Goal: Task Accomplishment & Management: Use online tool/utility

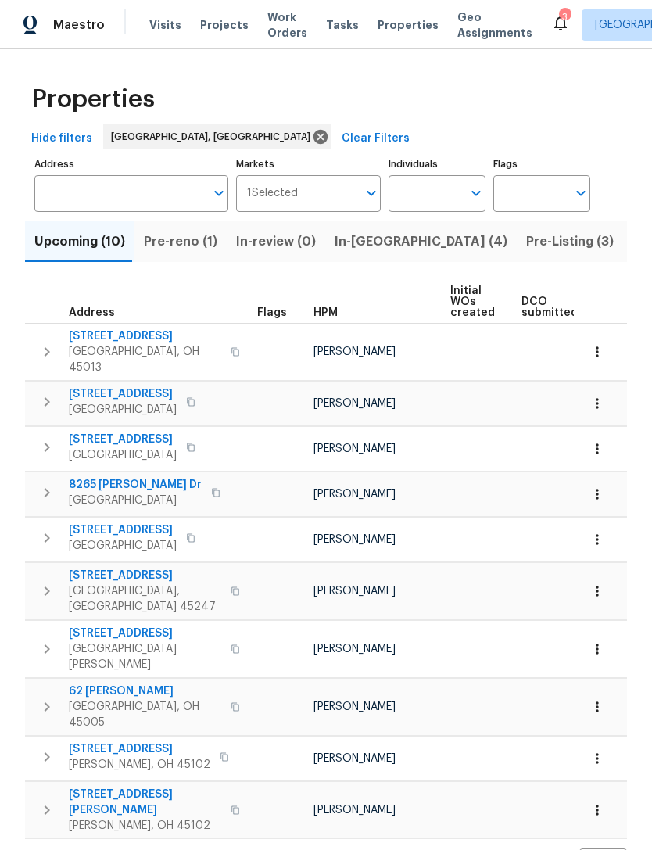
click at [202, 238] on span "Pre-reno (1)" at bounding box center [181, 242] width 74 height 22
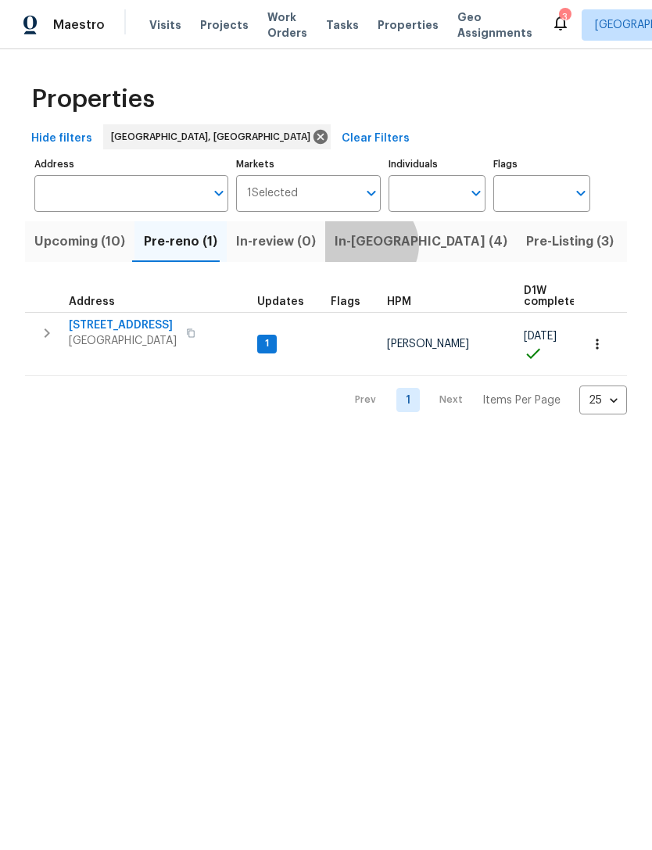
click at [360, 247] on span "In-reno (4)" at bounding box center [421, 242] width 173 height 22
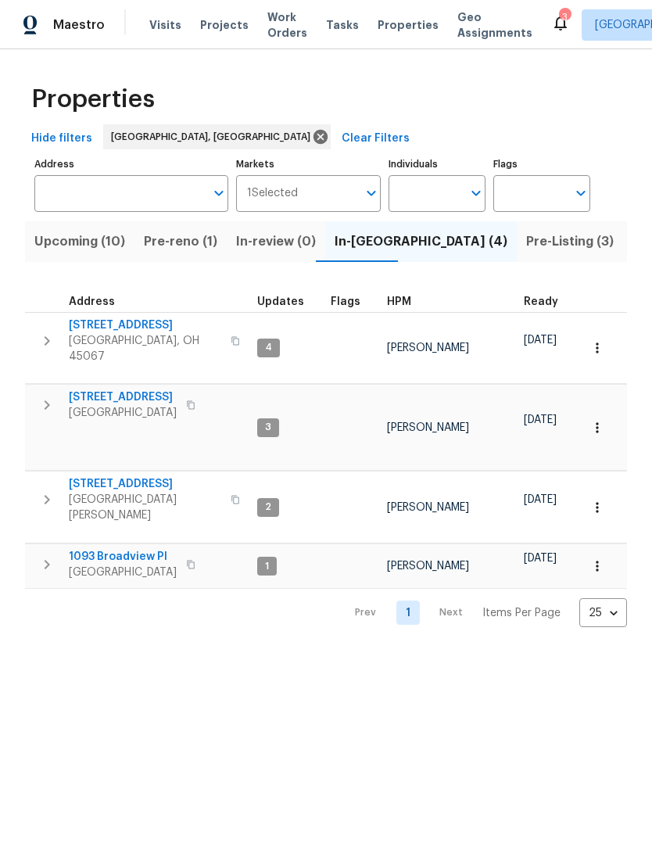
click at [186, 560] on icon "button" at bounding box center [190, 564] width 9 height 9
click at [45, 549] on button "button" at bounding box center [46, 564] width 31 height 31
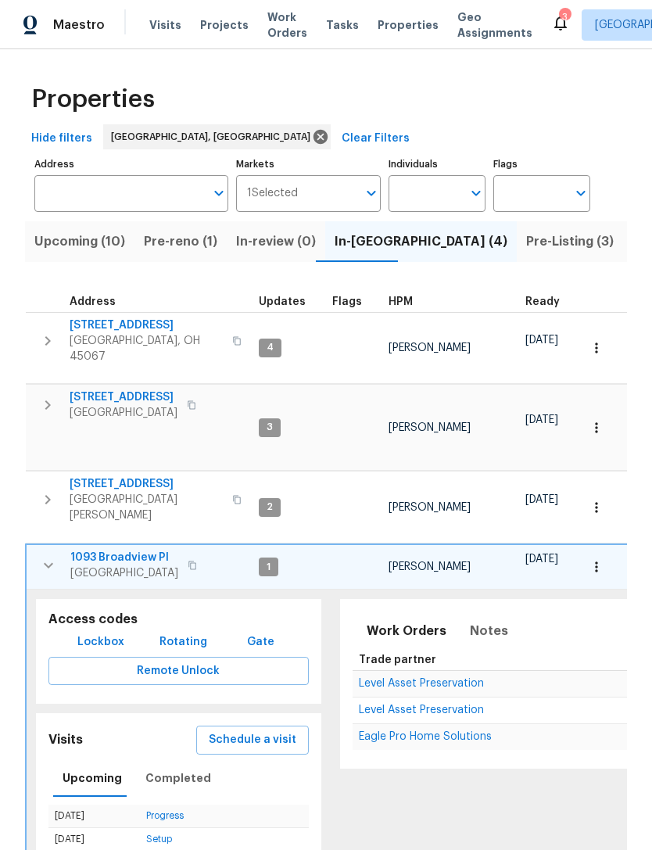
click at [143, 550] on span "1093 Broadview Pl" at bounding box center [124, 558] width 108 height 16
click at [165, 390] on span "3364 Amberway Ct # 45" at bounding box center [124, 398] width 108 height 16
click at [526, 251] on span "Pre-Listing (3)" at bounding box center [570, 242] width 88 height 22
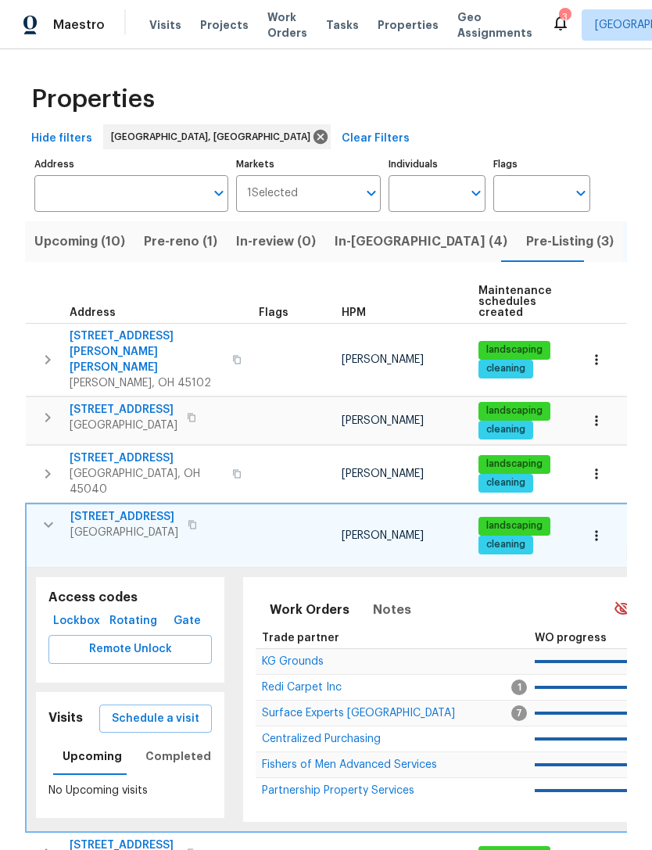
click at [48, 515] on icon "button" at bounding box center [48, 524] width 19 height 19
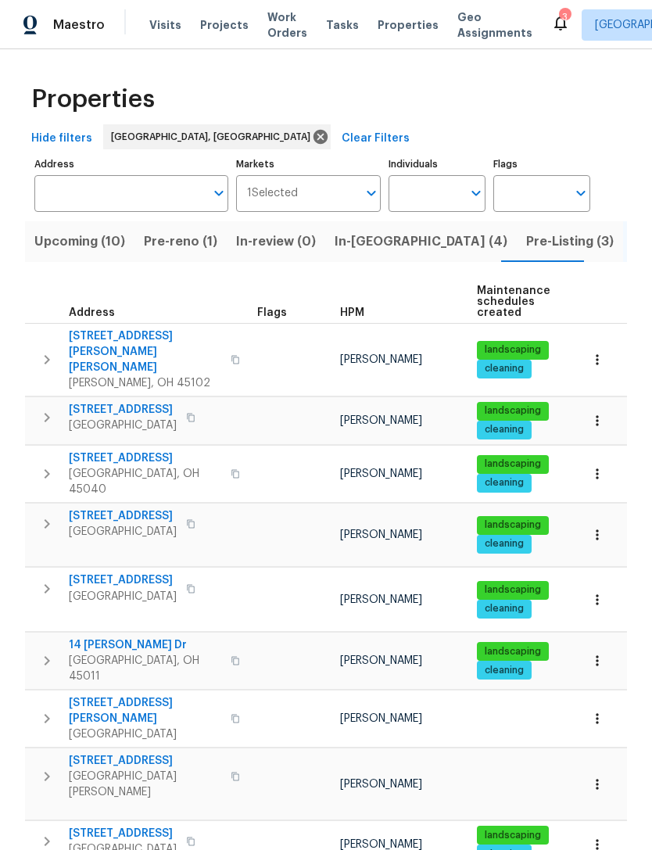
scroll to position [-1, 0]
click at [222, 25] on span "Projects" at bounding box center [224, 25] width 48 height 16
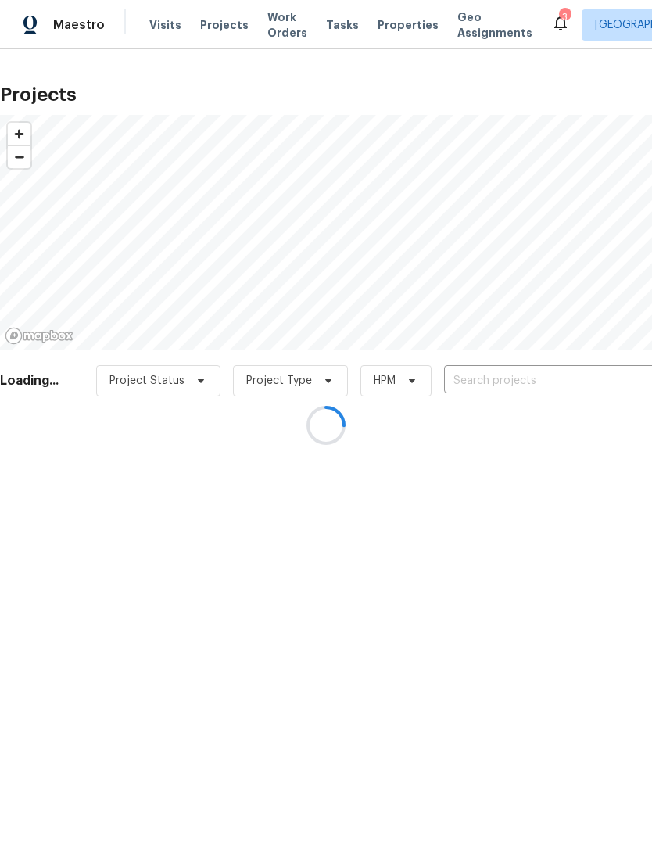
click at [401, 22] on div at bounding box center [326, 425] width 652 height 850
click at [390, 31] on div at bounding box center [326, 425] width 652 height 850
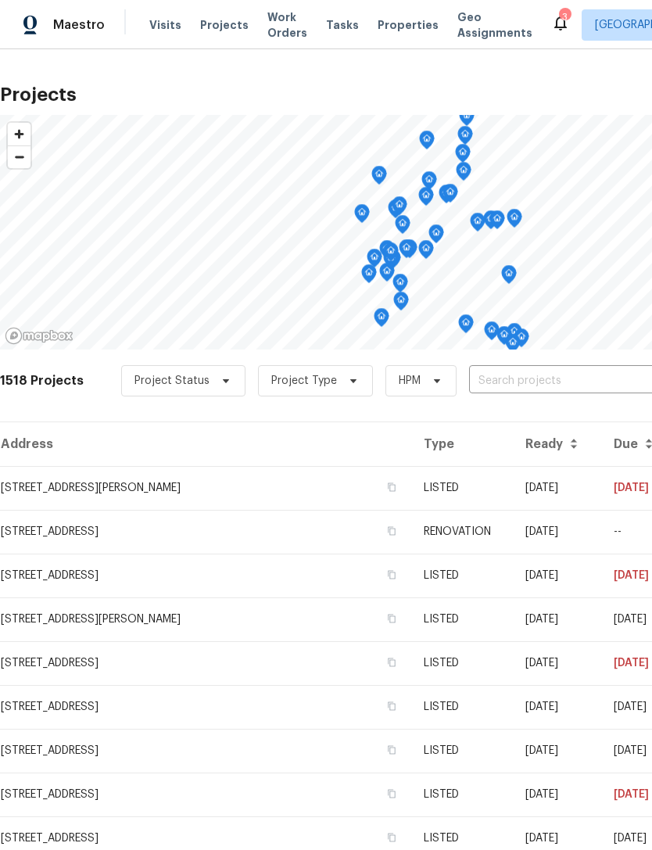
click at [393, 31] on span "Properties" at bounding box center [408, 25] width 61 height 16
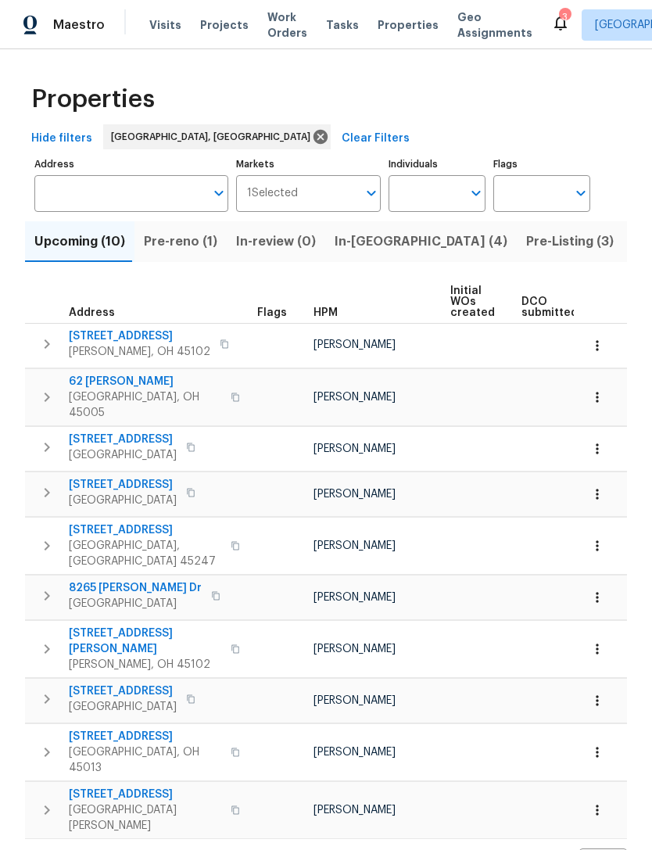
click at [211, 242] on button "Pre-reno (1)" at bounding box center [181, 241] width 92 height 41
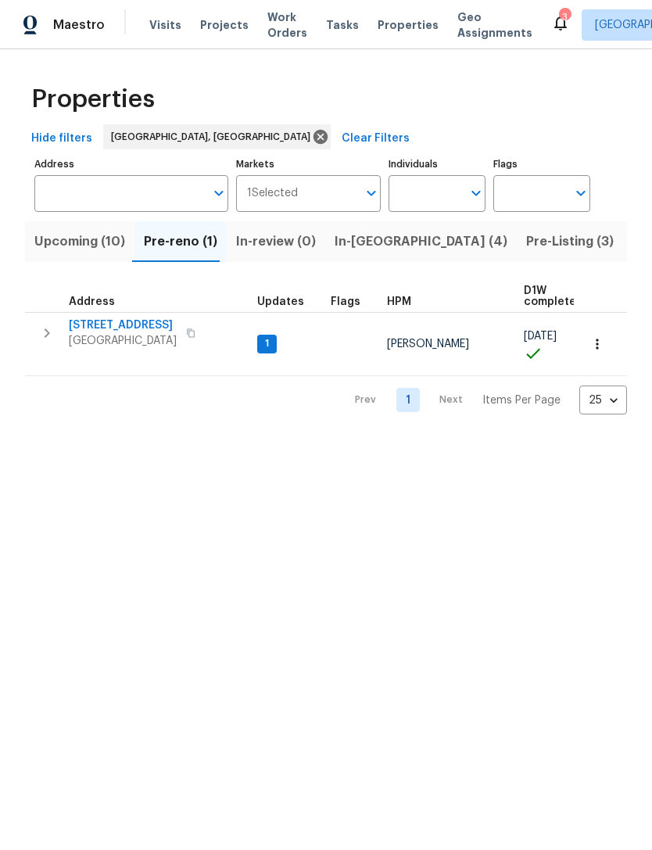
click at [365, 237] on span "In-reno (4)" at bounding box center [421, 242] width 173 height 22
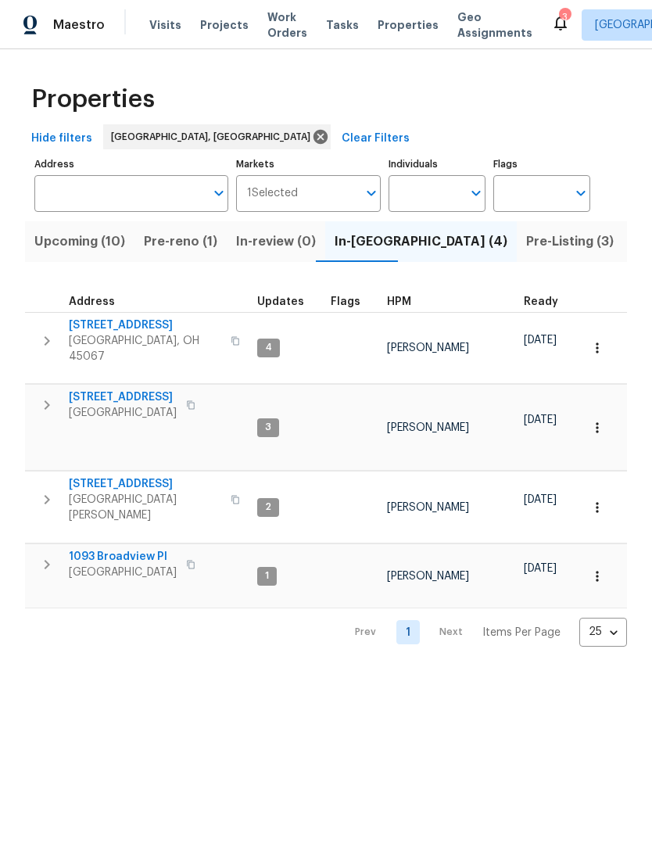
click at [56, 336] on button "button" at bounding box center [46, 341] width 31 height 47
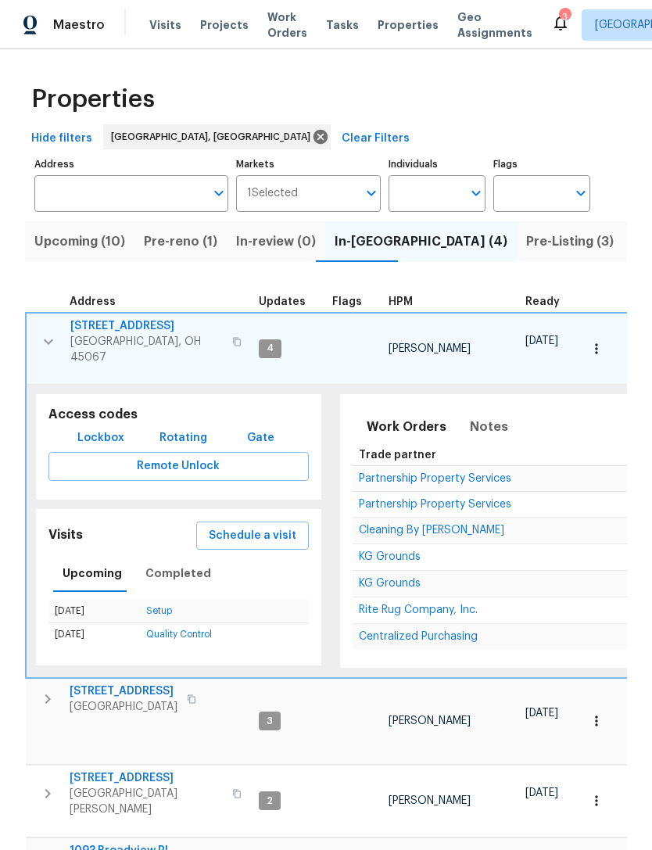
click at [113, 429] on span "Lockbox" at bounding box center [100, 439] width 47 height 20
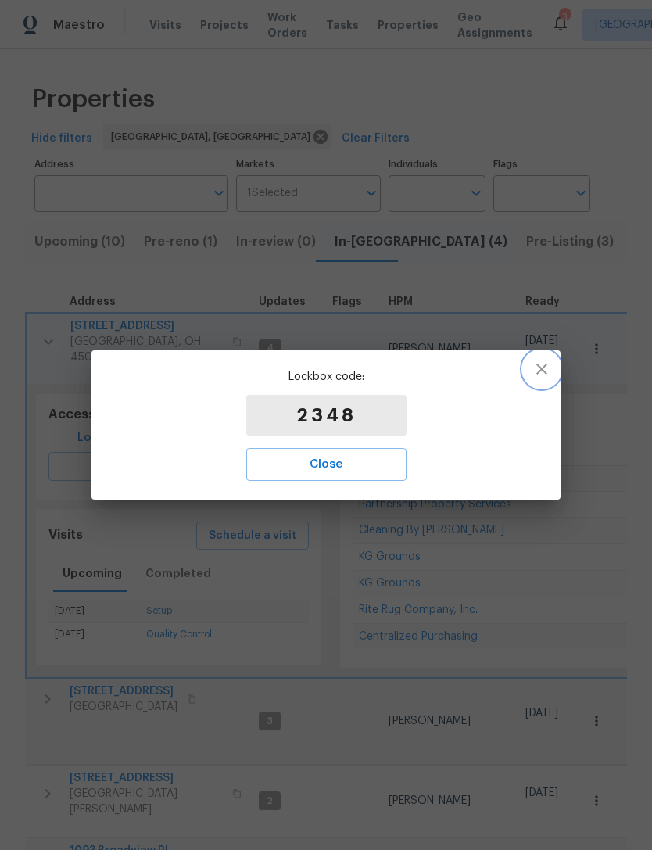
click at [543, 368] on icon "button" at bounding box center [542, 369] width 11 height 11
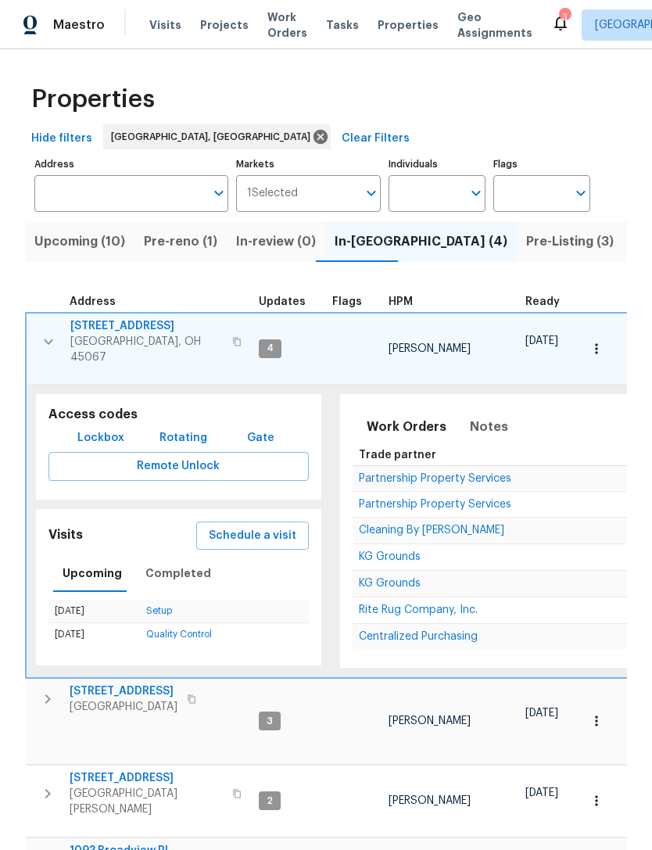
click at [111, 326] on span "[STREET_ADDRESS]" at bounding box center [146, 326] width 153 height 16
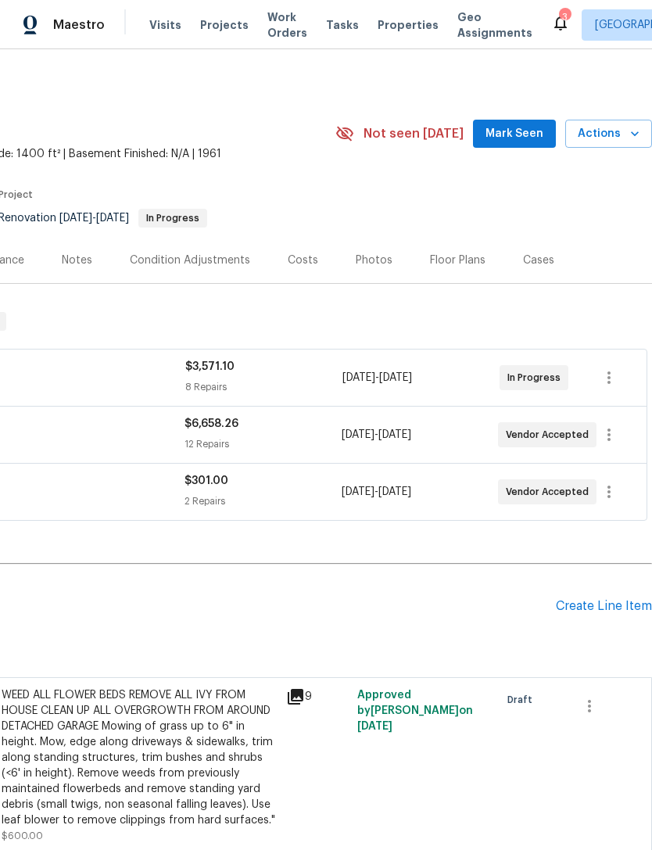
scroll to position [0, 232]
click at [444, 258] on div "Floor Plans" at bounding box center [458, 261] width 56 height 16
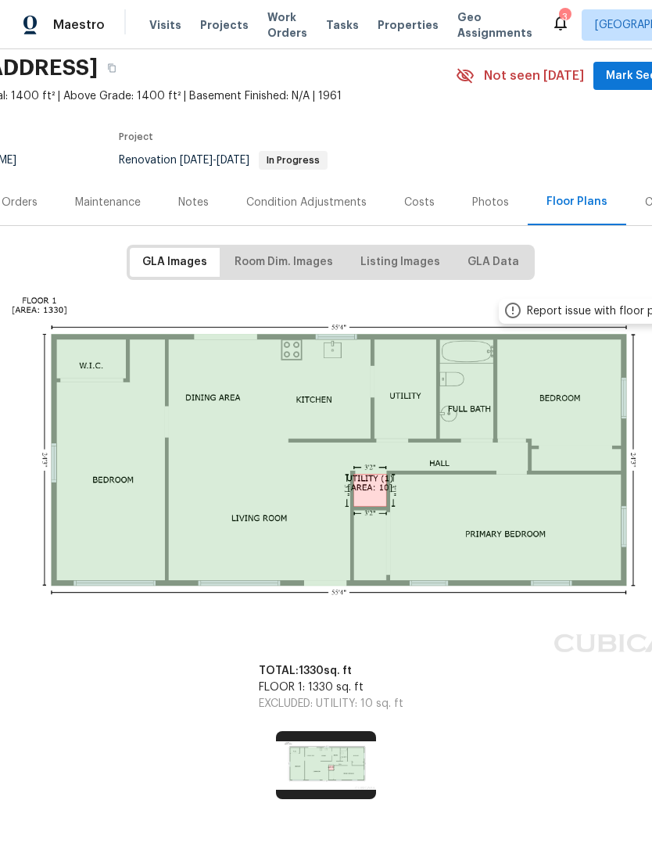
scroll to position [58, 111]
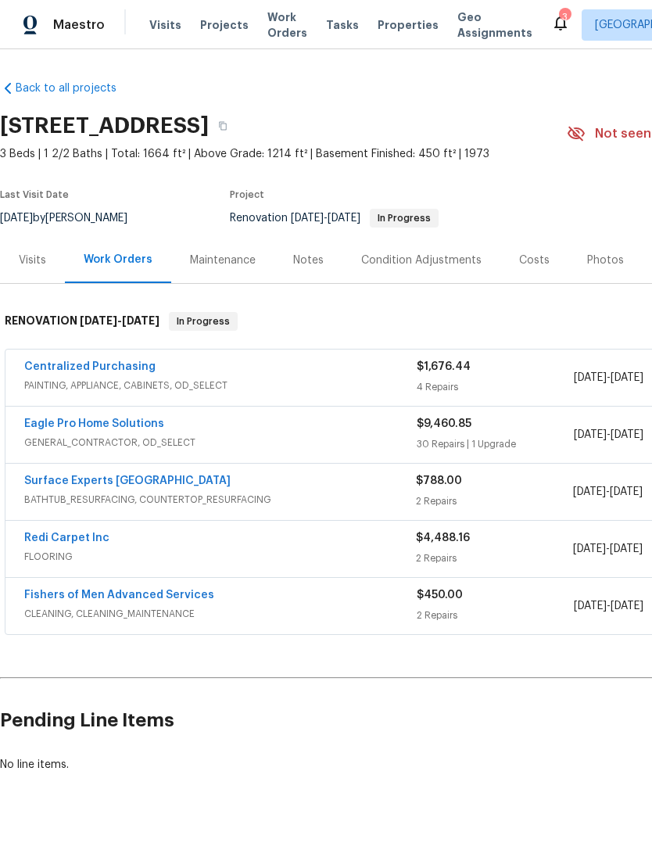
click at [142, 427] on link "Eagle Pro Home Solutions" at bounding box center [94, 423] width 140 height 11
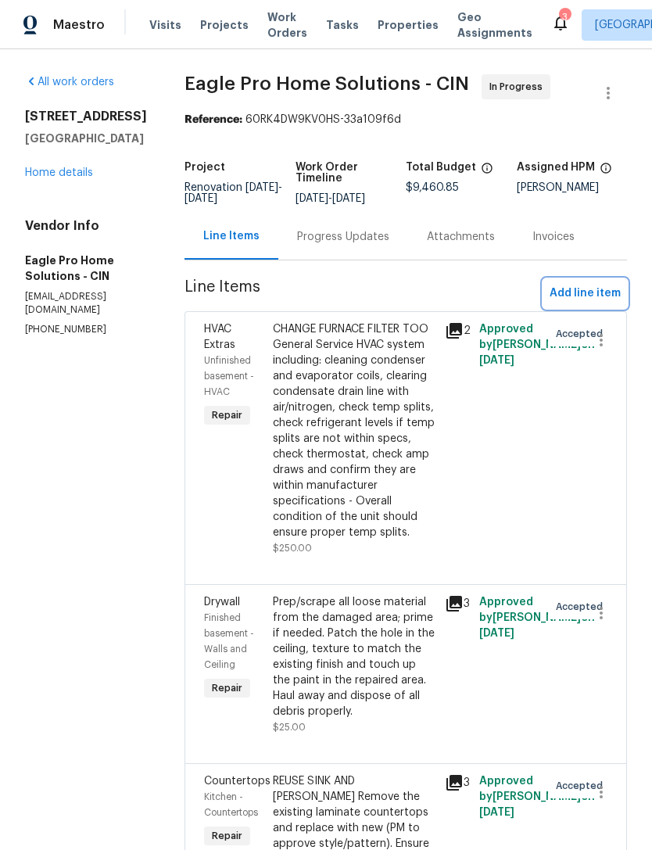
click at [596, 304] on span "Add line item" at bounding box center [585, 294] width 71 height 20
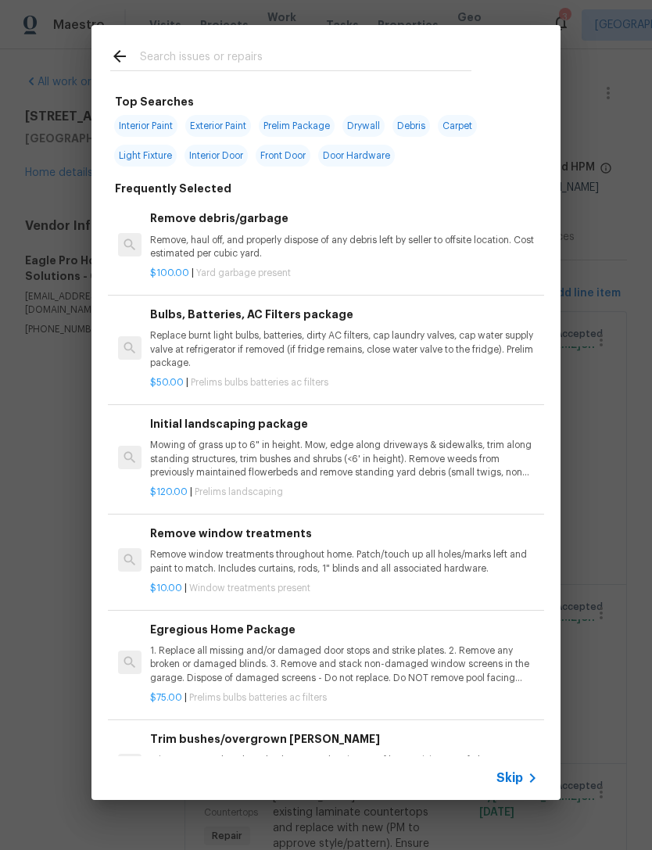
click at [291, 47] on input "text" at bounding box center [306, 58] width 332 height 23
type input "Vanity"
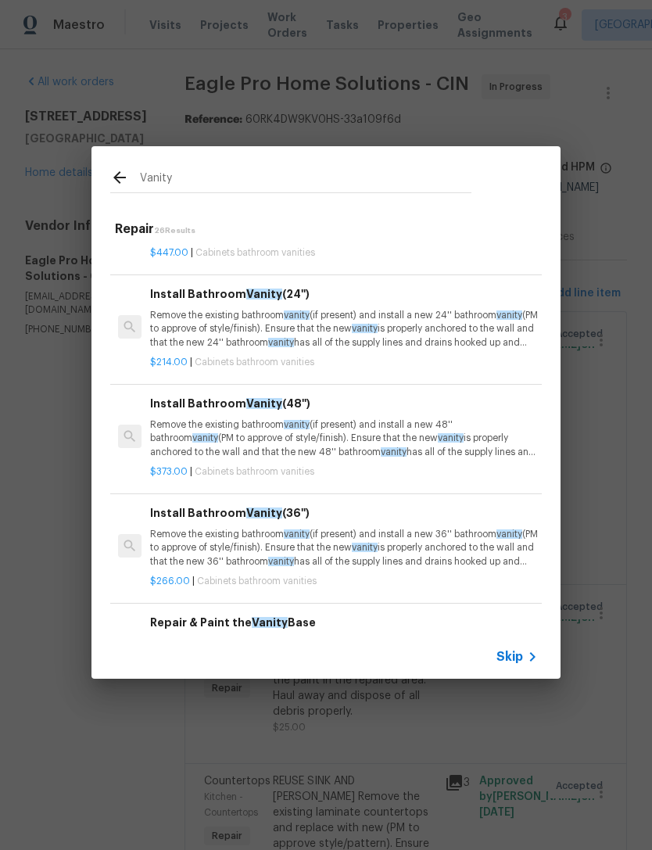
scroll to position [78, 0]
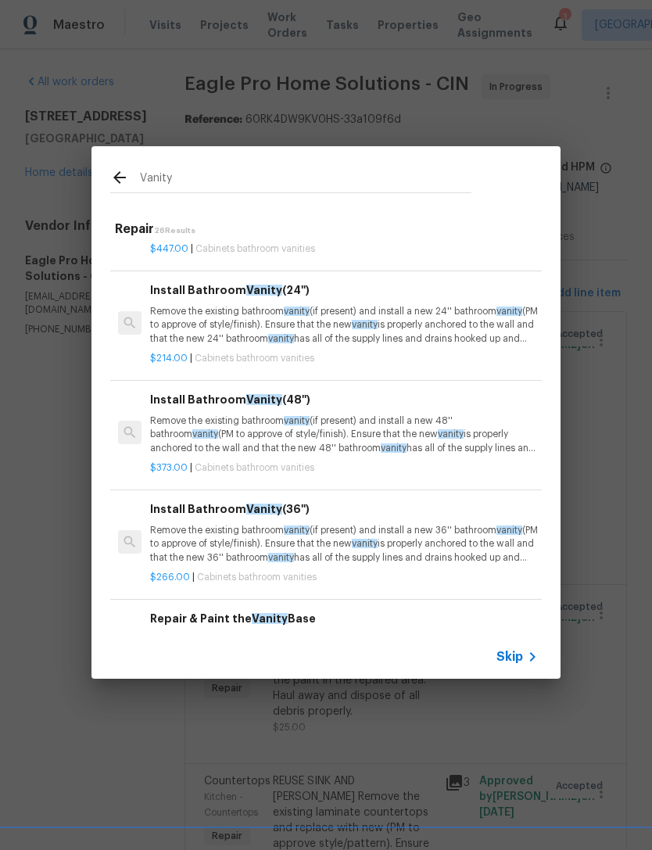
click at [450, 440] on p "Remove the existing bathroom vanity (if present) and install a new 48'' bathroo…" at bounding box center [344, 435] width 388 height 40
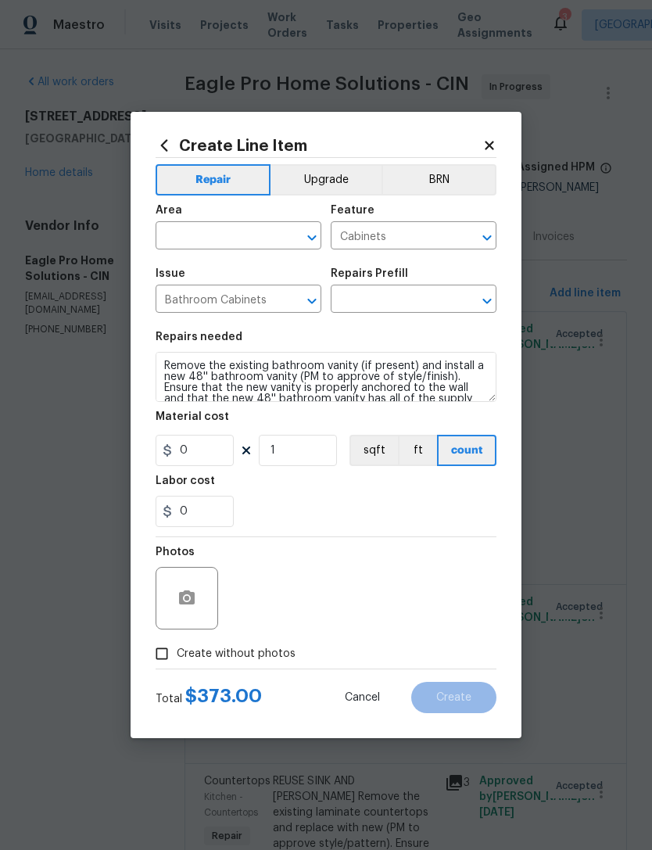
type input "Install Bathroom Vanity (48'') $373.00"
type input "373"
click at [219, 234] on input "text" at bounding box center [217, 237] width 122 height 24
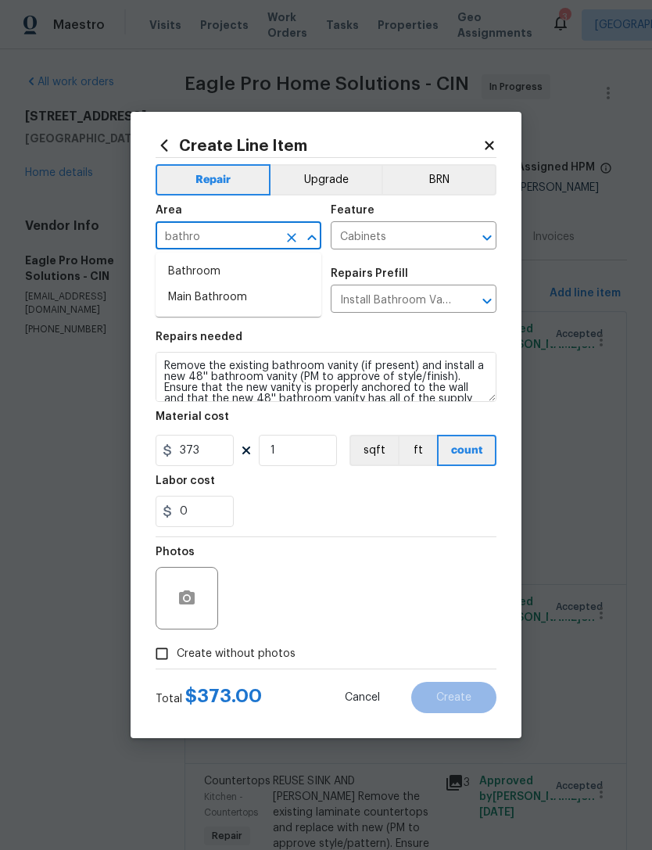
type input "bathroo"
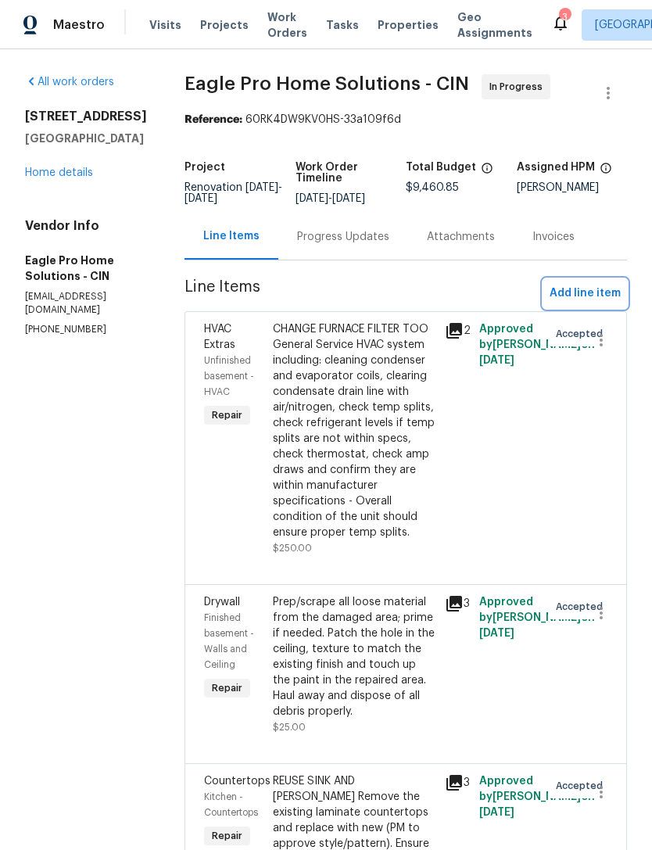
click at [584, 308] on button "Add line item" at bounding box center [586, 293] width 84 height 29
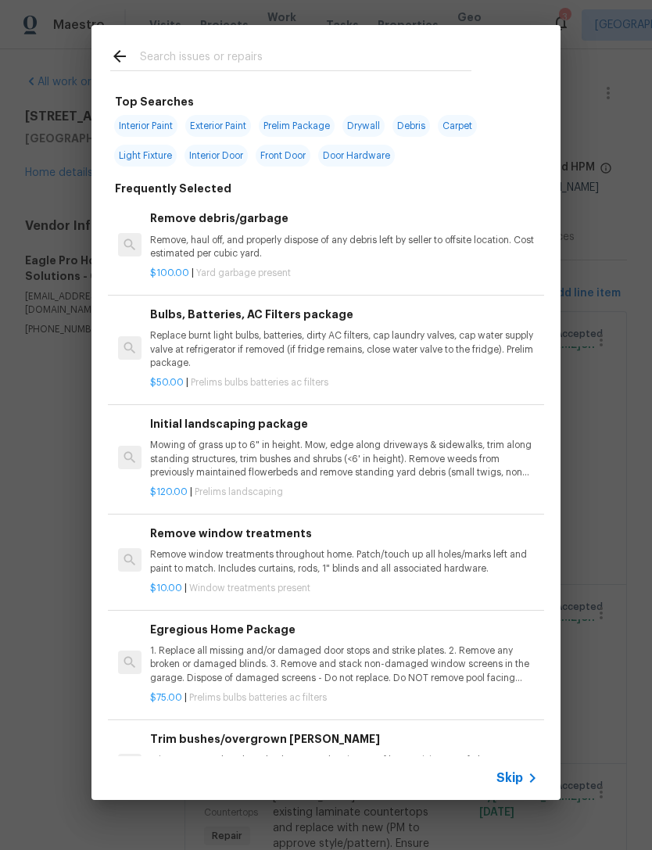
click at [325, 52] on input "text" at bounding box center [306, 58] width 332 height 23
type input "Vanity"
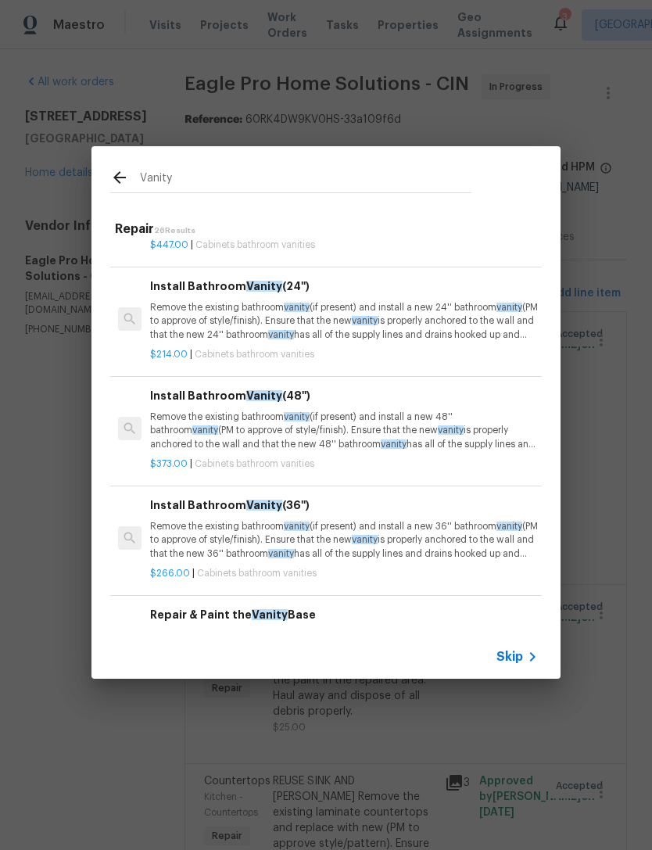
scroll to position [82, 0]
click at [250, 434] on p "Remove the existing bathroom vanity (if present) and install a new 48'' bathroo…" at bounding box center [344, 431] width 388 height 40
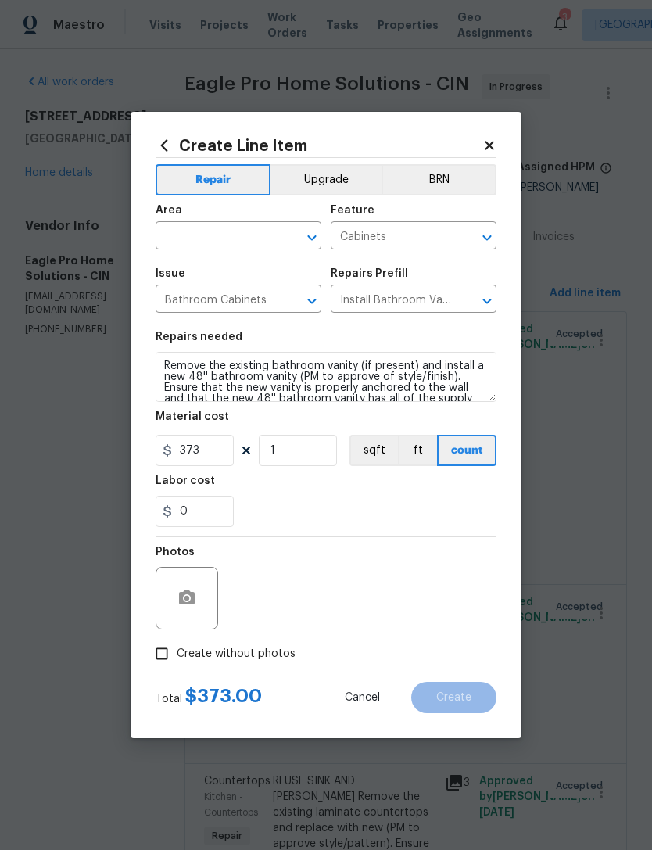
click at [347, 174] on button "Upgrade" at bounding box center [327, 179] width 112 height 31
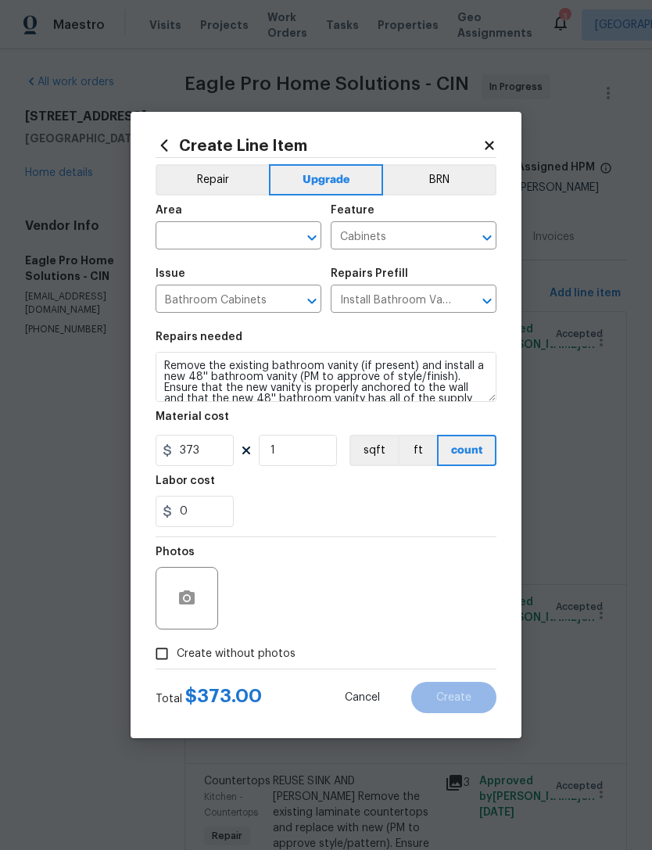
click at [237, 230] on input "text" at bounding box center [217, 237] width 122 height 24
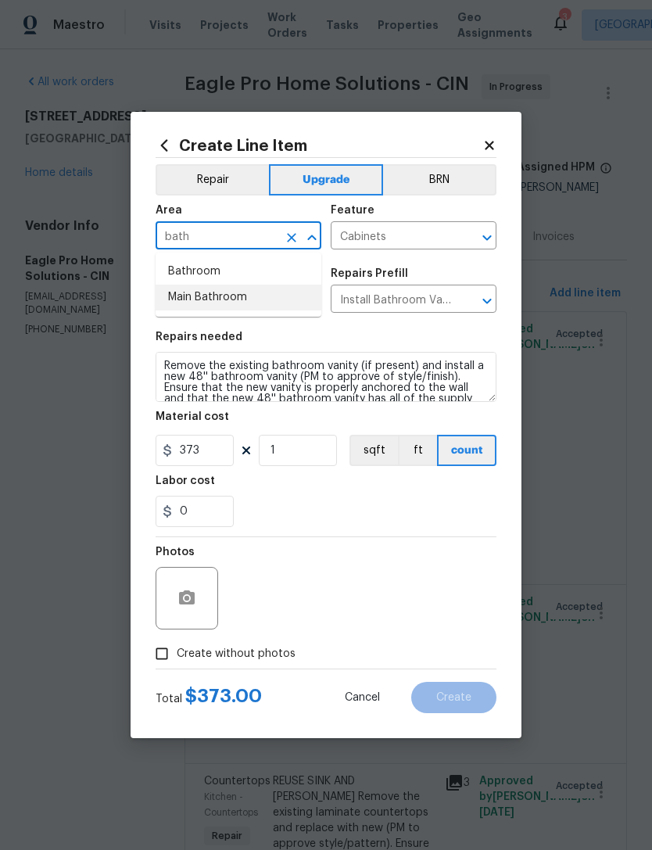
click at [229, 304] on li "Main Bathroom" at bounding box center [239, 298] width 166 height 26
type input "Main Bathroom"
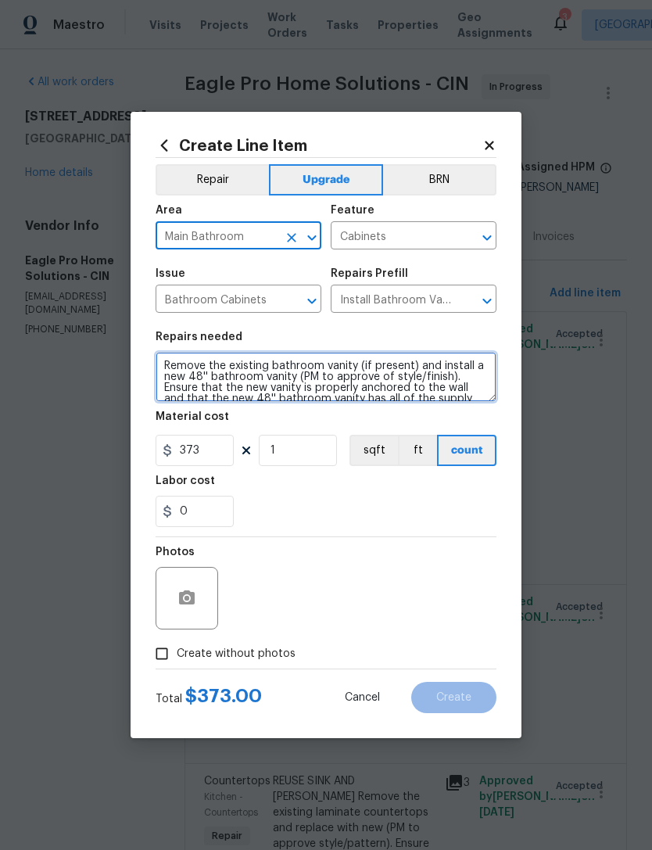
click at [169, 365] on textarea "Remove the existing bathroom vanity (if present) and install a new 48'' bathroo…" at bounding box center [326, 377] width 341 height 50
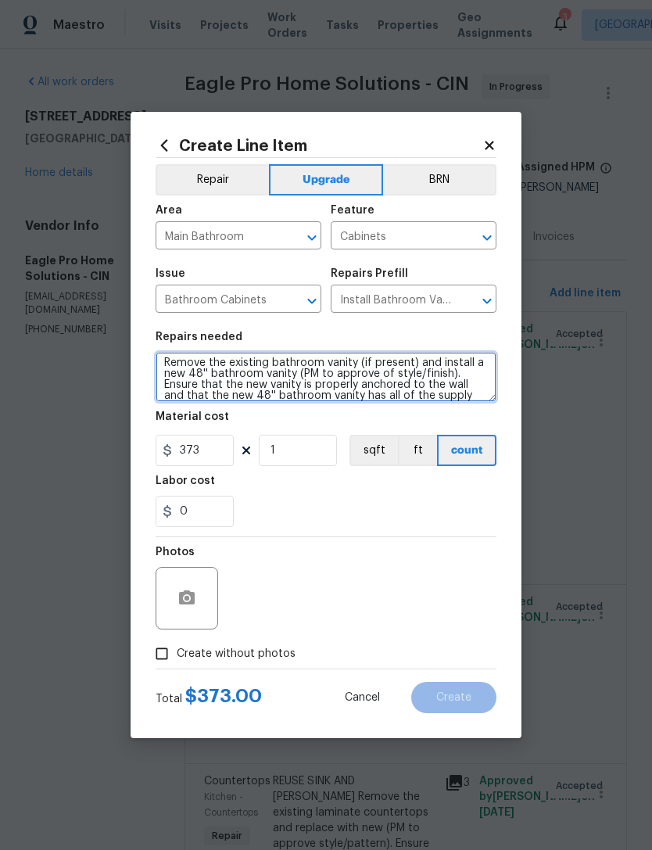
click at [214, 360] on textarea "Remove the existing bathroom vanity (if present) and install a new 48'' bathroo…" at bounding box center [326, 377] width 341 height 50
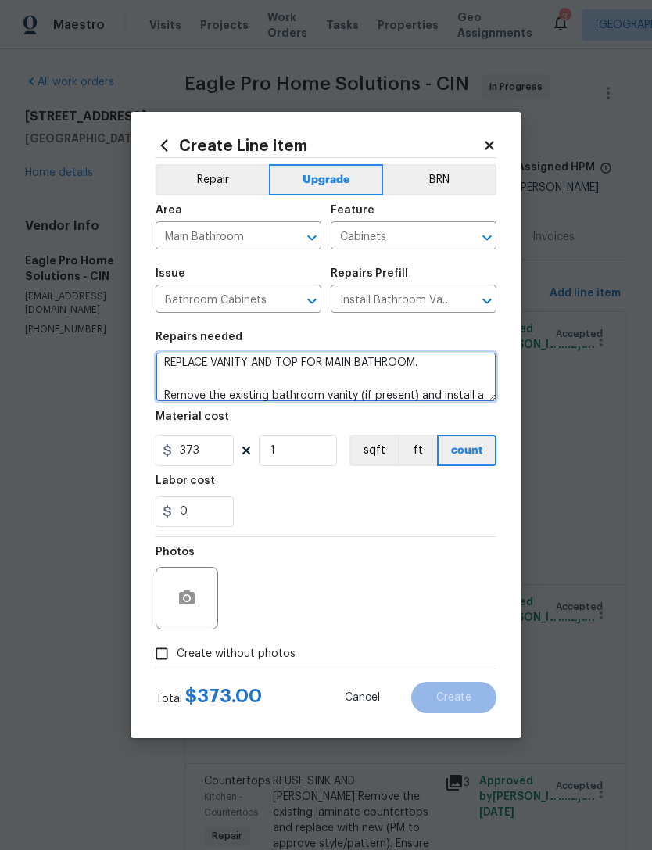
type textarea "REPLACE VANITY AND TOP FOR MAIN BATHROOM. Remove the existing bathroom vanity (…"
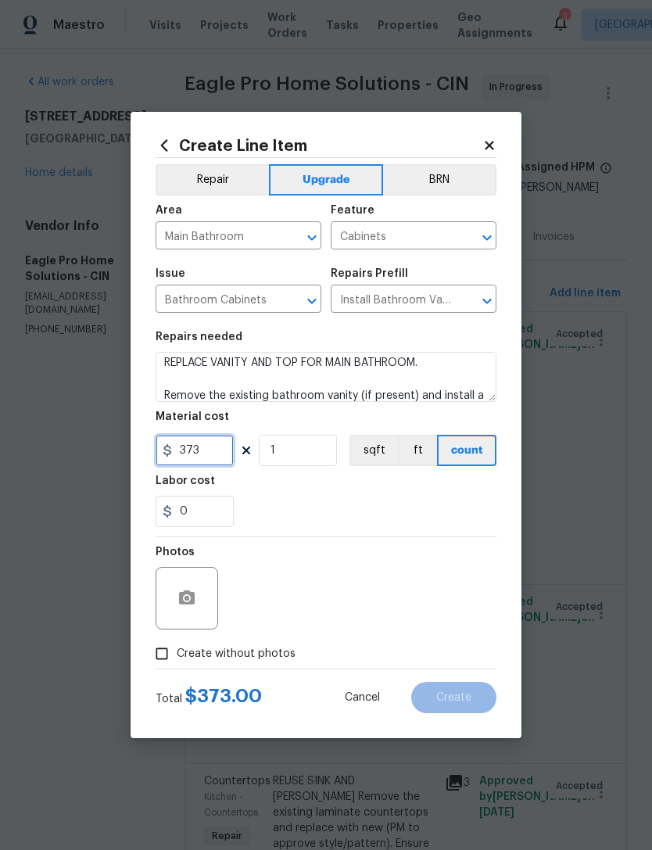
click at [182, 447] on input "373" at bounding box center [195, 450] width 78 height 31
type input "750"
click at [395, 507] on div "0" at bounding box center [326, 511] width 341 height 31
click at [254, 660] on span "Create without photos" at bounding box center [236, 654] width 119 height 16
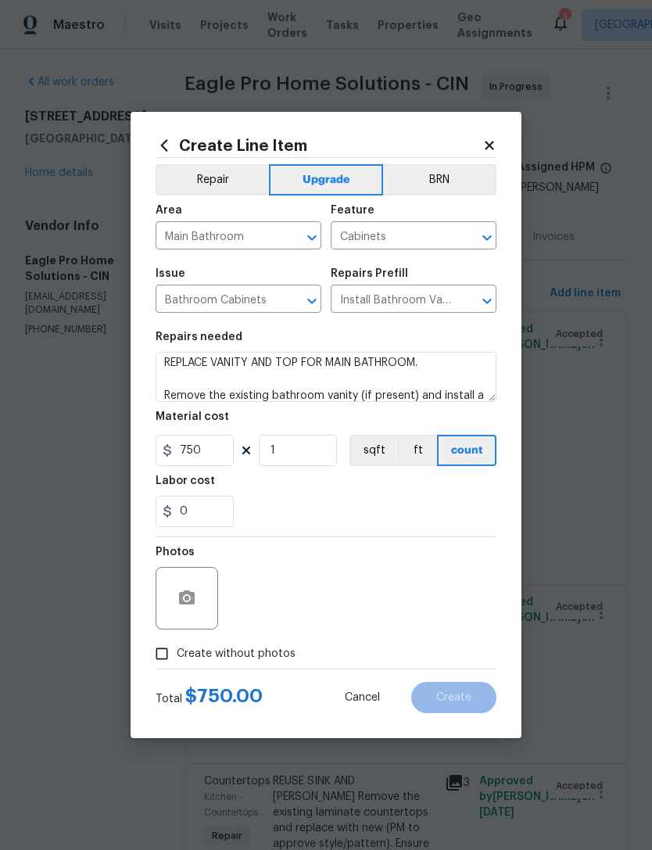
click at [177, 660] on input "Create without photos" at bounding box center [162, 654] width 30 height 30
checkbox input "true"
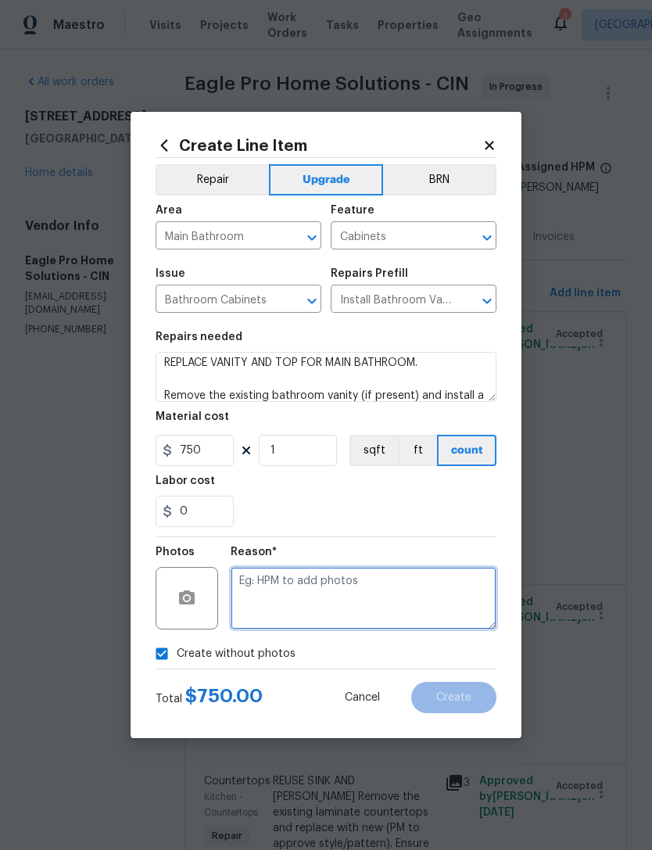
click at [368, 595] on textarea at bounding box center [364, 598] width 266 height 63
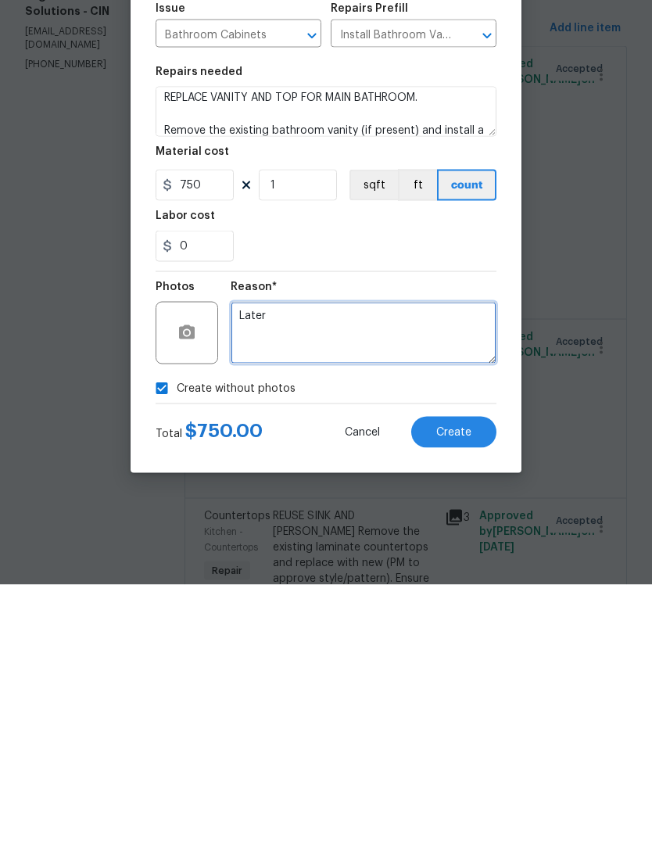
type textarea "Later"
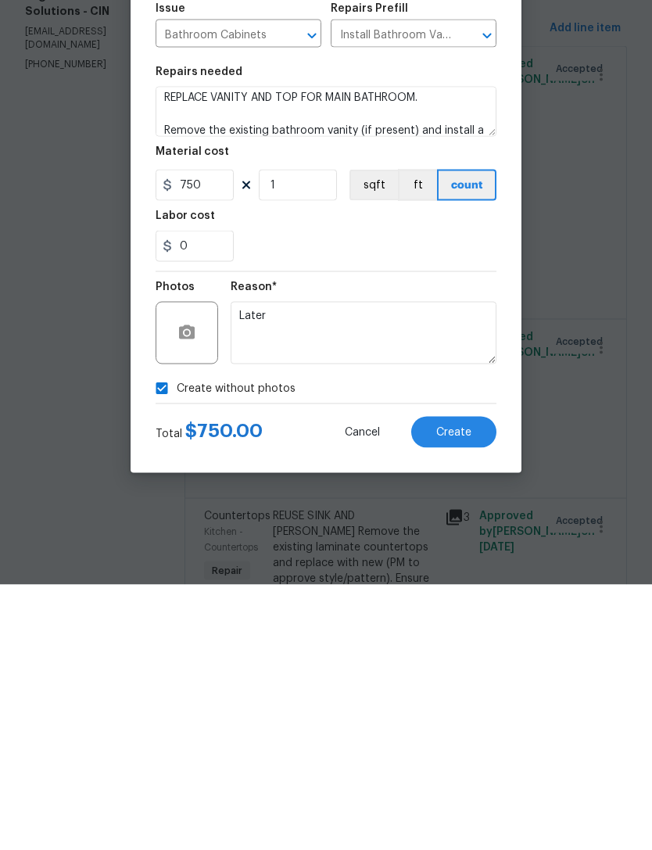
click at [454, 682] on button "Create" at bounding box center [453, 697] width 85 height 31
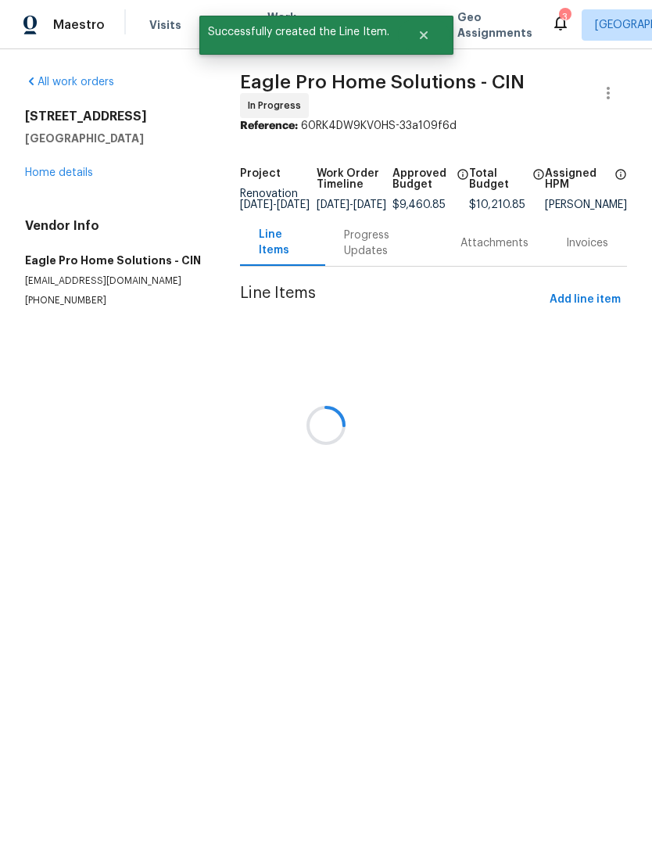
scroll to position [0, 0]
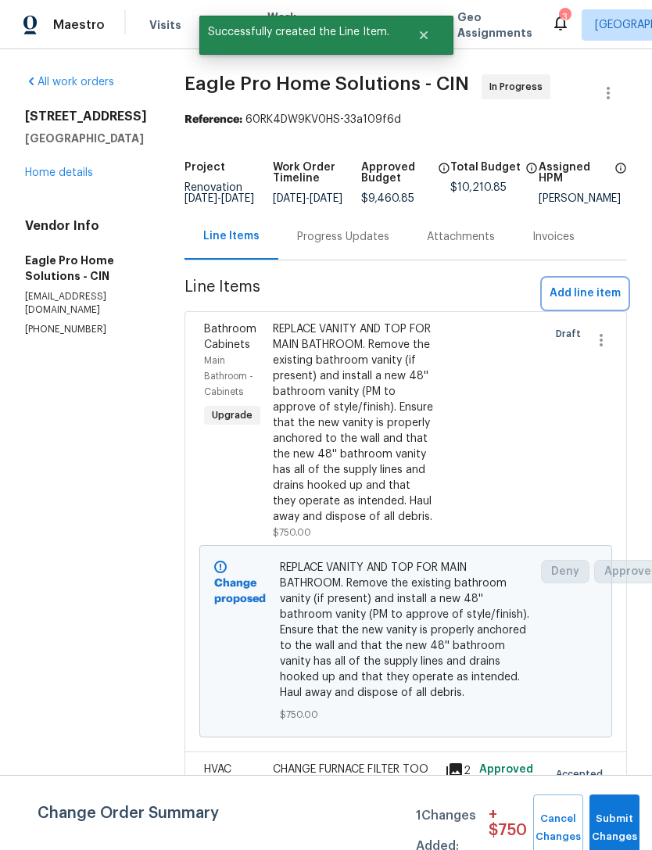
click at [596, 299] on span "Add line item" at bounding box center [585, 294] width 71 height 20
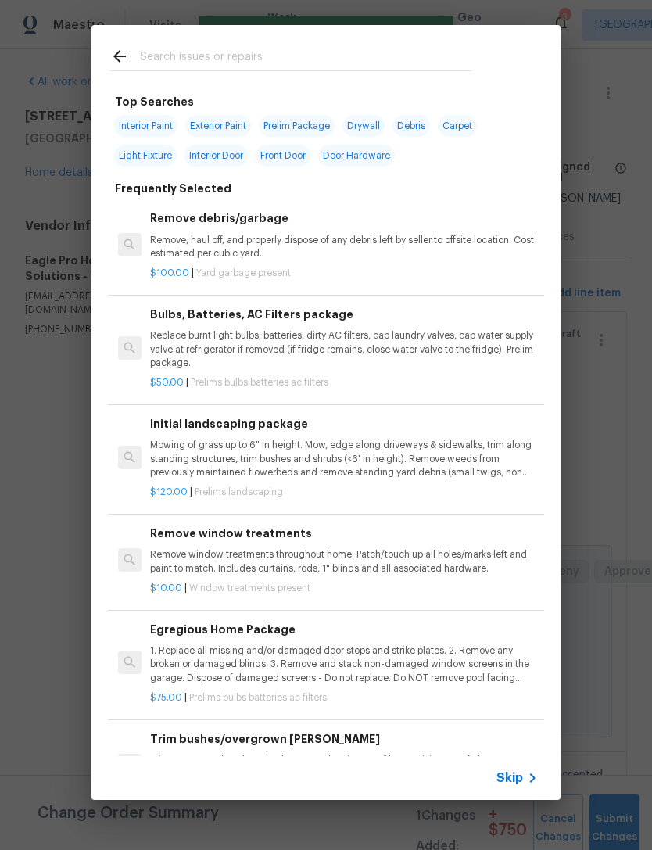
click at [349, 64] on input "text" at bounding box center [306, 58] width 332 height 23
type input "Hrdware"
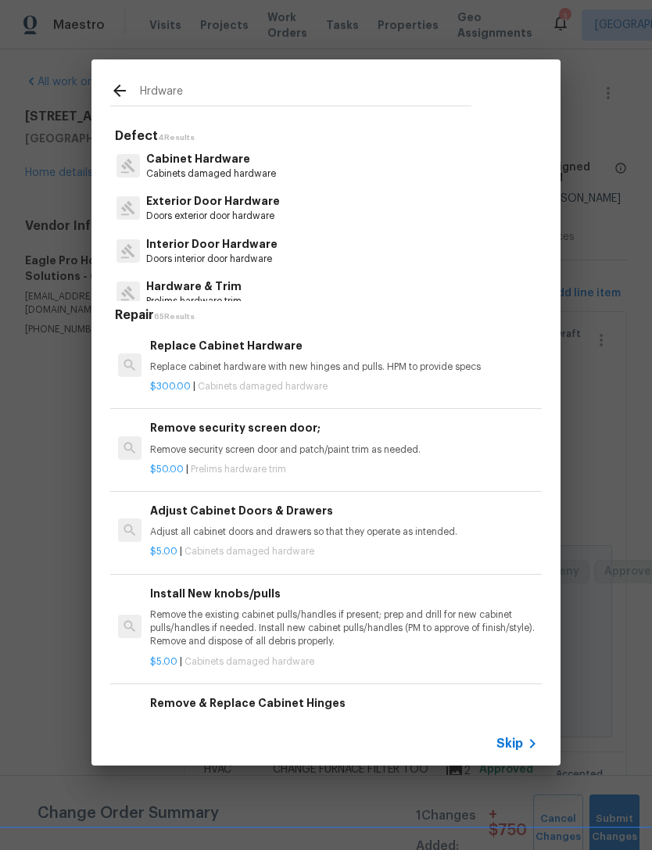
click at [271, 254] on p "Doors interior door hardware" at bounding box center [211, 259] width 131 height 13
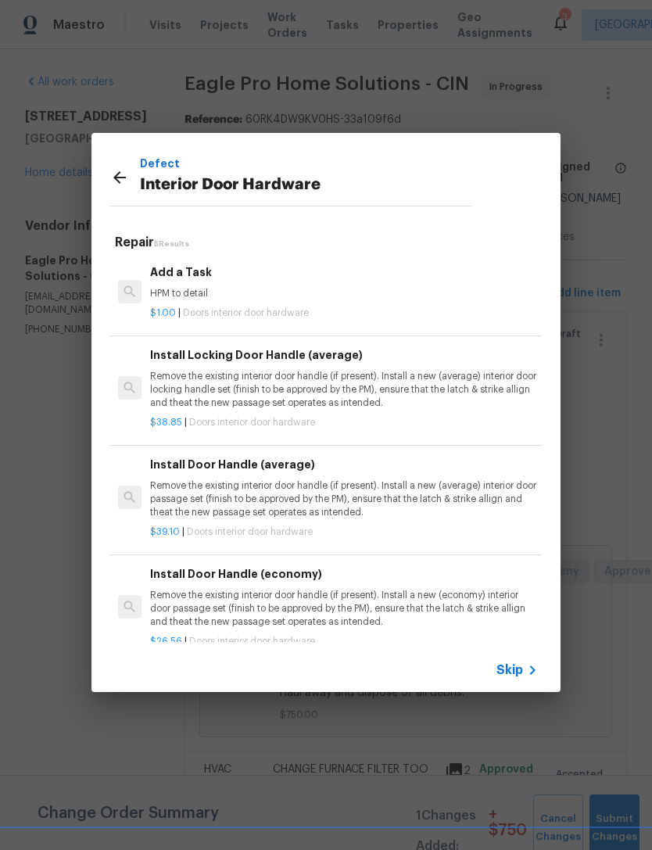
click at [220, 284] on div "Add a Task HPM to detail" at bounding box center [344, 283] width 388 height 38
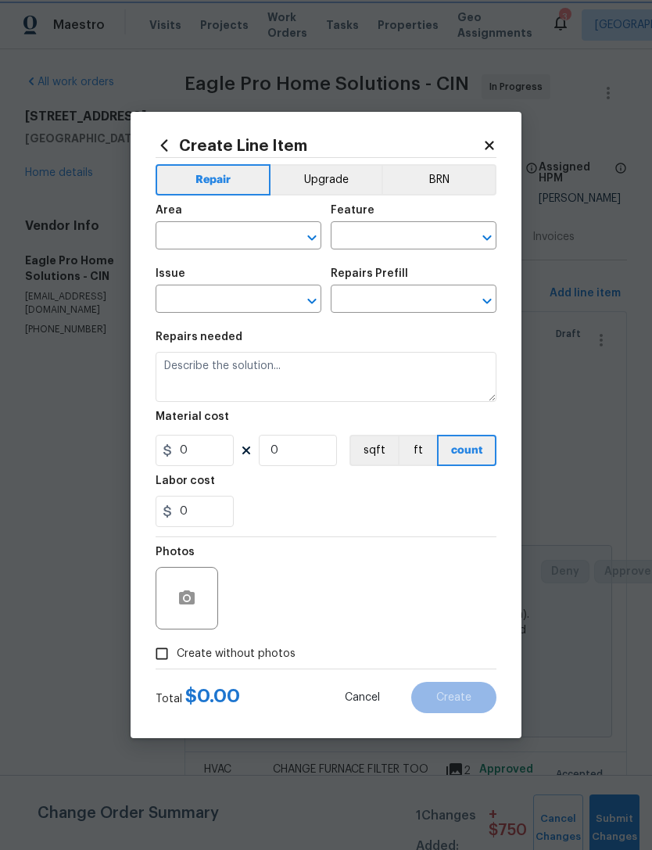
type input "Interior Door"
type input "Interior Door Hardware"
type input "Add a Task $1.00"
type textarea "HPM to detail"
type input "1"
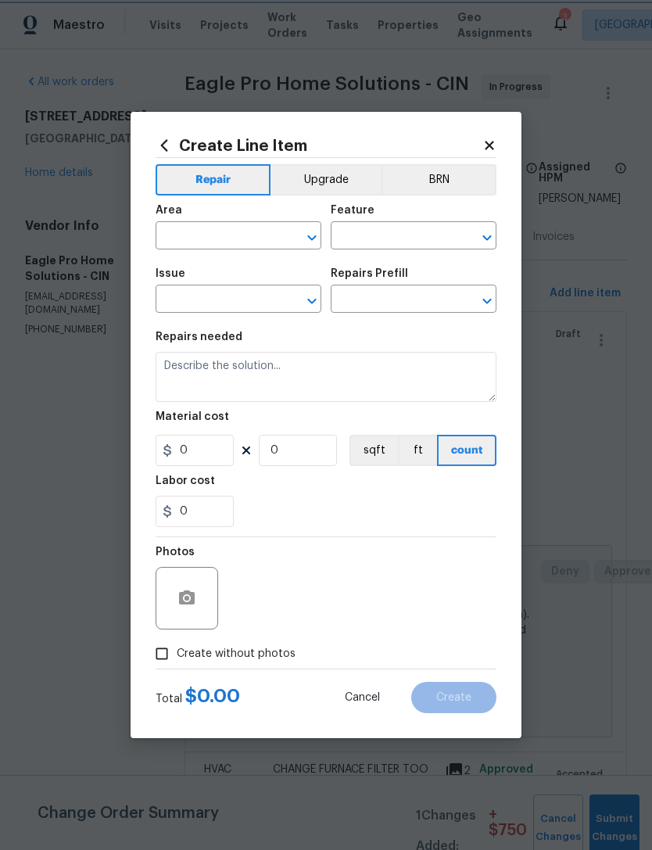
type input "1"
click at [228, 232] on input "text" at bounding box center [217, 237] width 122 height 24
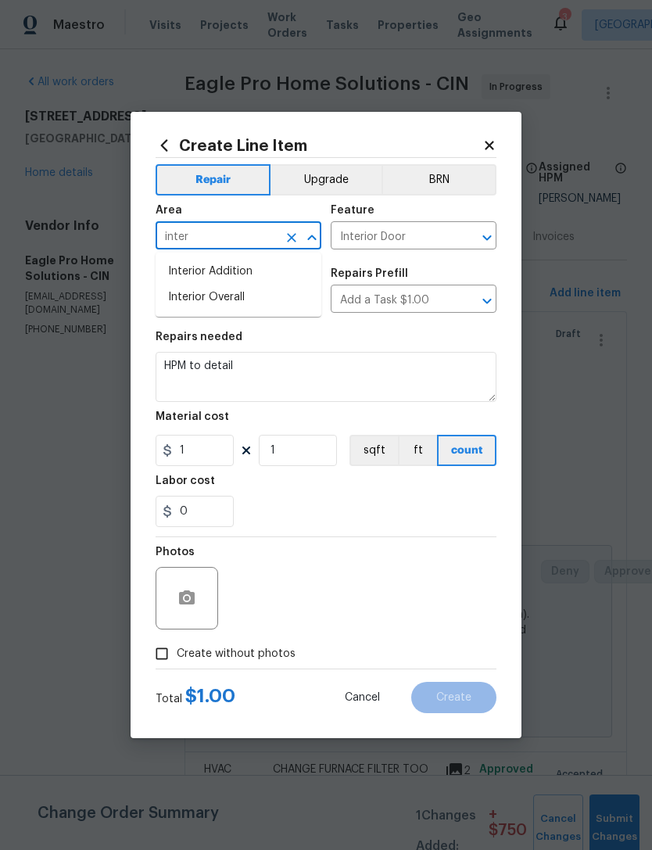
click at [261, 296] on li "Interior Overall" at bounding box center [239, 298] width 166 height 26
type input "Interior Overall"
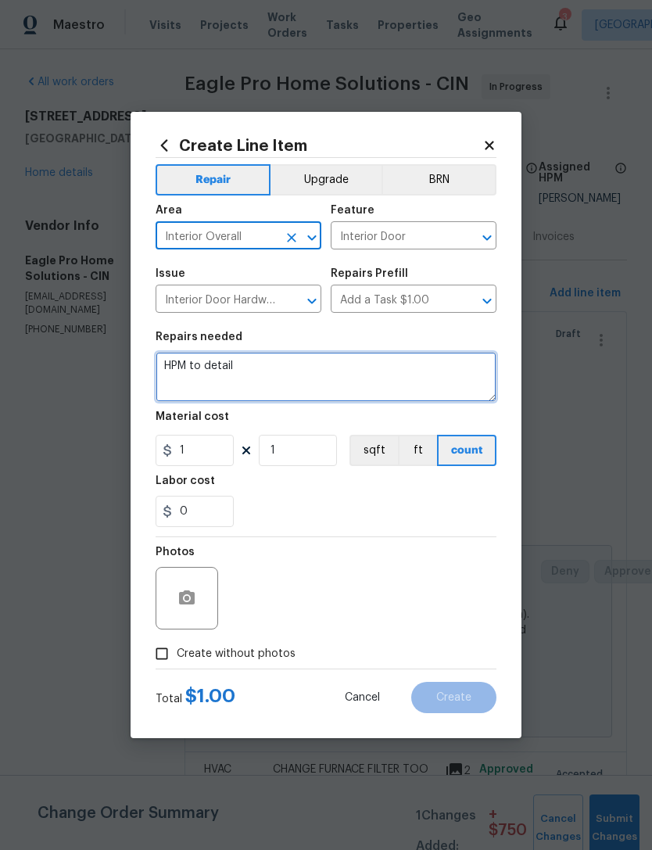
click at [289, 369] on textarea "HPM to detail" at bounding box center [326, 377] width 341 height 50
type textarea "H"
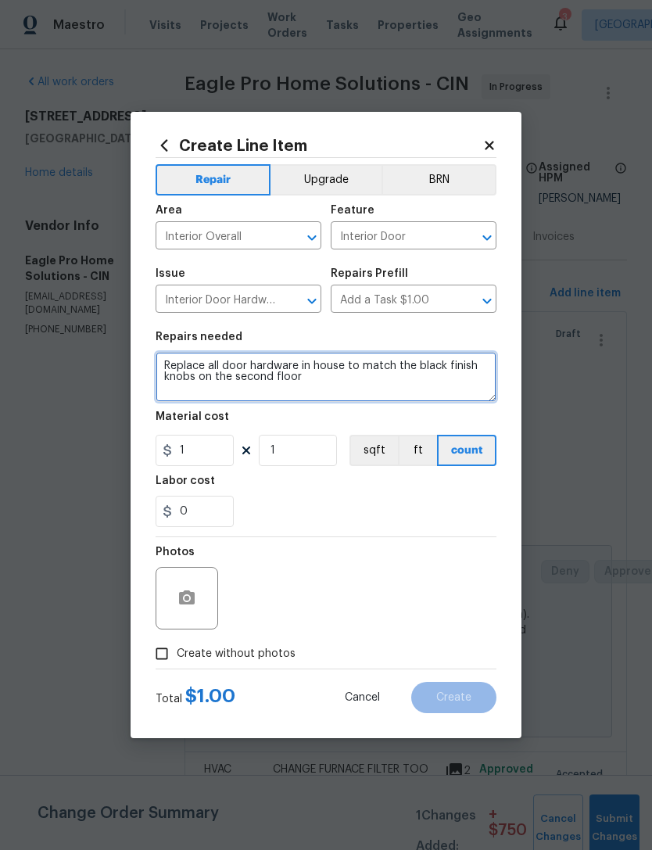
type textarea "Replace all door hardware in house to match the black finish knobs on the secon…"
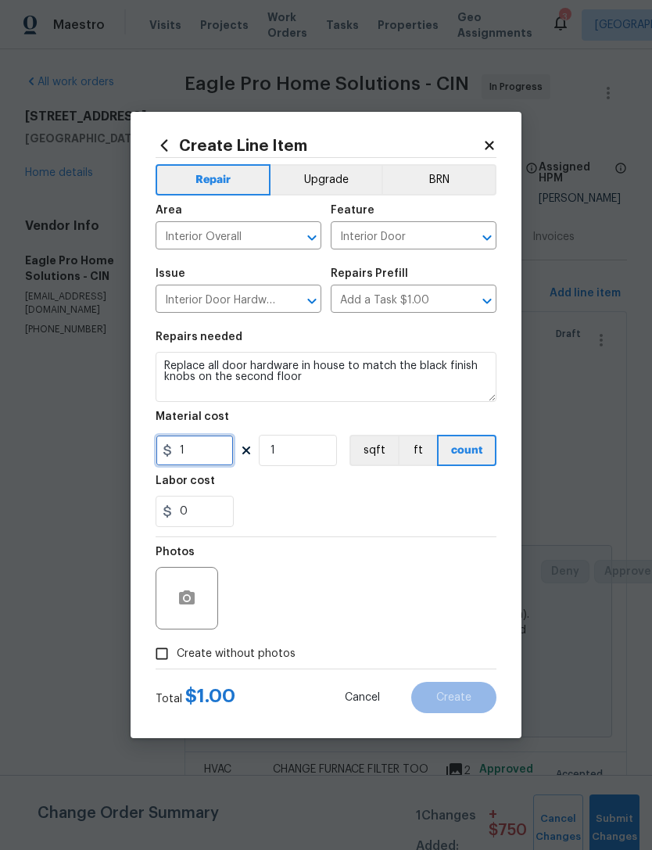
click at [215, 463] on input "1" at bounding box center [195, 450] width 78 height 31
type input "250"
click at [343, 183] on button "Upgrade" at bounding box center [327, 179] width 112 height 31
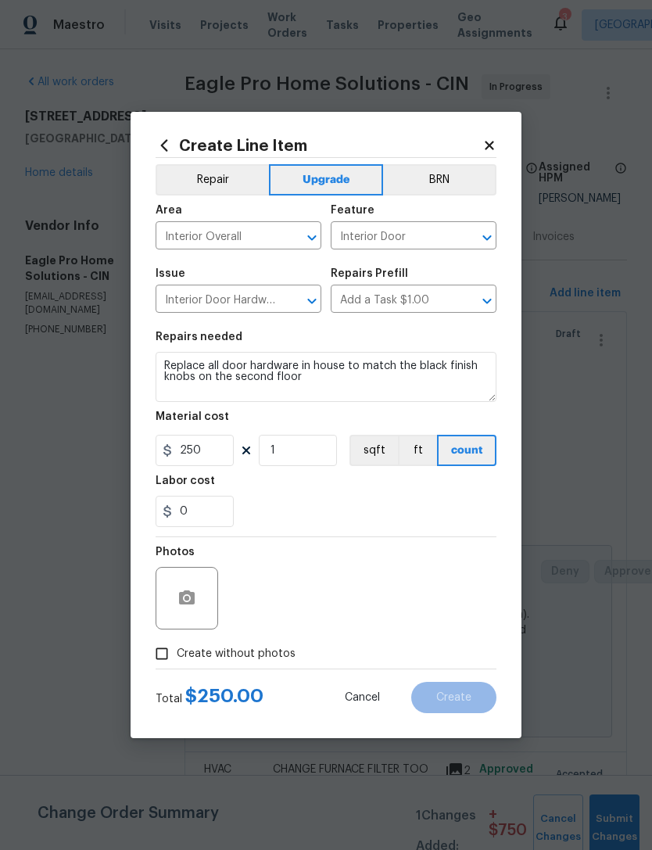
click at [268, 652] on span "Create without photos" at bounding box center [236, 654] width 119 height 16
click at [177, 652] on input "Create without photos" at bounding box center [162, 654] width 30 height 30
checkbox input "true"
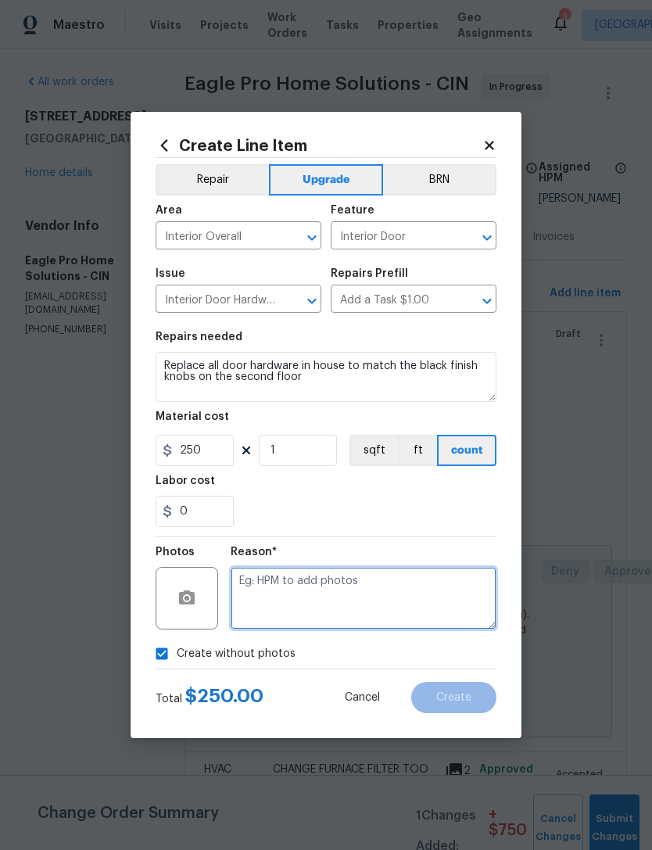
click at [357, 589] on textarea at bounding box center [364, 598] width 266 height 63
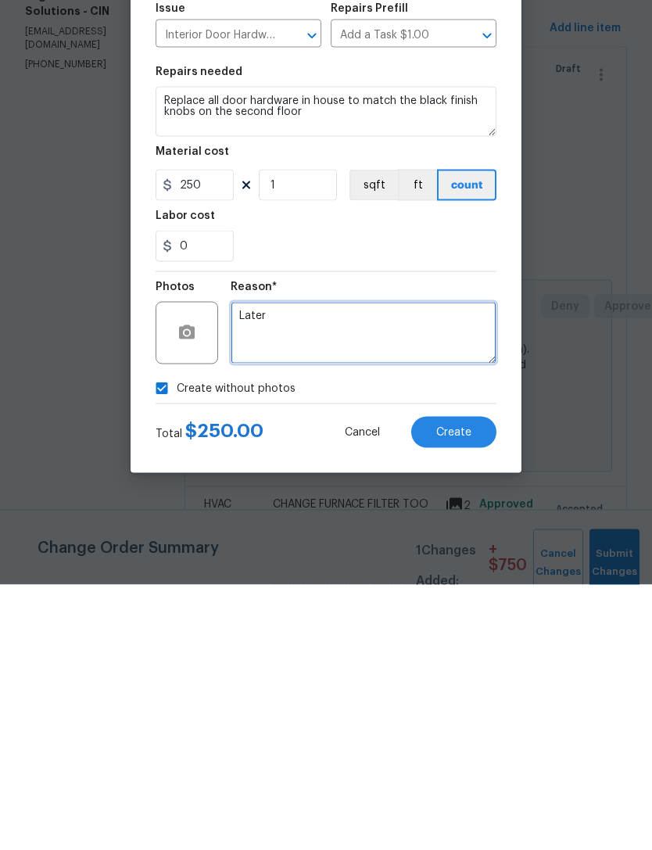
type textarea "Later"
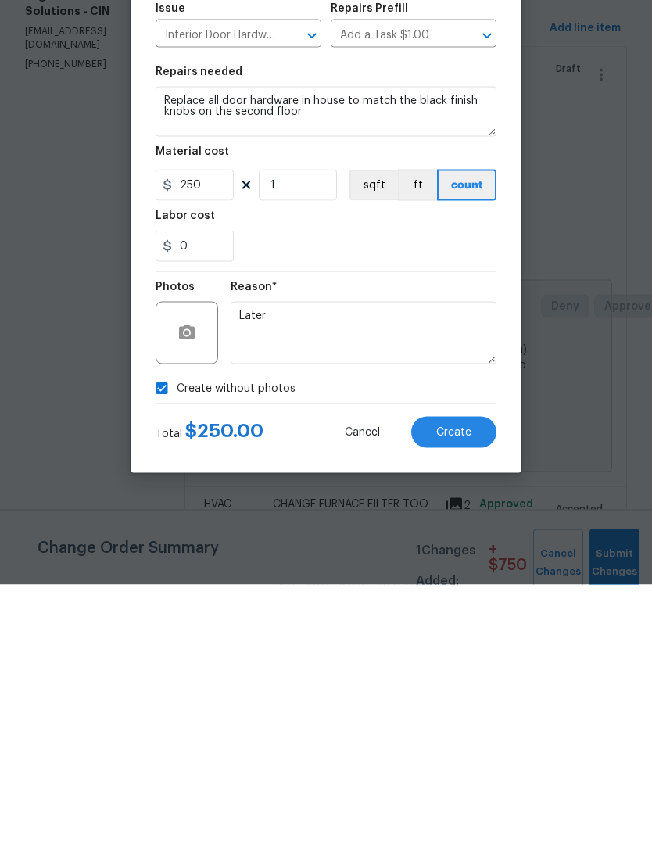
click at [418, 496] on div "0" at bounding box center [326, 511] width 341 height 31
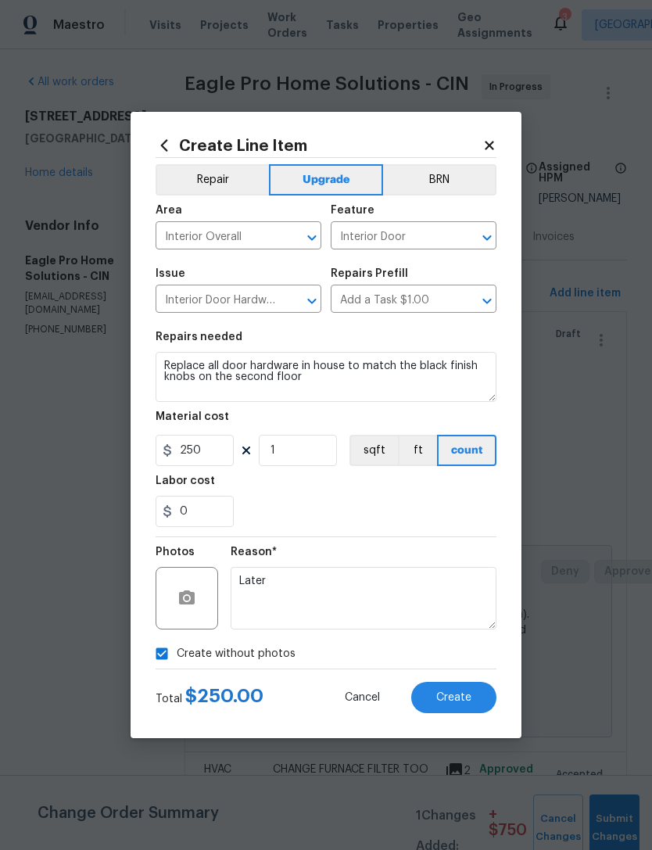
click at [458, 713] on button "Create" at bounding box center [453, 697] width 85 height 31
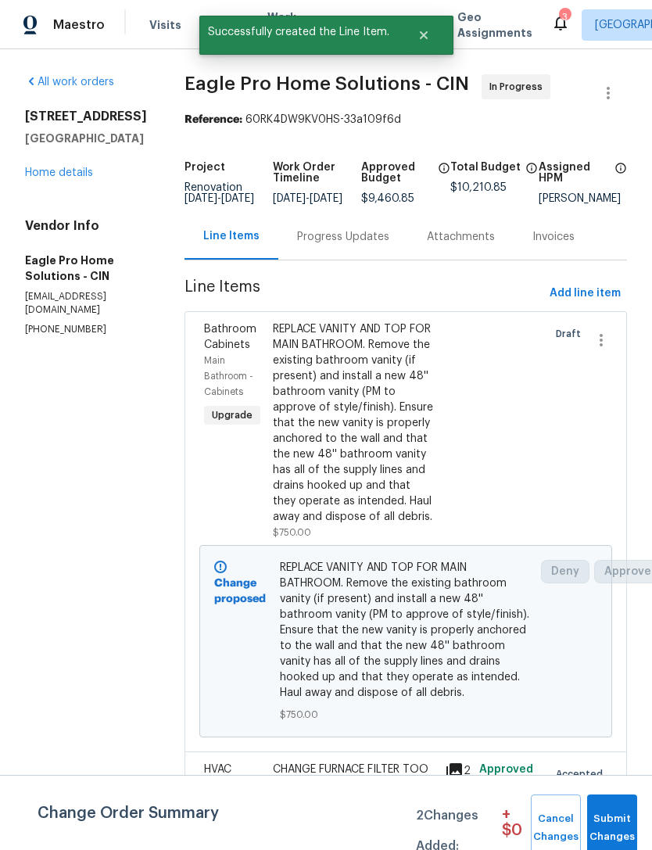
scroll to position [0, 0]
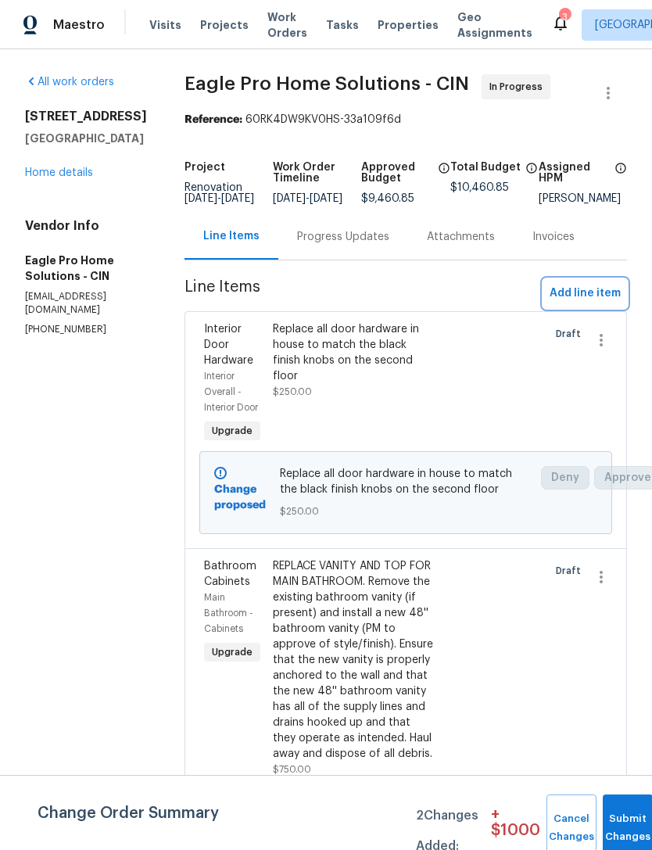
click at [590, 304] on span "Add line item" at bounding box center [585, 294] width 71 height 20
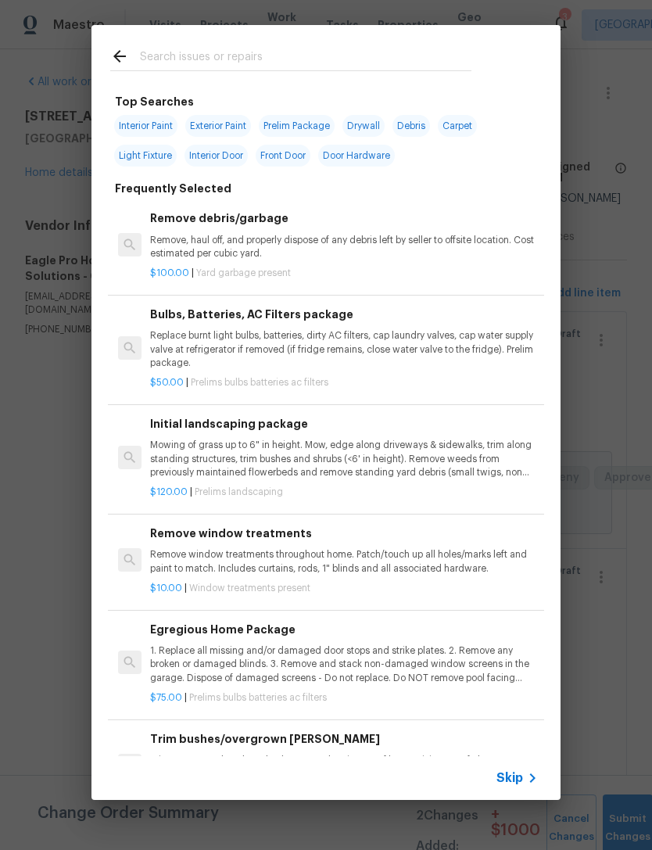
click at [355, 56] on input "text" at bounding box center [306, 58] width 332 height 23
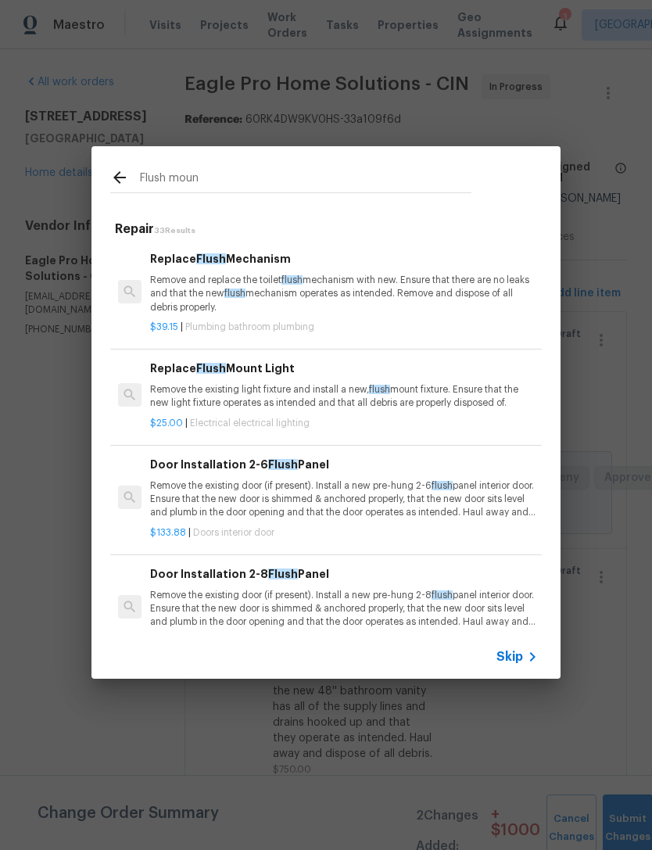
type input "Flush mount"
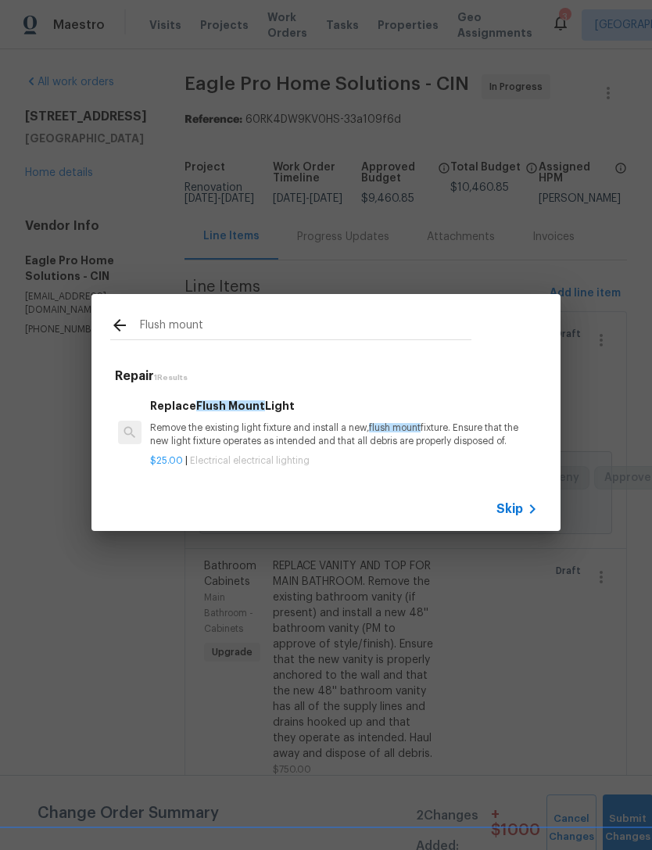
click at [386, 418] on div "Replace Flush Mount Light Remove the existing light fixture and install a new, …" at bounding box center [344, 422] width 388 height 51
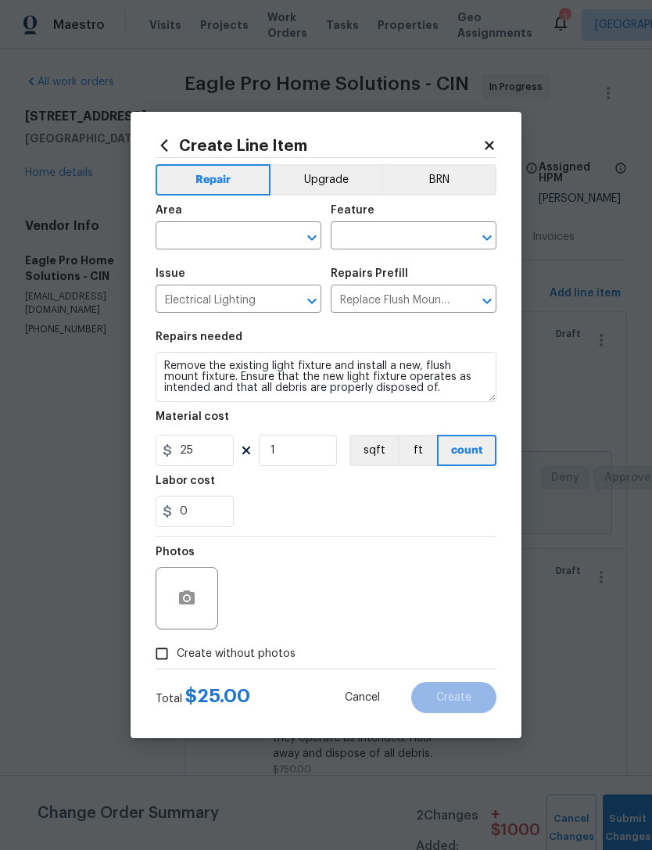
click at [215, 219] on div "Area" at bounding box center [239, 215] width 166 height 20
click at [247, 235] on input "text" at bounding box center [217, 237] width 122 height 24
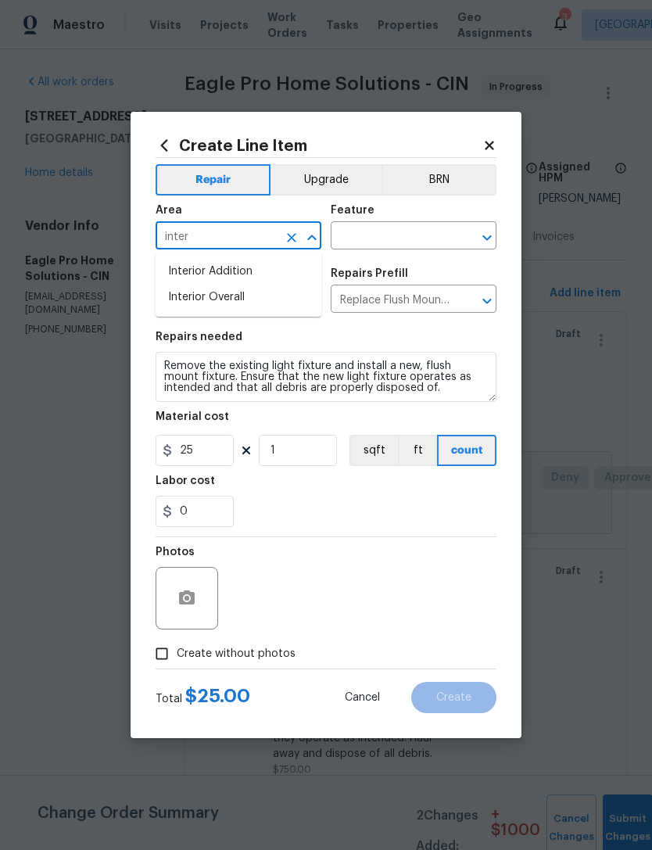
click at [258, 309] on li "Interior Overall" at bounding box center [239, 298] width 166 height 26
type input "Interior Overall"
click at [390, 246] on input "text" at bounding box center [392, 237] width 122 height 24
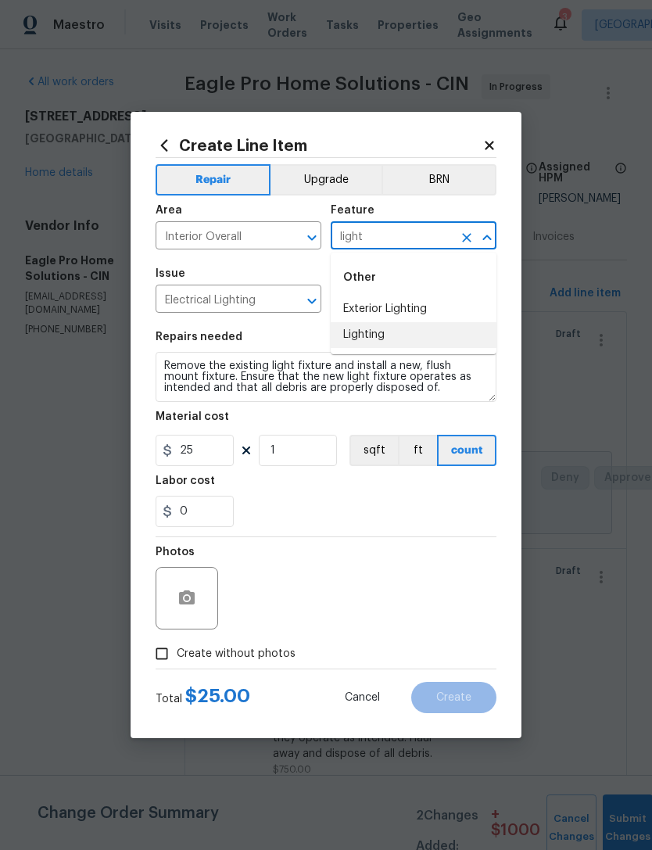
click at [382, 336] on li "Lighting" at bounding box center [414, 335] width 166 height 26
type input "Lighting"
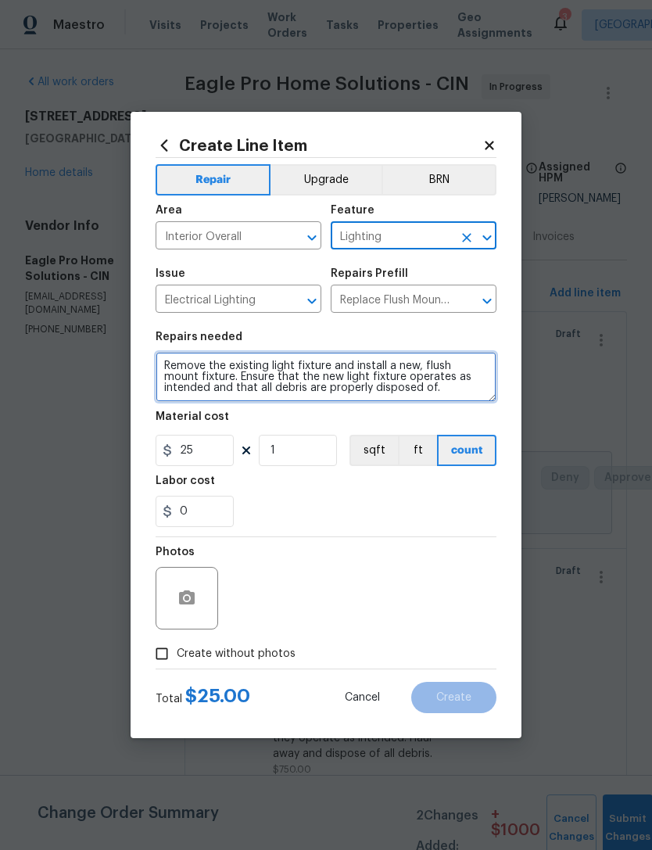
click at [167, 358] on textarea "Remove the existing light fixture and install a new, flush mount fixture. Ensur…" at bounding box center [326, 377] width 341 height 50
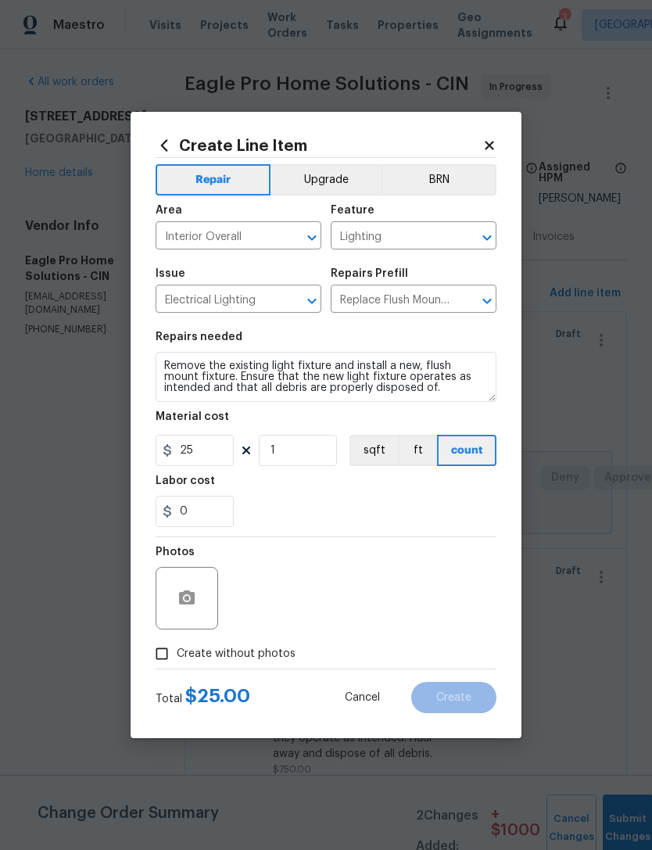
click at [347, 181] on button "Upgrade" at bounding box center [327, 179] width 112 height 31
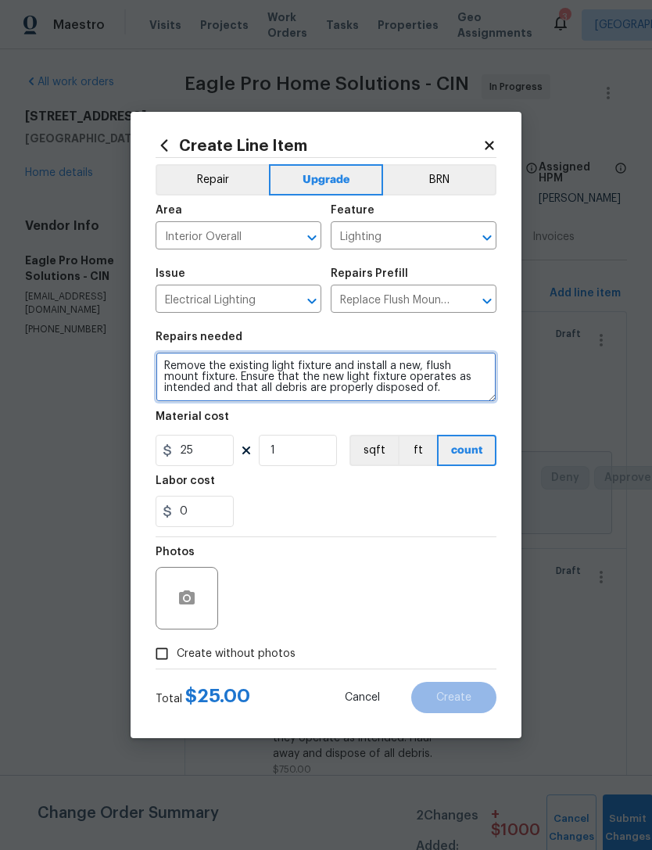
click at [192, 371] on textarea "Remove the existing light fixture and install a new, flush mount fixture. Ensur…" at bounding box center [326, 377] width 341 height 50
click at [237, 368] on textarea "Remove the existing light fixture and install a new, flush mount fixture. Ensur…" at bounding box center [326, 377] width 341 height 50
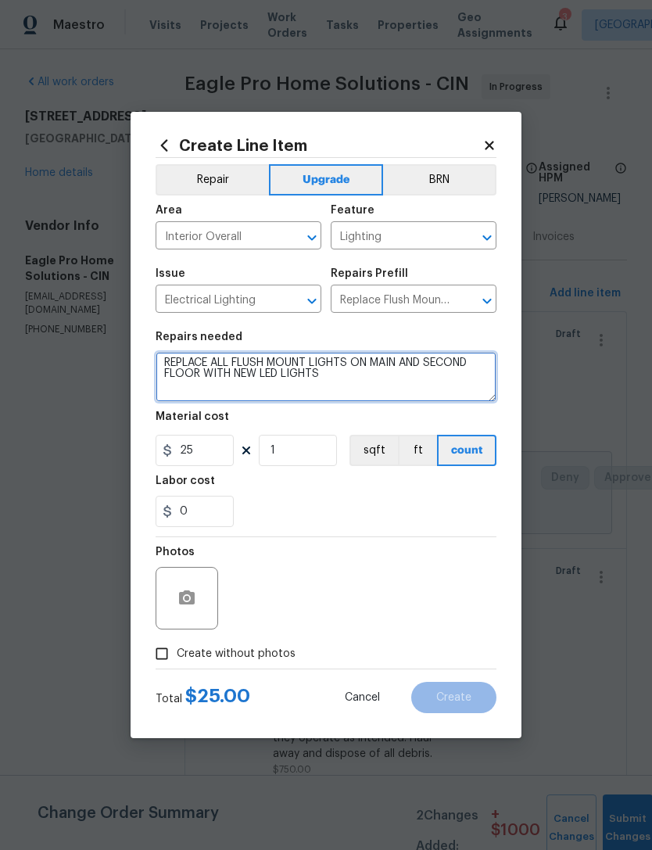
type textarea "REPLACE ALL FLUSH MOUNT LIGHTS ON MAIN AND SECOND FLOOR WITH NEW LED LIGHTS Rem…"
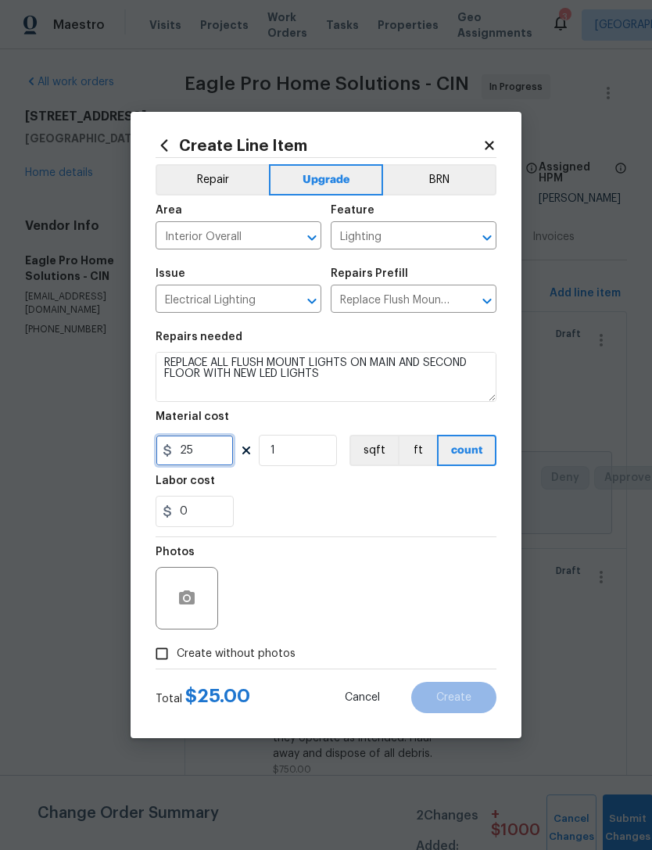
click at [183, 455] on input "25" at bounding box center [195, 450] width 78 height 31
click at [182, 455] on input "25" at bounding box center [195, 450] width 78 height 31
click at [185, 445] on input "25" at bounding box center [195, 450] width 78 height 31
type input "55"
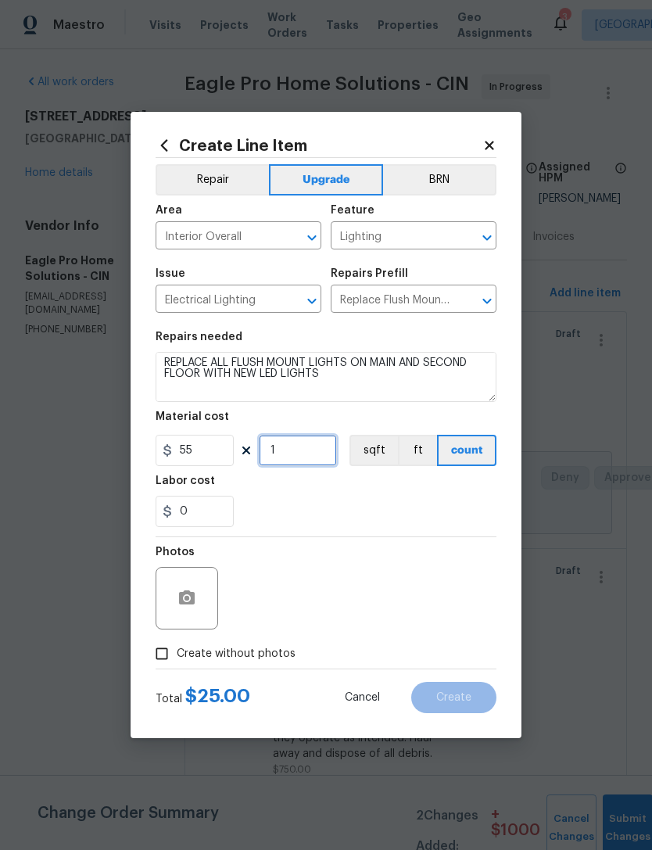
click at [318, 450] on input "1" at bounding box center [298, 450] width 78 height 31
type input "5"
click at [387, 531] on section "Repairs needed REPLACE ALL FLUSH MOUNT LIGHTS ON MAIN AND SECOND FLOOR WITH NEW…" at bounding box center [326, 429] width 341 height 214
click at [253, 655] on span "Create without photos" at bounding box center [236, 654] width 119 height 16
click at [177, 655] on input "Create without photos" at bounding box center [162, 654] width 30 height 30
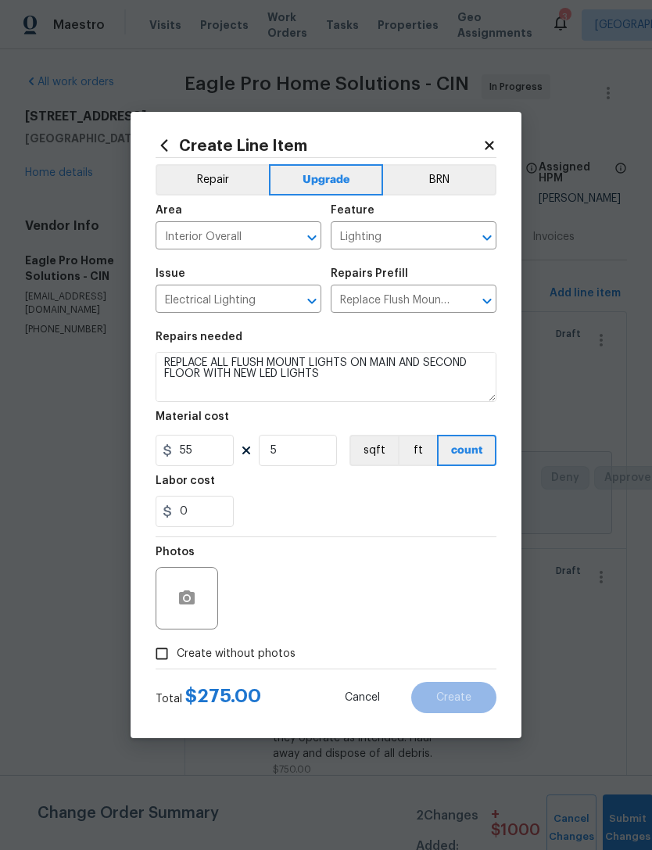
checkbox input "true"
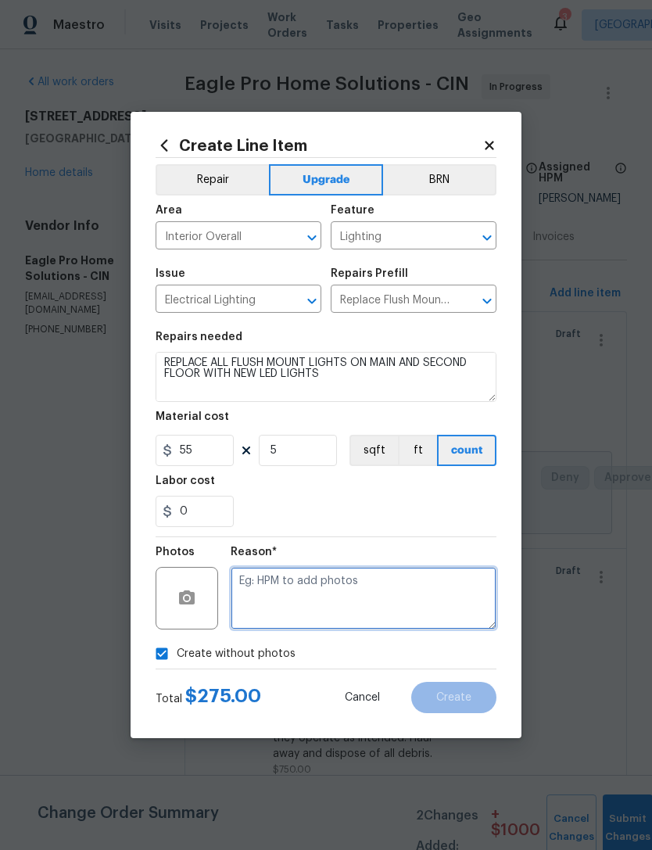
click at [348, 594] on textarea at bounding box center [364, 598] width 266 height 63
type textarea "Later"
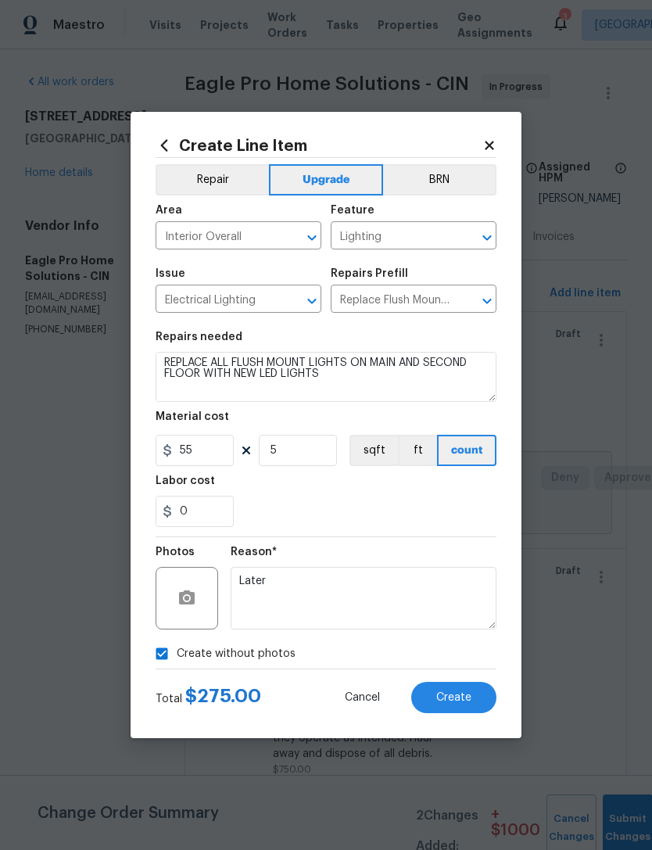
click at [360, 525] on div "0" at bounding box center [326, 511] width 341 height 31
click at [461, 700] on span "Create" at bounding box center [453, 698] width 35 height 12
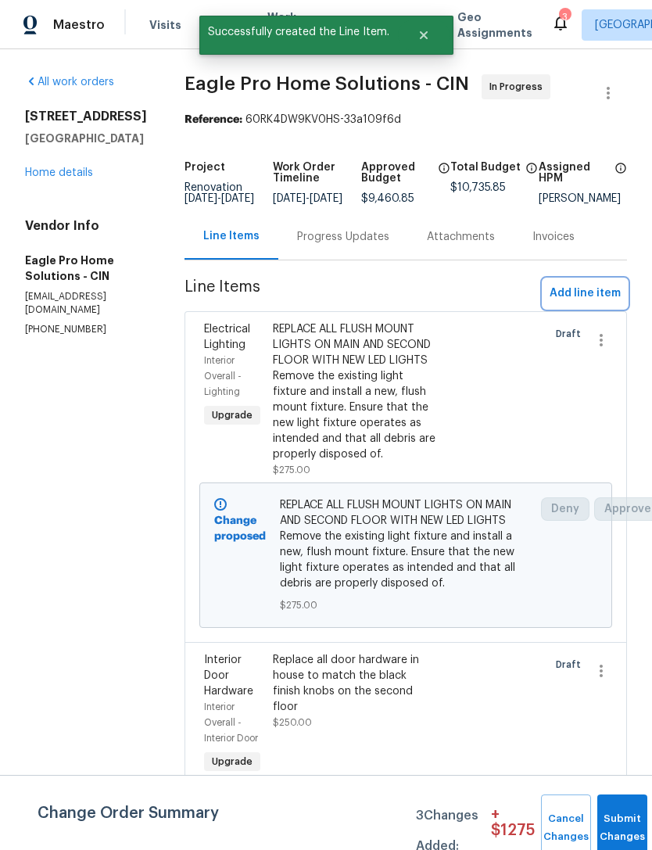
click at [584, 304] on span "Add line item" at bounding box center [585, 294] width 71 height 20
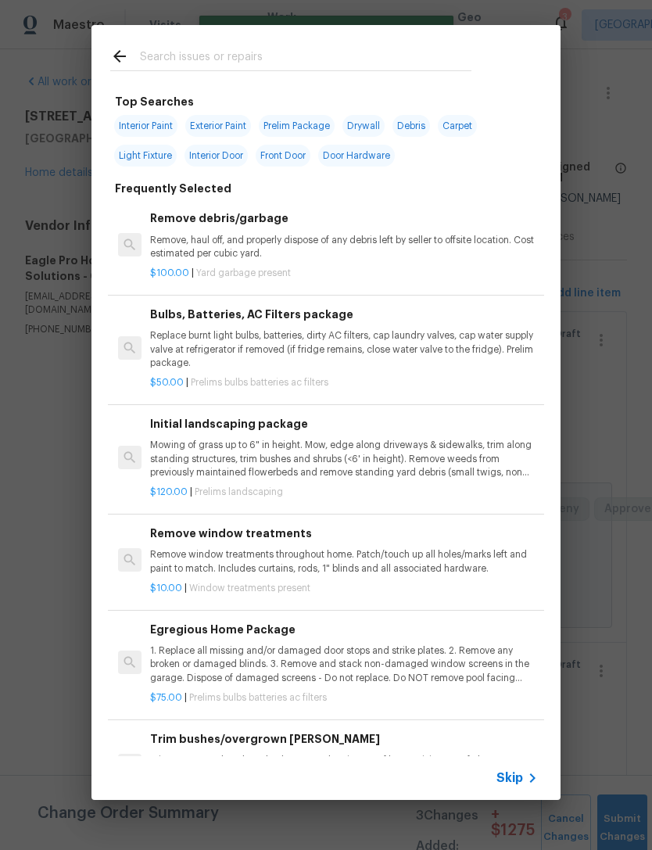
click at [321, 48] on input "text" at bounding box center [306, 58] width 332 height 23
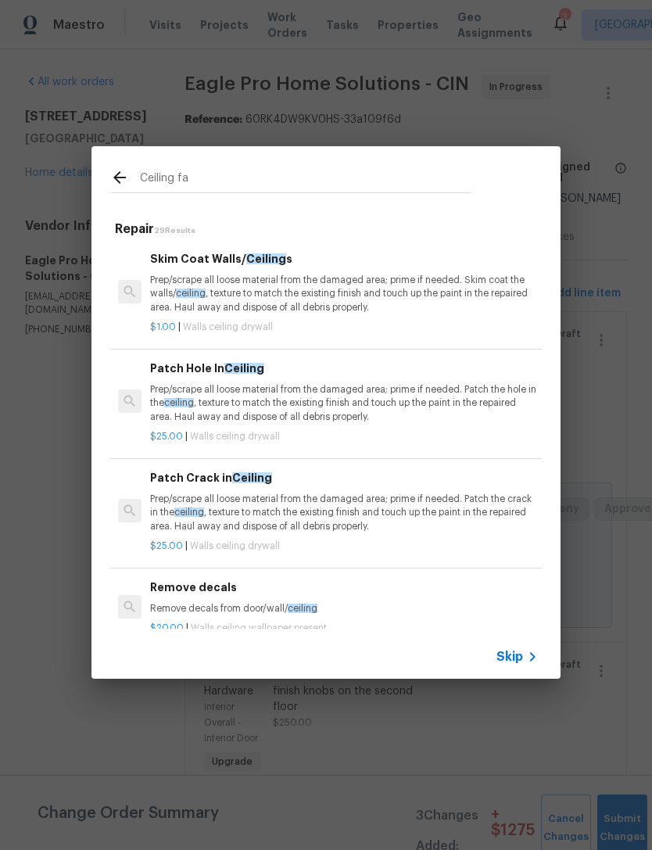
type input "Ceiling fan"
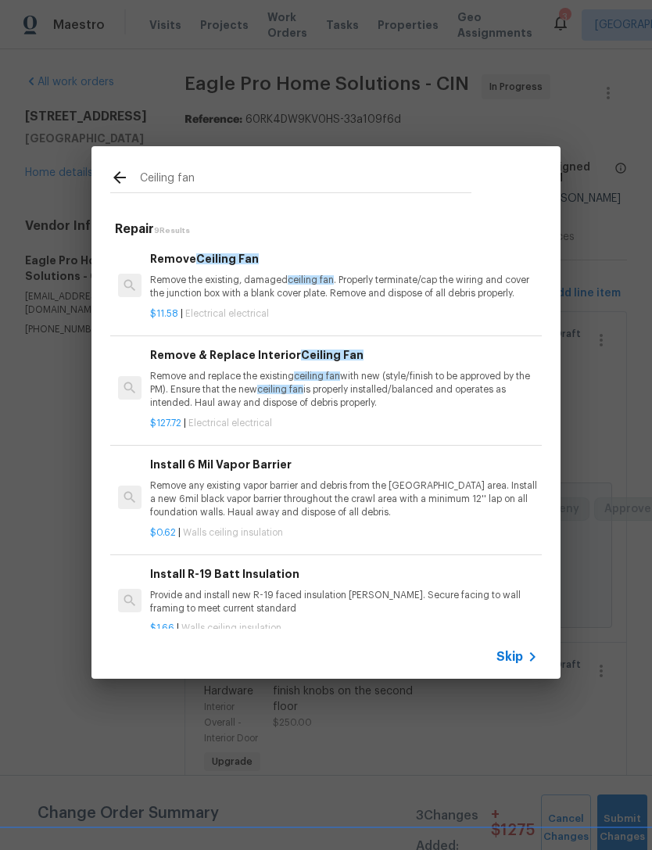
click at [414, 384] on p "Remove and replace the existing ceiling fan with new (style/finish to be approv…" at bounding box center [344, 390] width 388 height 40
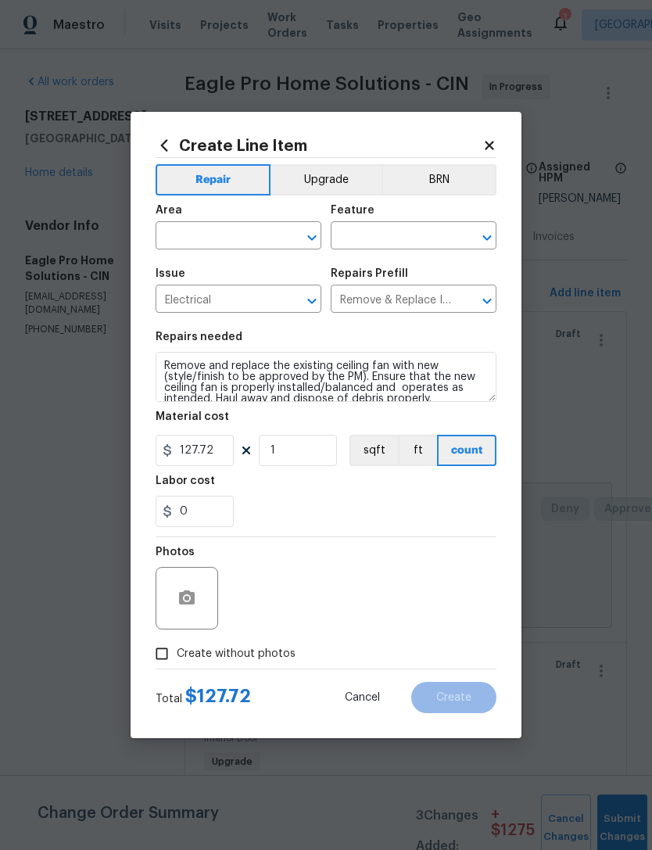
click at [231, 235] on input "text" at bounding box center [217, 237] width 122 height 24
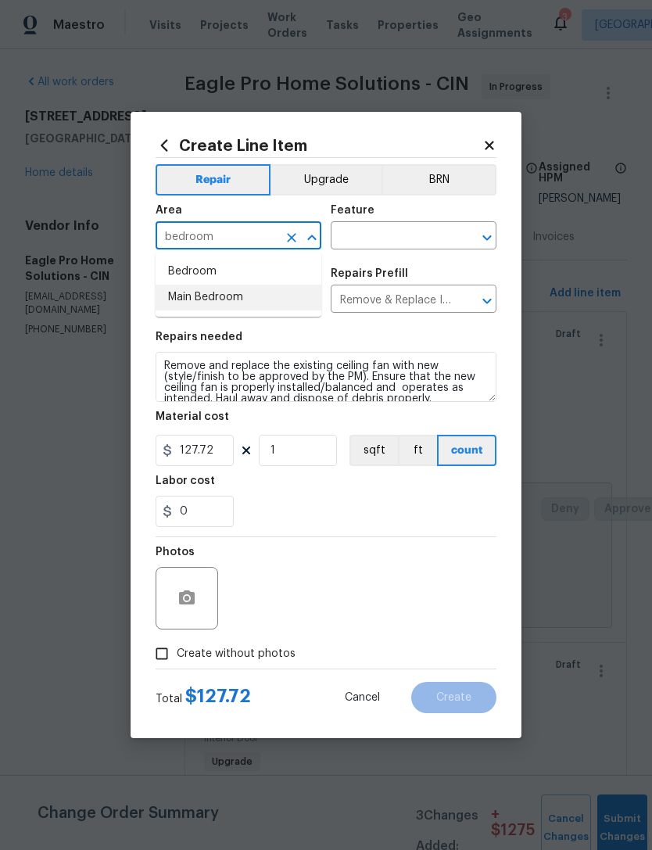
click at [232, 308] on li "Main Bedroom" at bounding box center [239, 298] width 166 height 26
type input "Main Bedroom"
click at [393, 244] on input "text" at bounding box center [392, 237] width 122 height 24
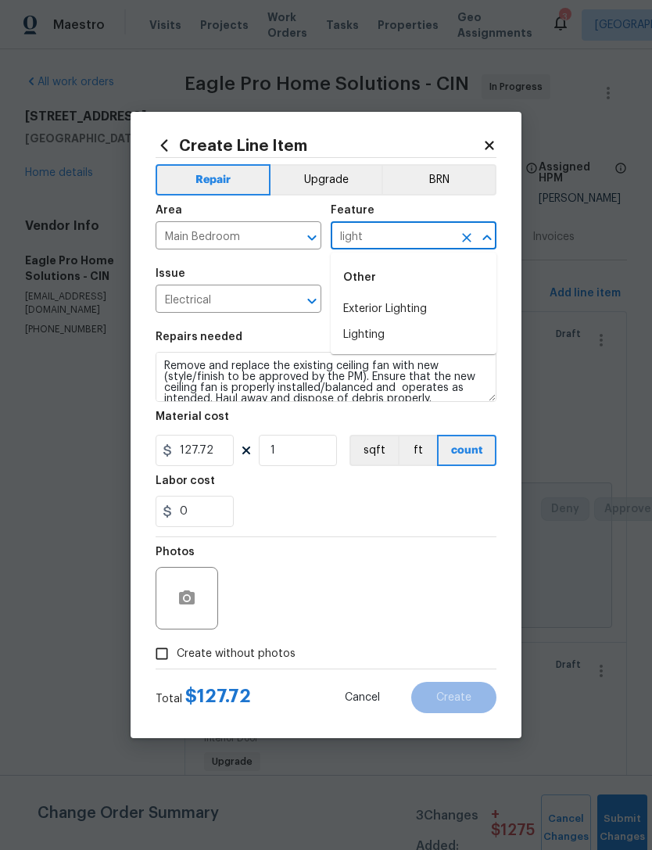
click at [382, 344] on li "Lighting" at bounding box center [414, 335] width 166 height 26
type input "Lighting"
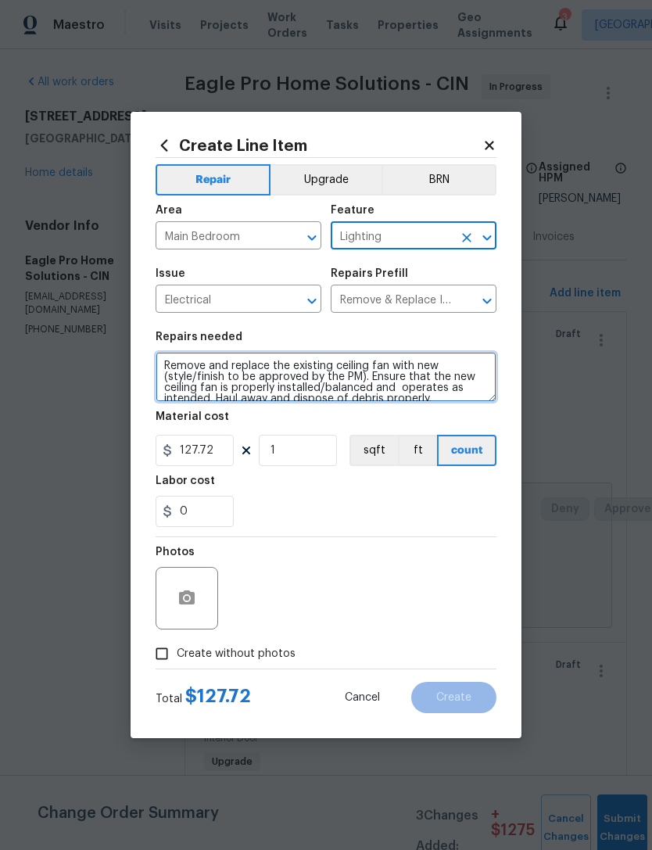
click at [162, 363] on textarea "Remove and replace the existing ceiling fan with new (style/finish to be approv…" at bounding box center [326, 377] width 341 height 50
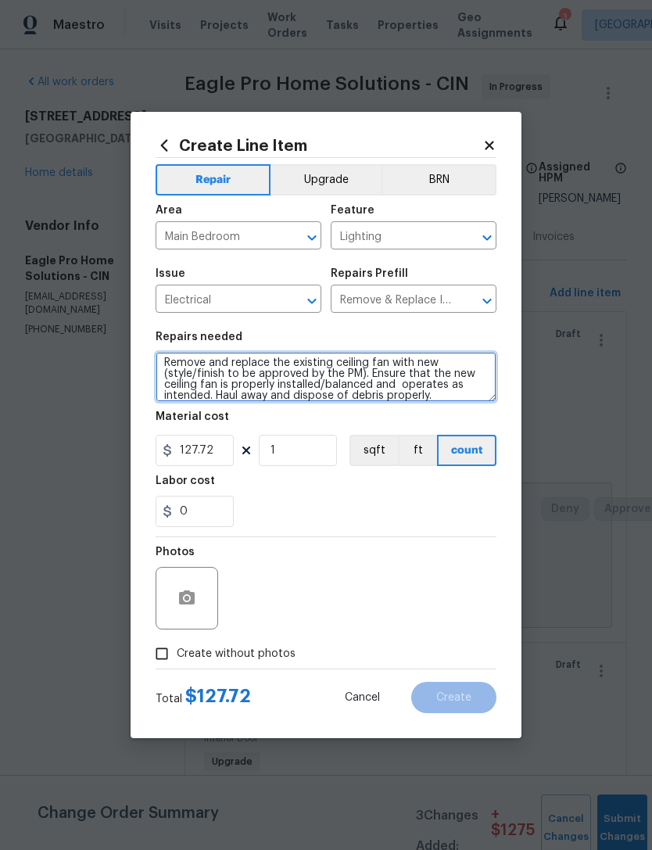
click at [202, 368] on textarea "Remove and replace the existing ceiling fan with new (style/finish to be approv…" at bounding box center [326, 377] width 341 height 50
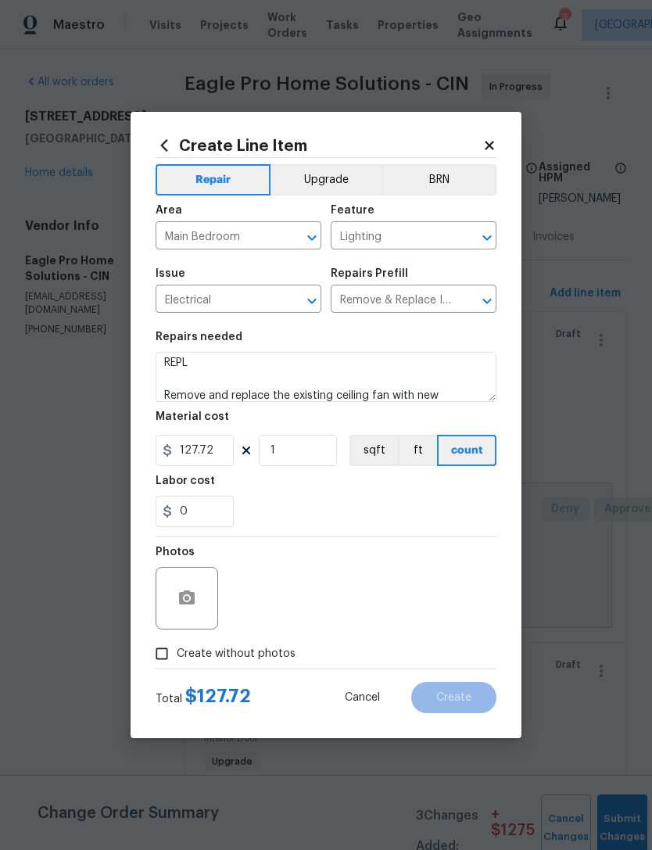
click at [343, 174] on button "Upgrade" at bounding box center [327, 179] width 112 height 31
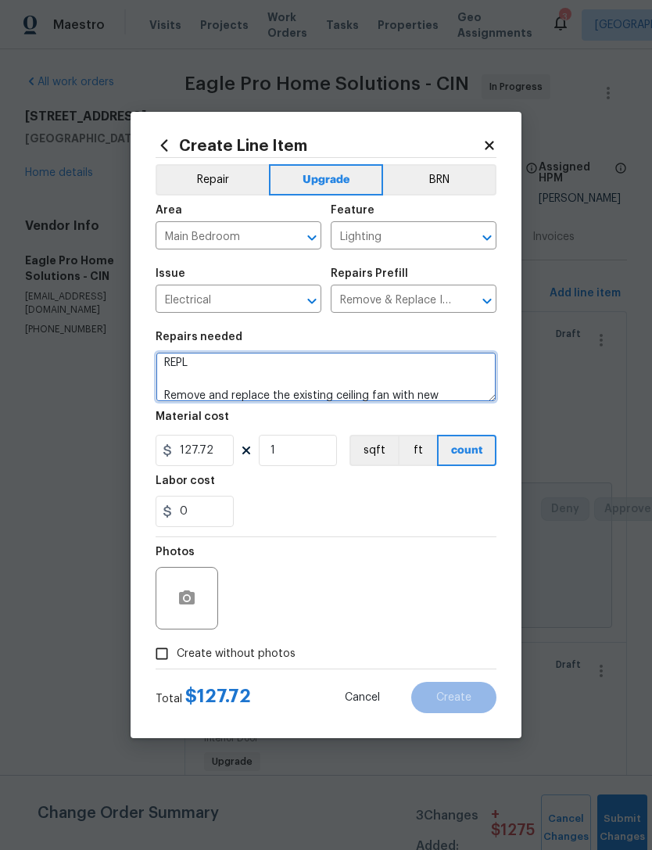
click at [240, 369] on textarea "REPL Remove and replace the existing ceiling fan with new (style/finish to be a…" at bounding box center [326, 377] width 341 height 50
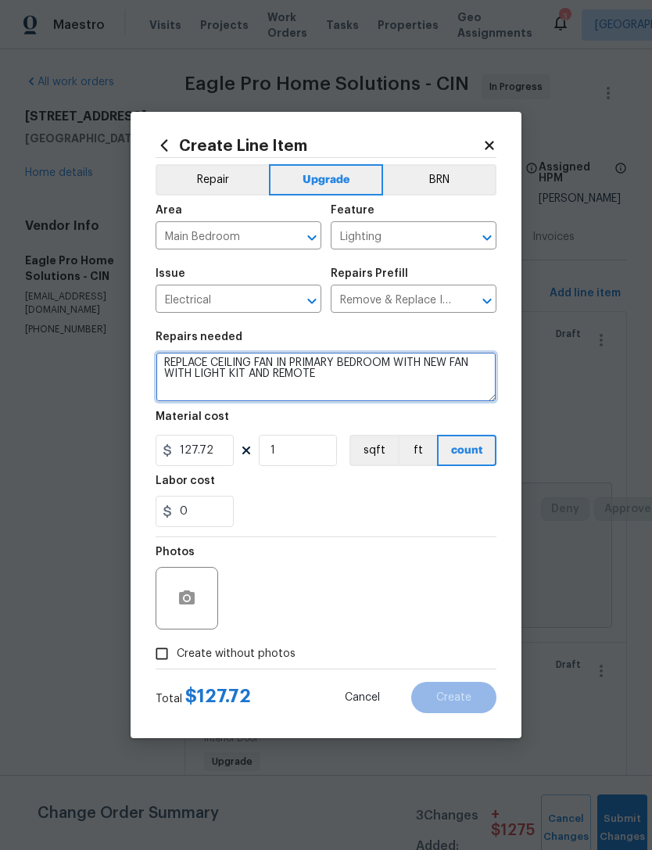
type textarea "REPLACE CEILING FAN IN PRIMARY BEDROOM WITH NEW FAN WITH LIGHT KIT AND REMOTE R…"
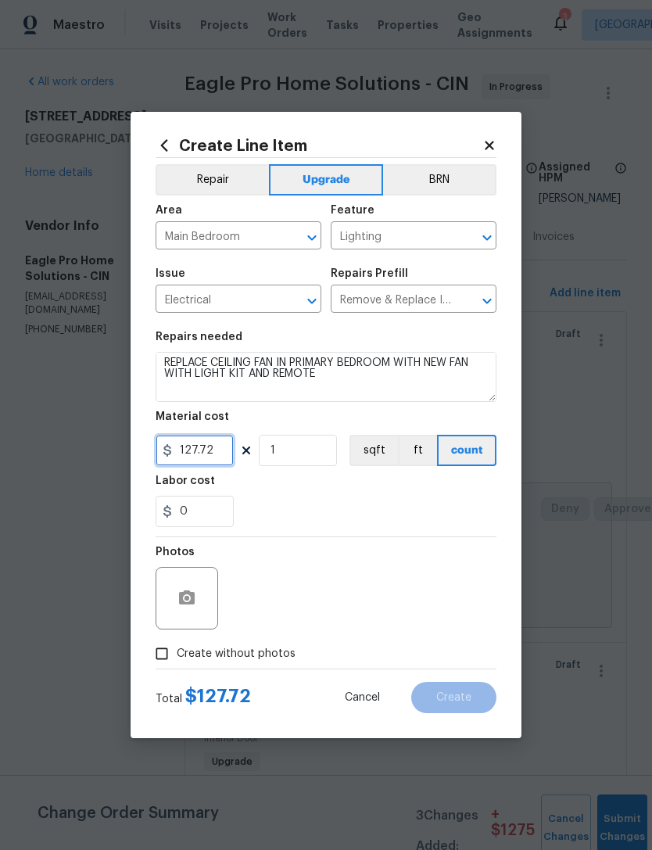
click at [189, 454] on input "127.72" at bounding box center [195, 450] width 78 height 31
click at [188, 454] on input "127.72" at bounding box center [195, 450] width 78 height 31
click at [201, 453] on input "127.72" at bounding box center [195, 450] width 78 height 31
click at [200, 453] on input "127.72" at bounding box center [195, 450] width 78 height 31
type input "225"
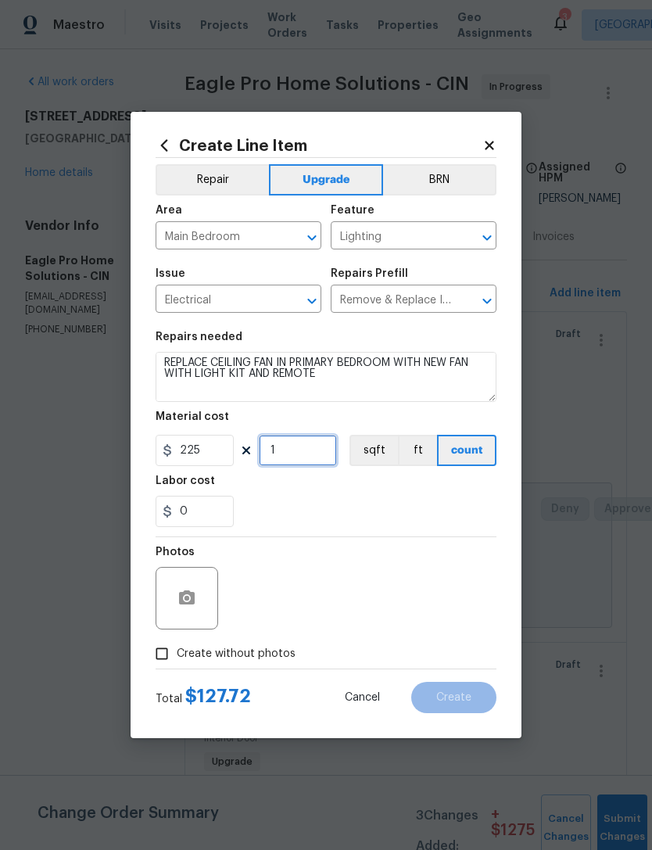
click at [309, 459] on input "1" at bounding box center [298, 450] width 78 height 31
click at [399, 529] on section "Repairs needed REPLACE CEILING FAN IN PRIMARY BEDROOM WITH NEW FAN WITH LIGHT K…" at bounding box center [326, 429] width 341 height 214
click at [263, 656] on span "Create without photos" at bounding box center [236, 654] width 119 height 16
click at [177, 656] on input "Create without photos" at bounding box center [162, 654] width 30 height 30
checkbox input "true"
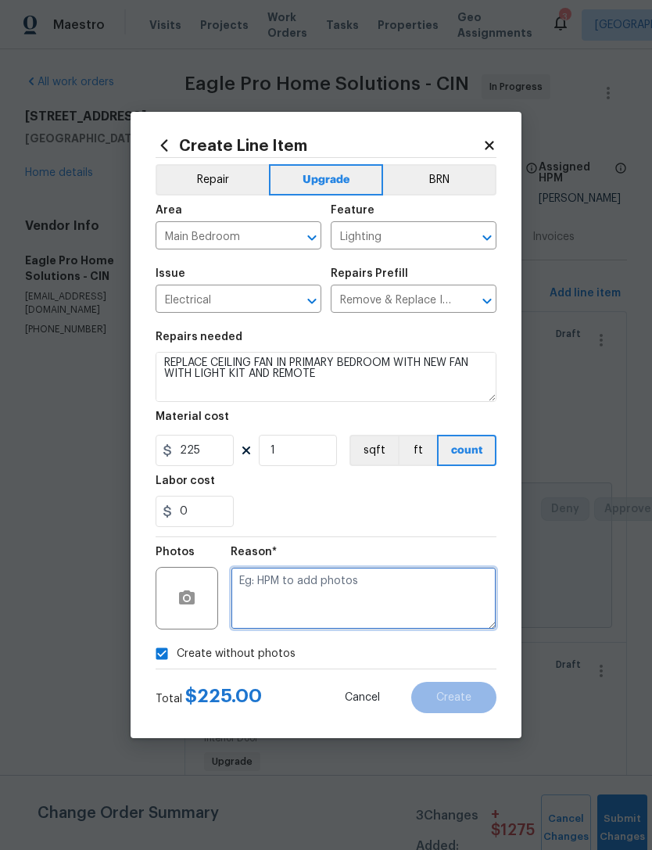
click at [354, 593] on textarea at bounding box center [364, 598] width 266 height 63
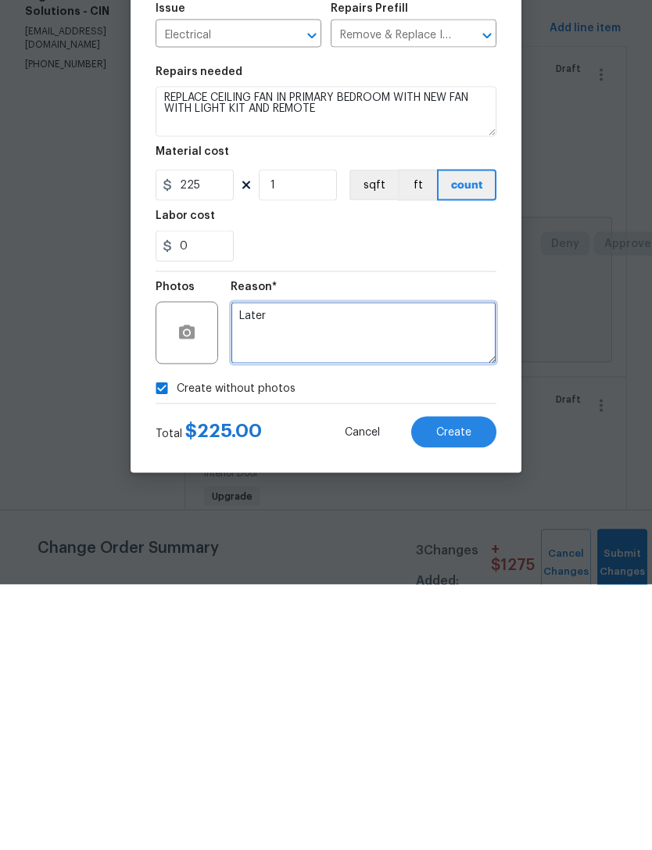
type textarea "Later"
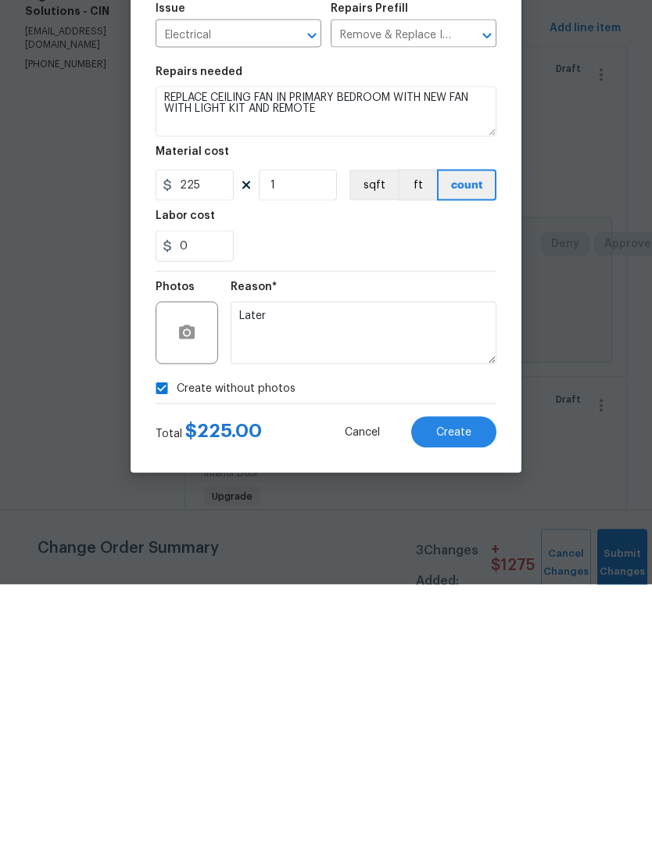
click at [411, 322] on section "Repairs needed REPLACE CEILING FAN IN PRIMARY BEDROOM WITH NEW FAN WITH LIGHT K…" at bounding box center [326, 429] width 341 height 214
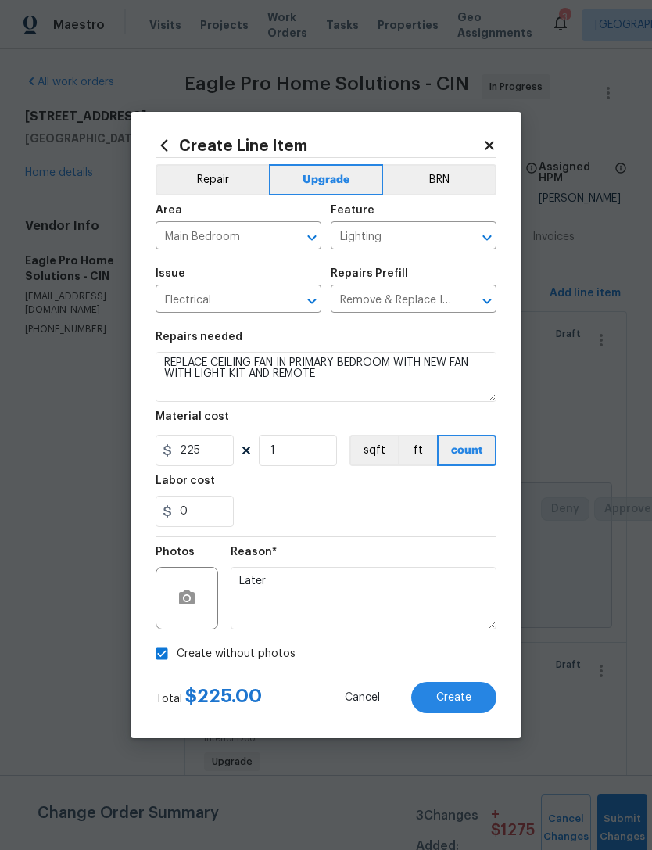
click at [455, 695] on span "Create" at bounding box center [453, 698] width 35 height 12
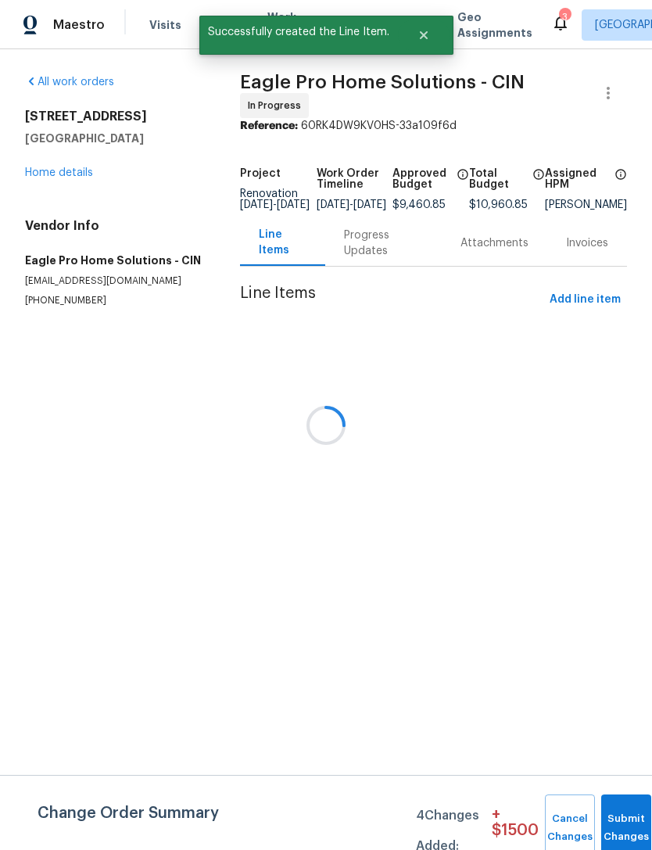
scroll to position [0, 0]
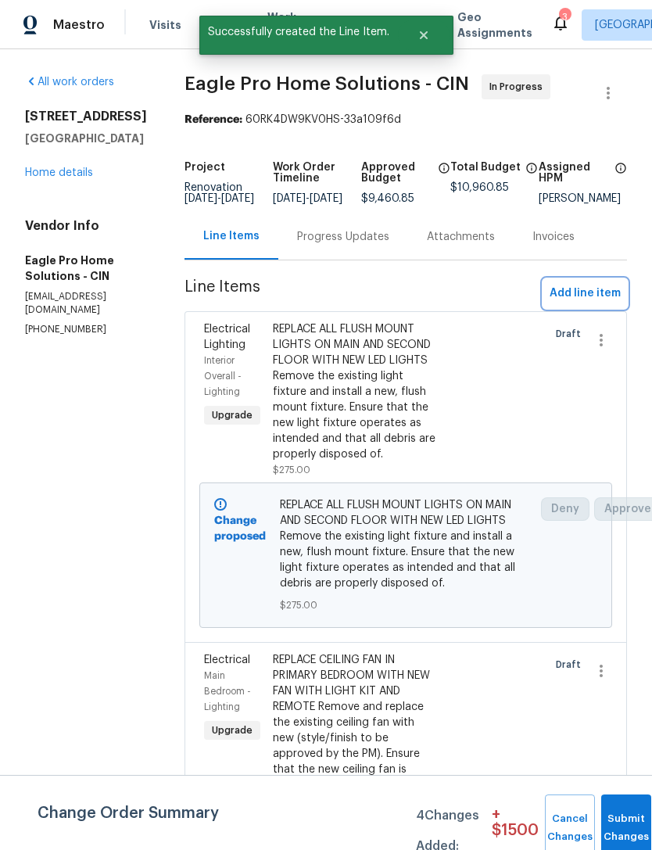
click at [589, 302] on span "Add line item" at bounding box center [585, 294] width 71 height 20
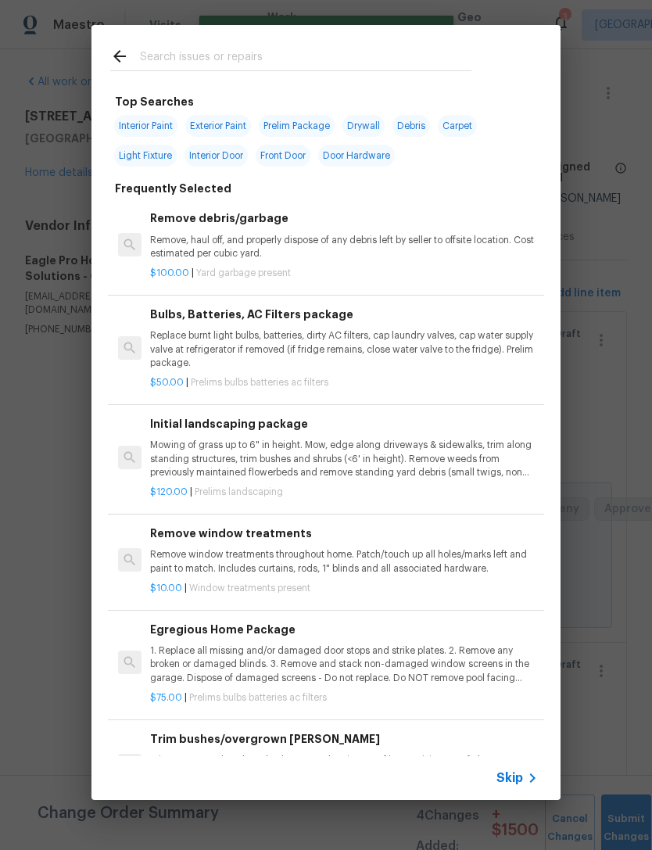
click at [337, 59] on input "text" at bounding box center [306, 58] width 332 height 23
type input "C"
type input "Vanity light"
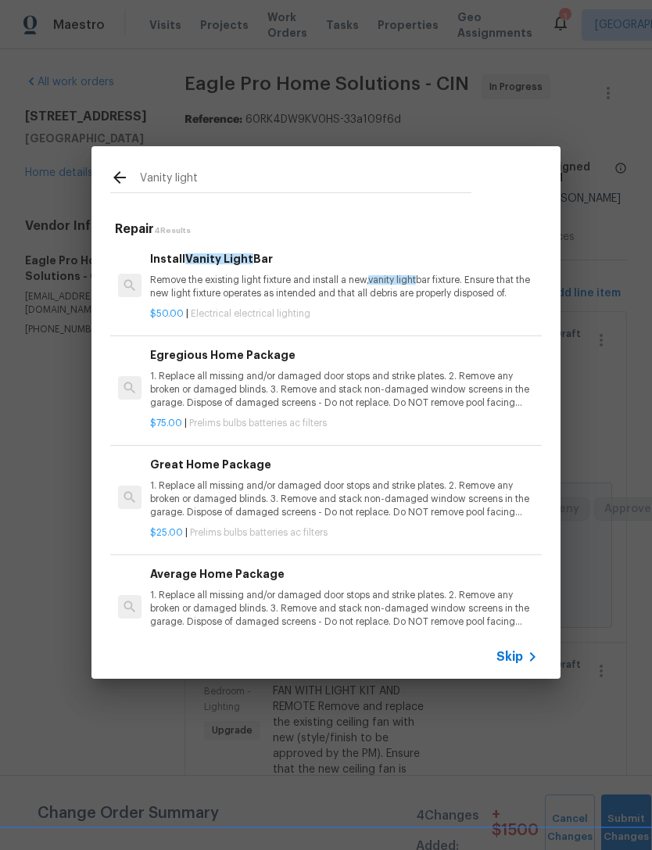
click at [321, 295] on p "Remove the existing light fixture and install a new, vanity light bar fixture. …" at bounding box center [344, 287] width 388 height 27
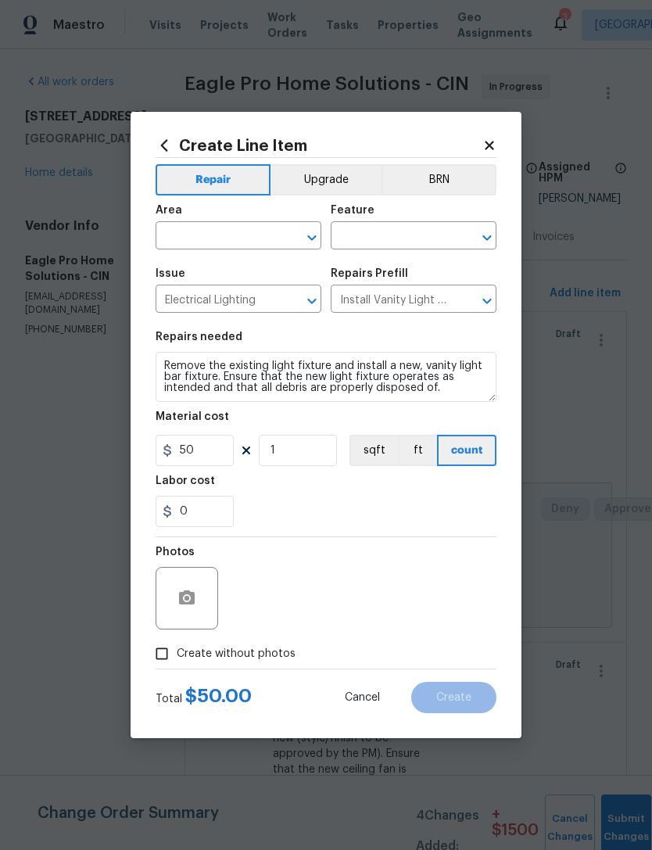
click at [221, 242] on input "text" at bounding box center [217, 237] width 122 height 24
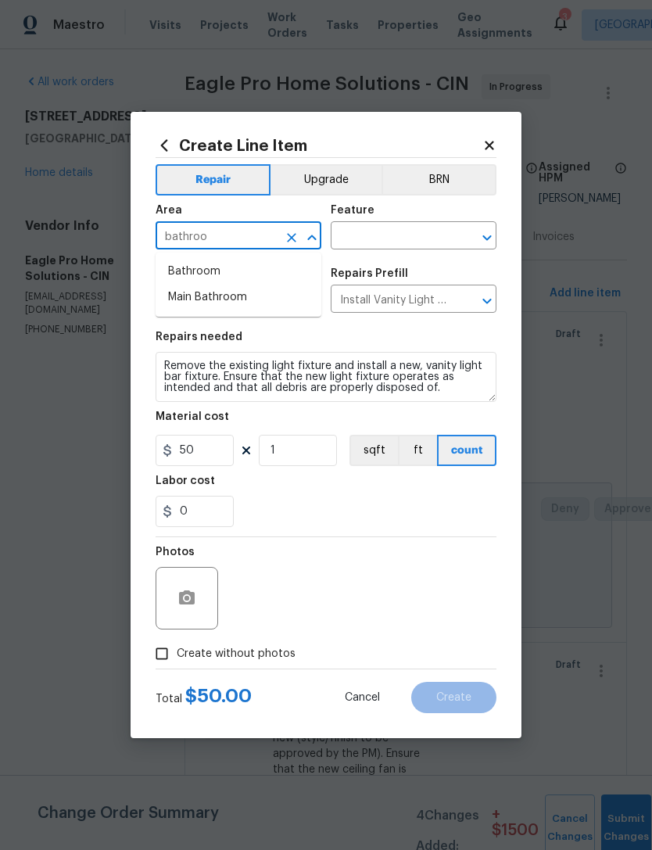
click at [228, 273] on li "Bathroom" at bounding box center [239, 272] width 166 height 26
type input "Bathroom"
click at [385, 246] on input "text" at bounding box center [392, 237] width 122 height 24
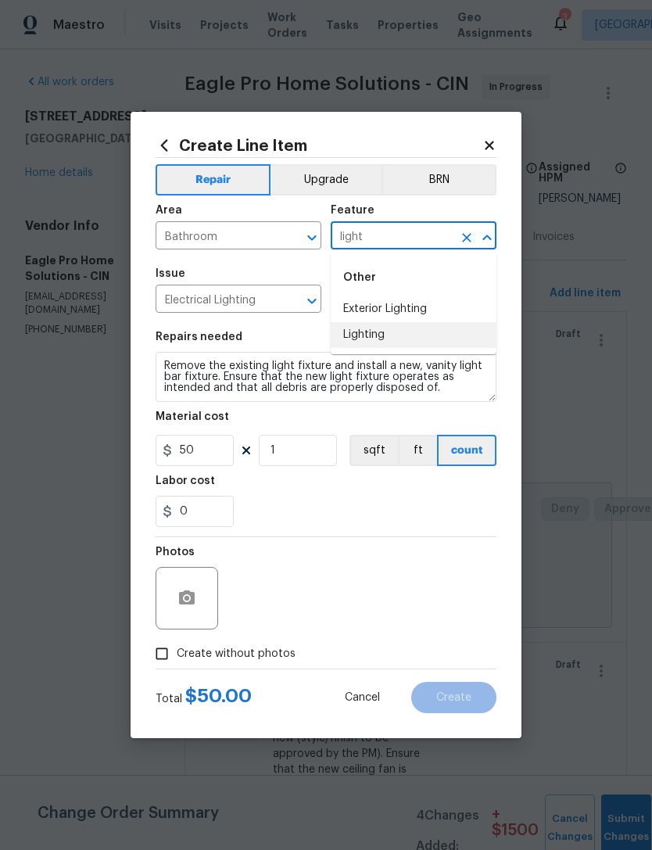
click at [376, 332] on li "Lighting" at bounding box center [414, 335] width 166 height 26
type input "Lighting"
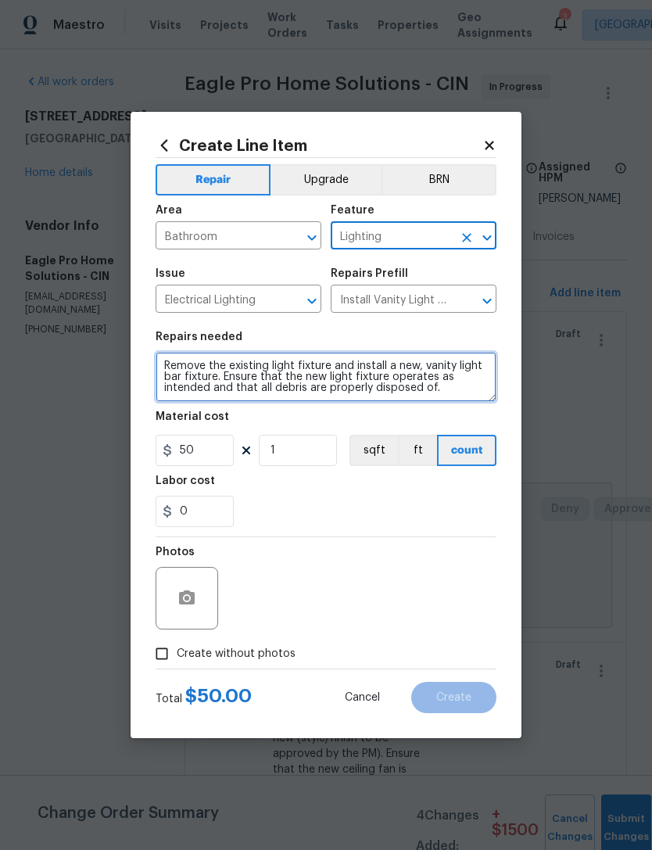
click at [162, 365] on textarea "Remove the existing light fixture and install a new, vanity light bar fixture. …" at bounding box center [326, 377] width 341 height 50
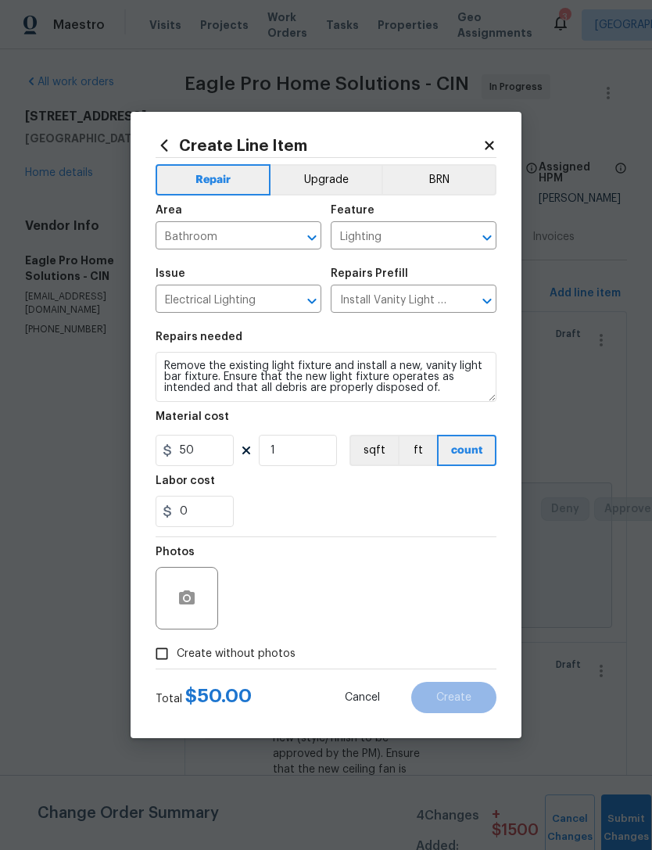
click at [345, 181] on button "Upgrade" at bounding box center [327, 179] width 112 height 31
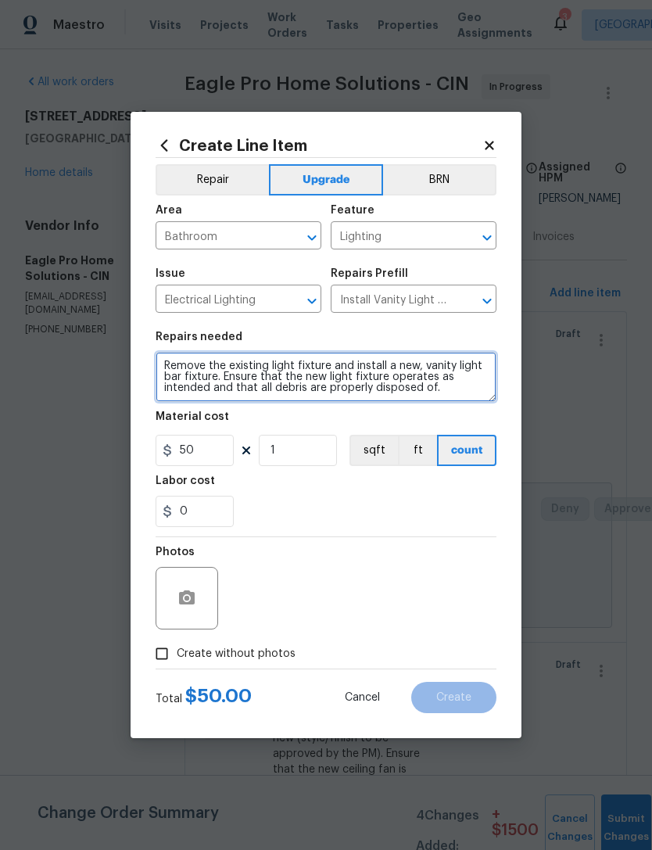
click at [193, 364] on textarea "Remove the existing light fixture and install a new, vanity light bar fixture. …" at bounding box center [326, 377] width 341 height 50
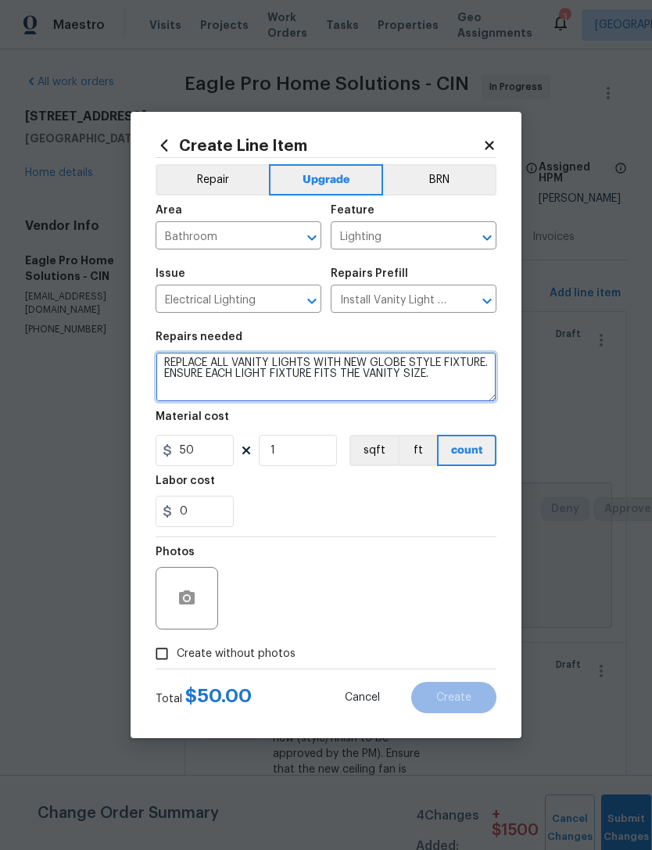
click at [486, 374] on textarea "REPLACE ALL VANITY LIGHTS WITH NEW GLOBE STYLE FIXTURE. ENSURE EACH LIGHT FIXTU…" at bounding box center [326, 377] width 341 height 50
click at [305, 390] on textarea "REPLACE ALL VANITY LIGHTS WITH NEW GLOBE STYLE FIXTURE. ENSURE EACH LIGHT FIXTU…" at bounding box center [326, 377] width 341 height 50
click at [297, 391] on textarea "REPLACE ALL VANITY LIGHTS WITH NEW GLOBE STYLE FIXTURE. ENSURE EACH LIGHT FIXTU…" at bounding box center [326, 377] width 341 height 50
paste textarea "https://www.homedepot.com/p/KAWOTI-35-in-5-Light-Brushed-Nickel-Vanity-Light-wi…"
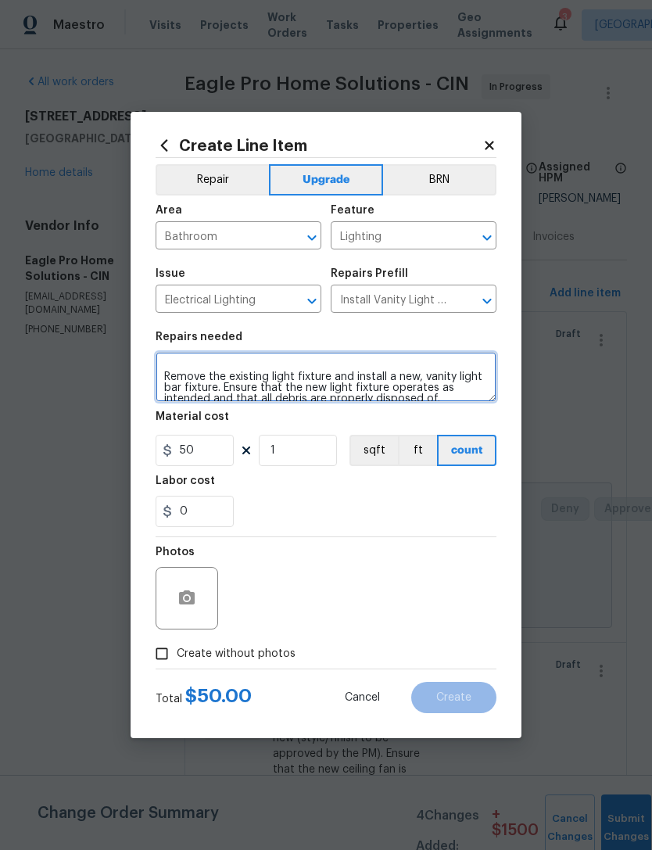
type textarea "REPLACE ALL VANITY LIGHTS WITH NEW GLOBE STYLE FIXTURE. ENSURE EACH LIGHT FIXTU…"
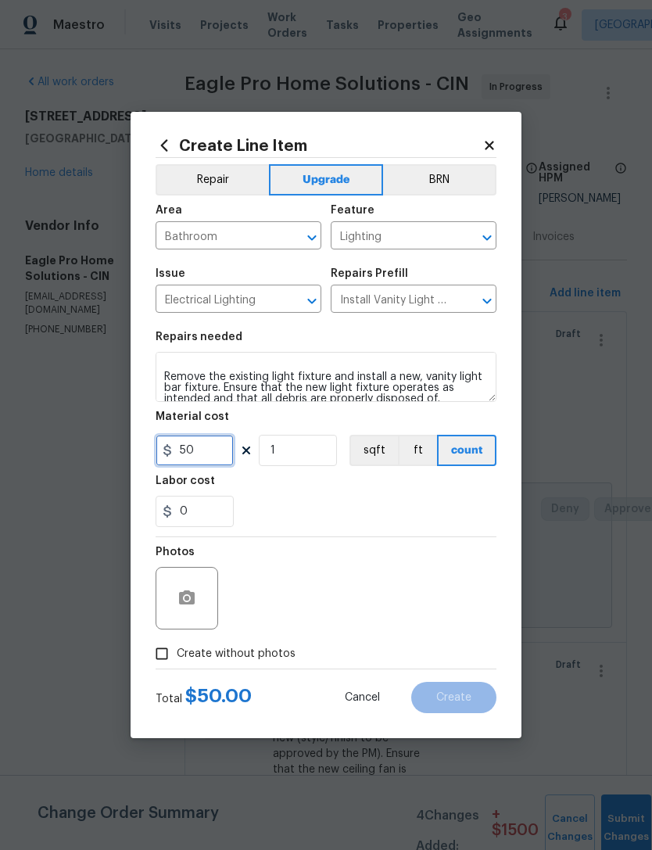
click at [194, 451] on input "50" at bounding box center [195, 450] width 78 height 31
type input "125"
click at [304, 458] on input "1" at bounding box center [298, 450] width 78 height 31
type input "3"
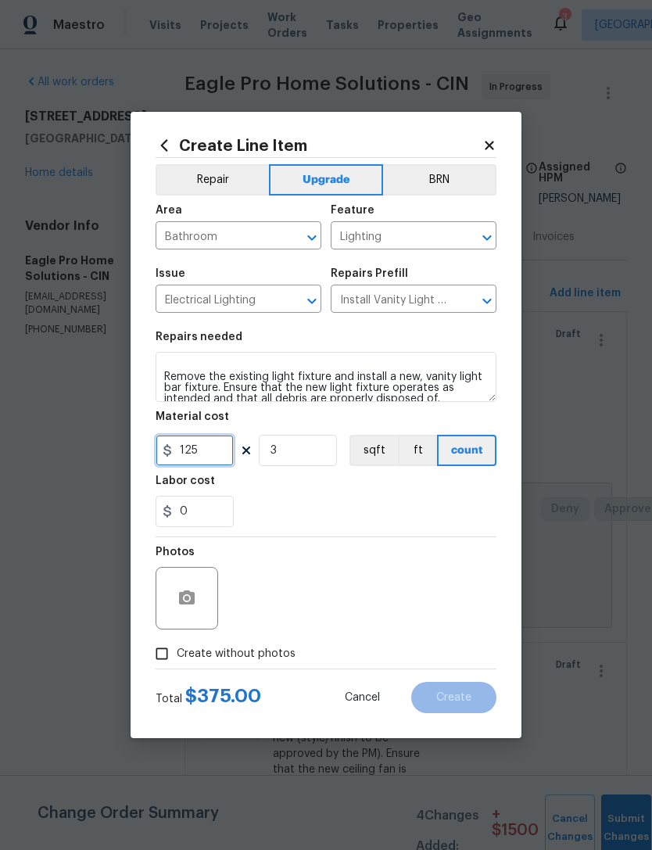
click at [202, 453] on input "125" at bounding box center [195, 450] width 78 height 31
type input "110"
click at [392, 512] on div "0" at bounding box center [326, 511] width 341 height 31
click at [243, 653] on span "Create without photos" at bounding box center [236, 654] width 119 height 16
click at [177, 653] on input "Create without photos" at bounding box center [162, 654] width 30 height 30
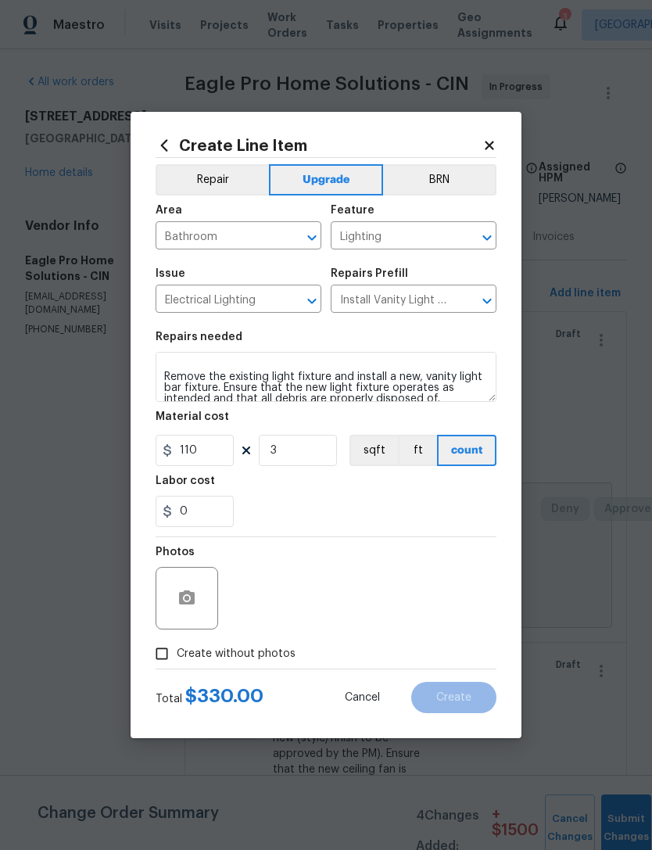
checkbox input "true"
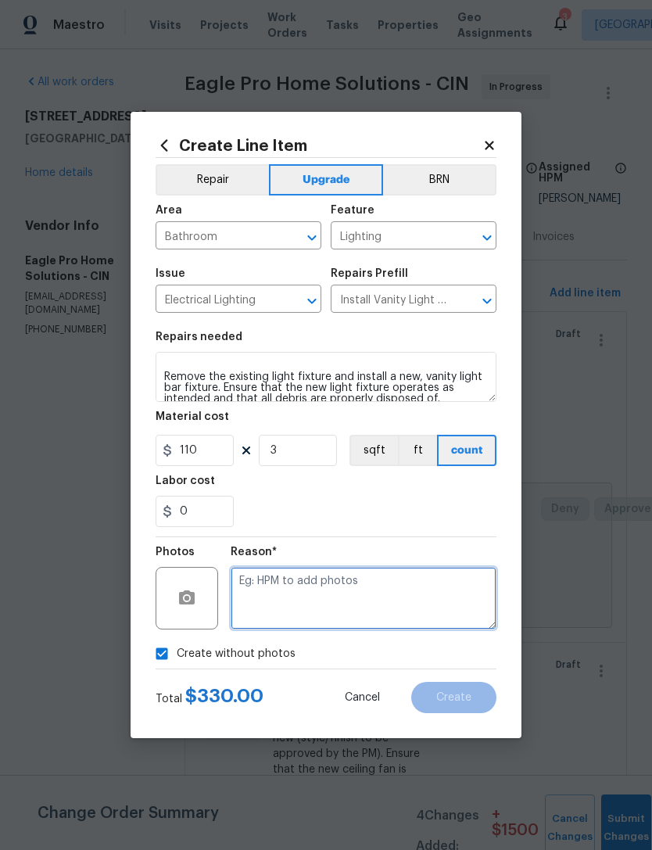
click at [372, 595] on textarea at bounding box center [364, 598] width 266 height 63
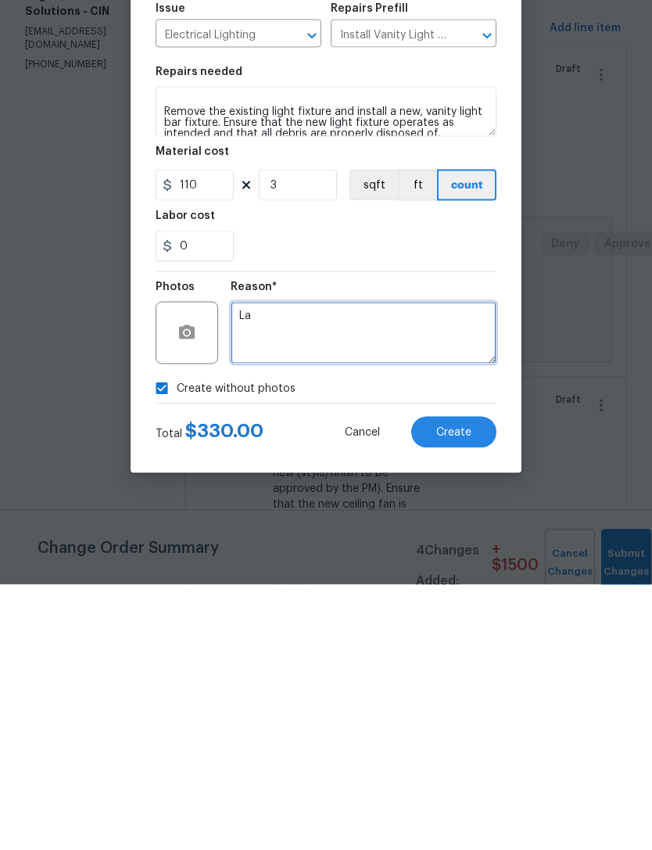
type textarea "L"
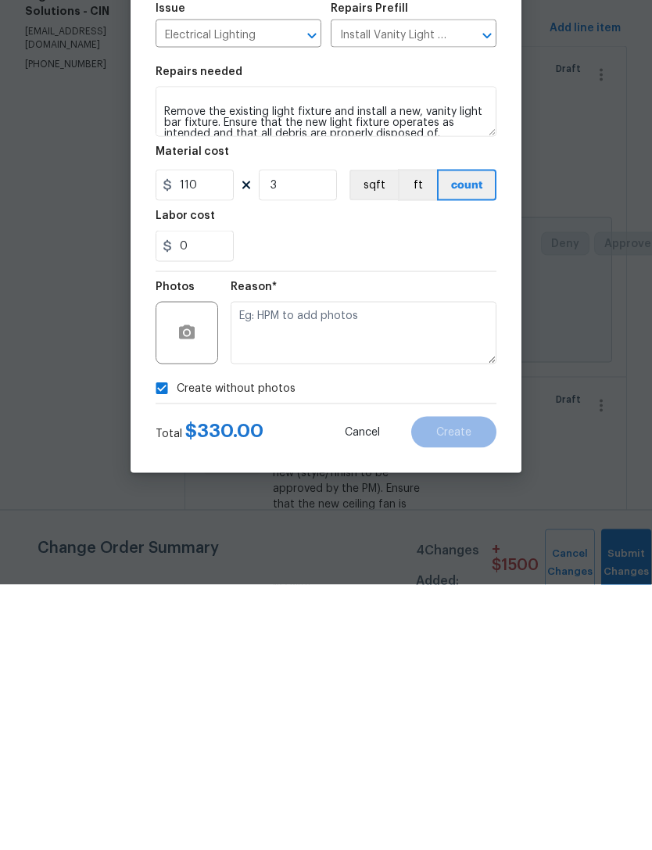
click at [170, 639] on input "Create without photos" at bounding box center [162, 654] width 30 height 30
checkbox input "false"
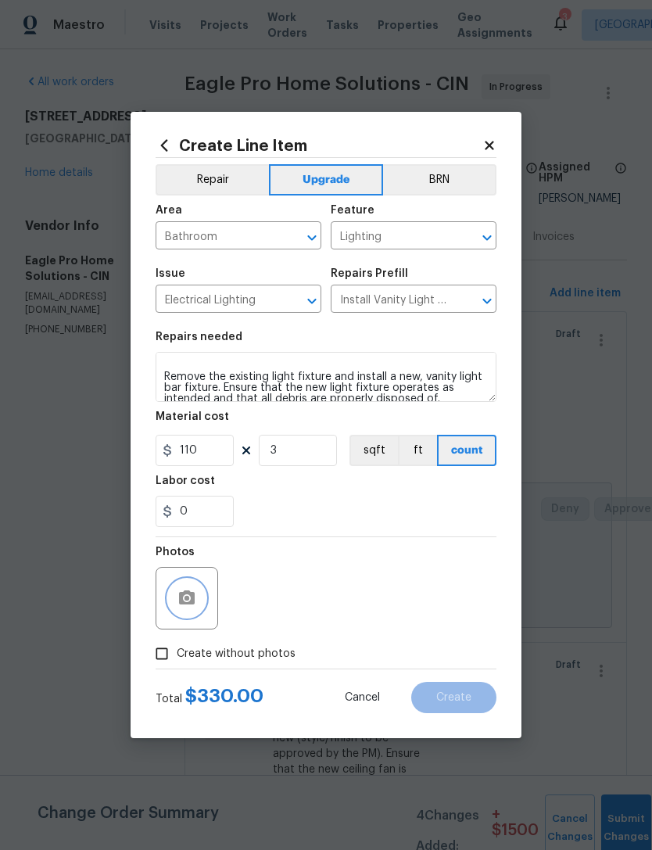
click at [190, 608] on icon "button" at bounding box center [187, 598] width 19 height 19
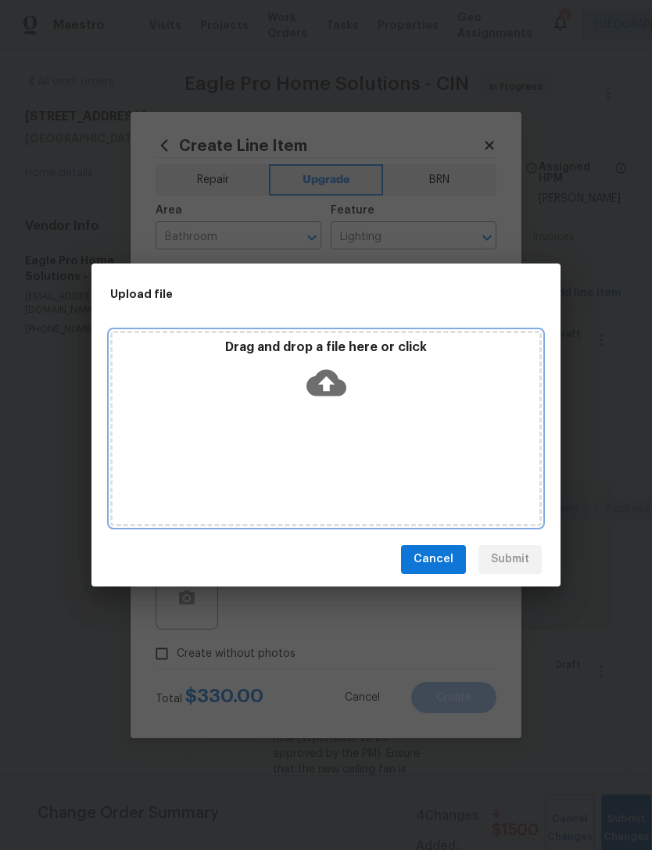
click at [422, 408] on div "Drag and drop a file here or click" at bounding box center [326, 429] width 432 height 196
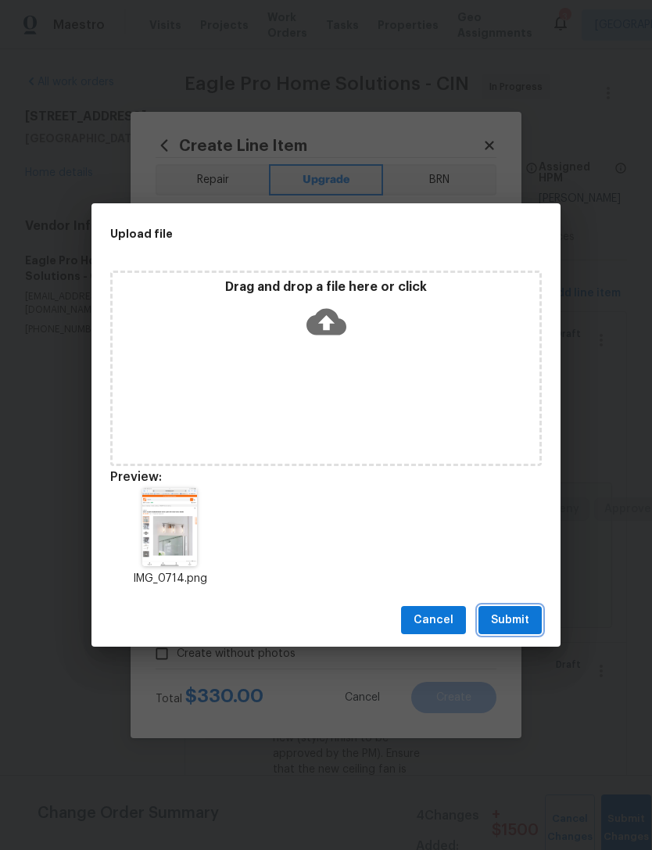
click at [512, 612] on span "Submit" at bounding box center [510, 621] width 38 height 20
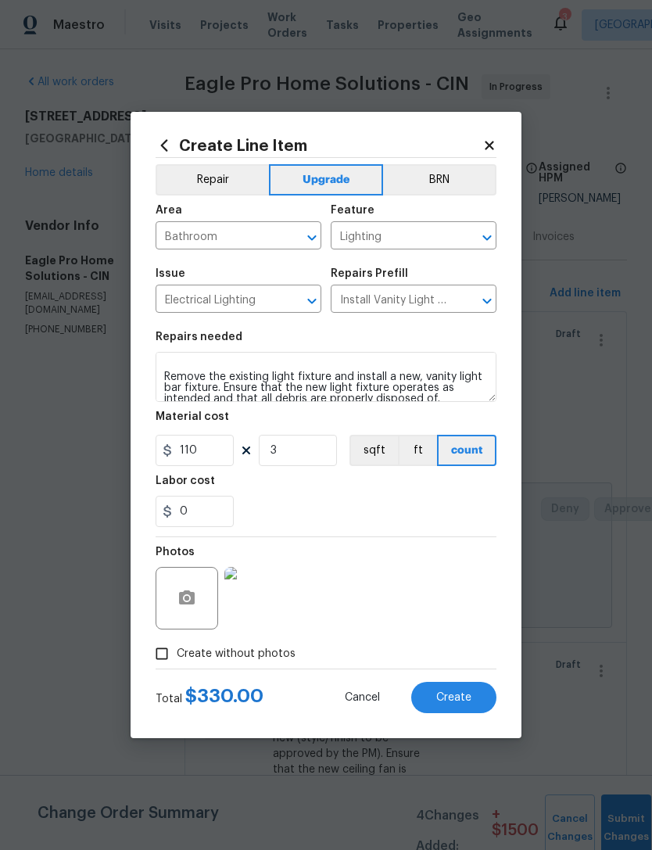
click at [452, 703] on span "Create" at bounding box center [453, 698] width 35 height 12
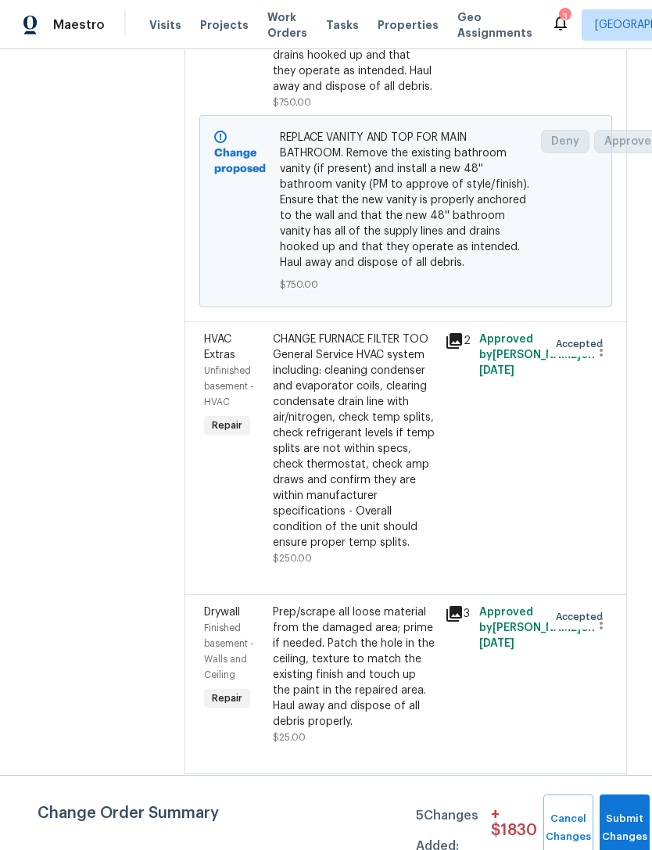
scroll to position [2134, -1]
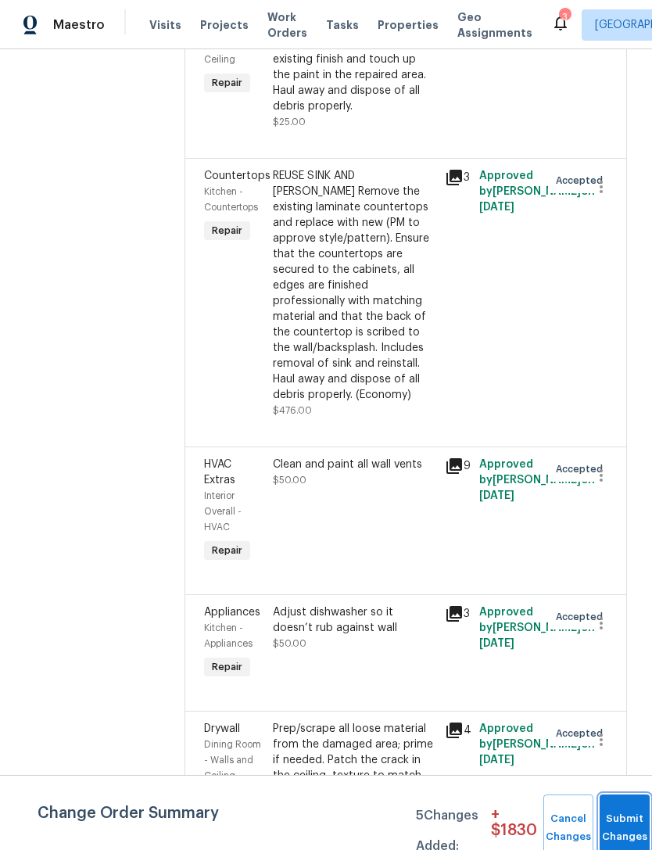
click at [630, 830] on span "Submit Changes" at bounding box center [625, 828] width 34 height 36
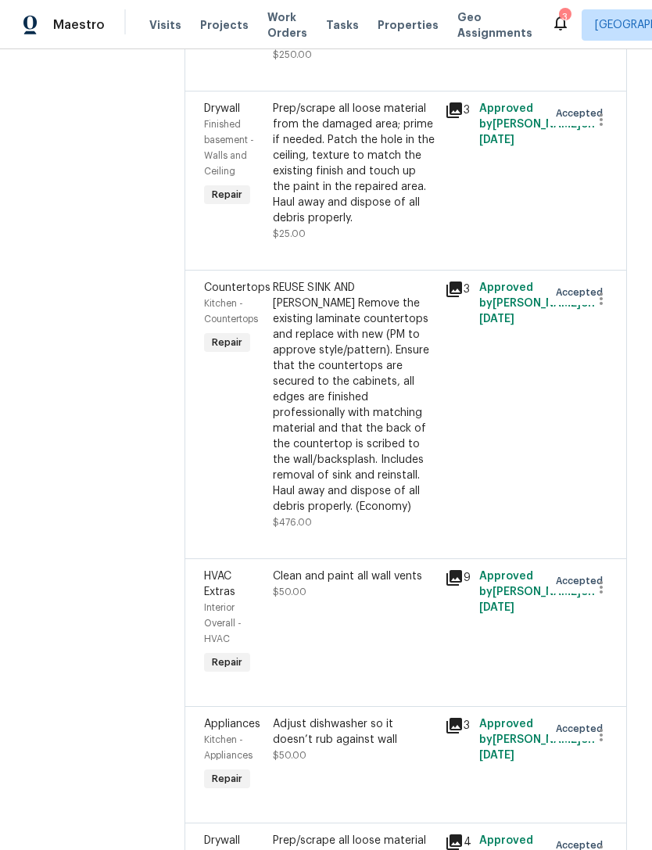
scroll to position [492, 0]
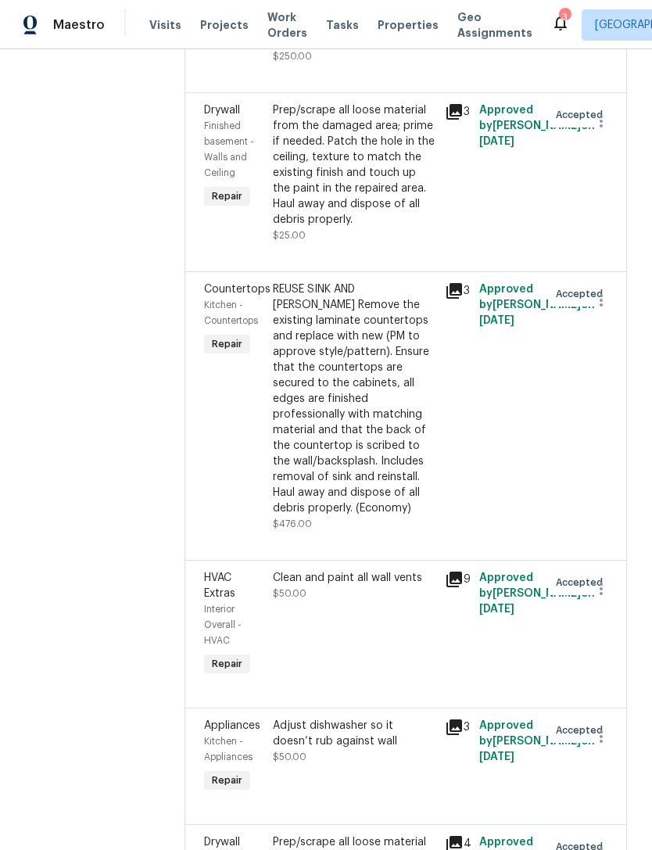
click at [440, 343] on div "REUSE SINK AND FAUCET Remove the existing laminate countertops and replace with…" at bounding box center [354, 407] width 172 height 260
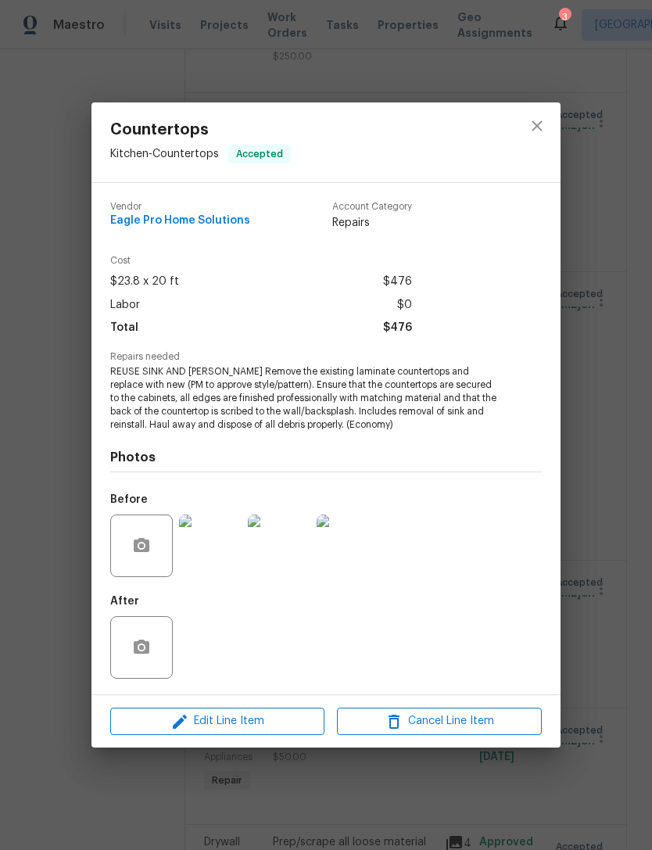
click at [217, 552] on img at bounding box center [210, 546] width 63 height 63
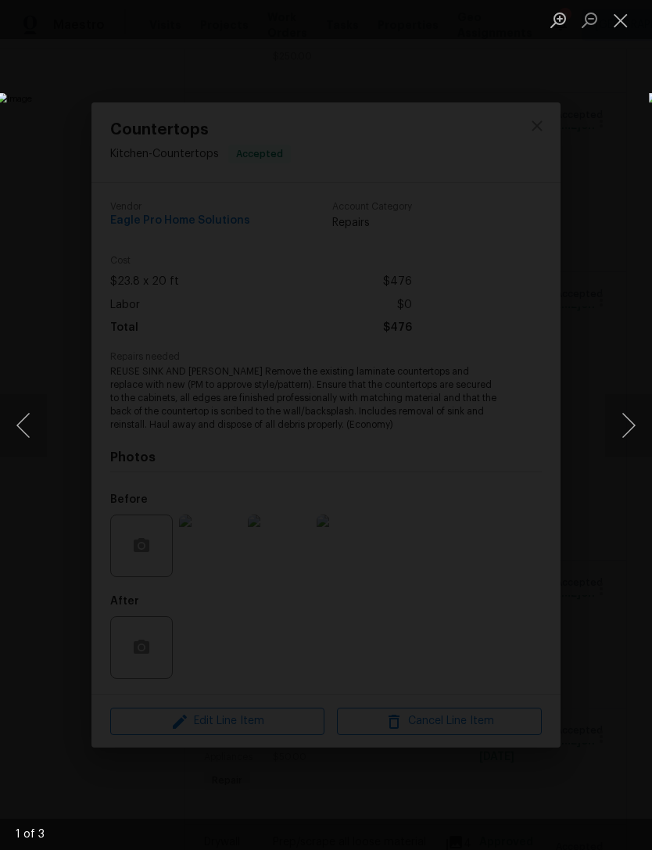
click at [620, 23] on button "Close lightbox" at bounding box center [620, 19] width 31 height 27
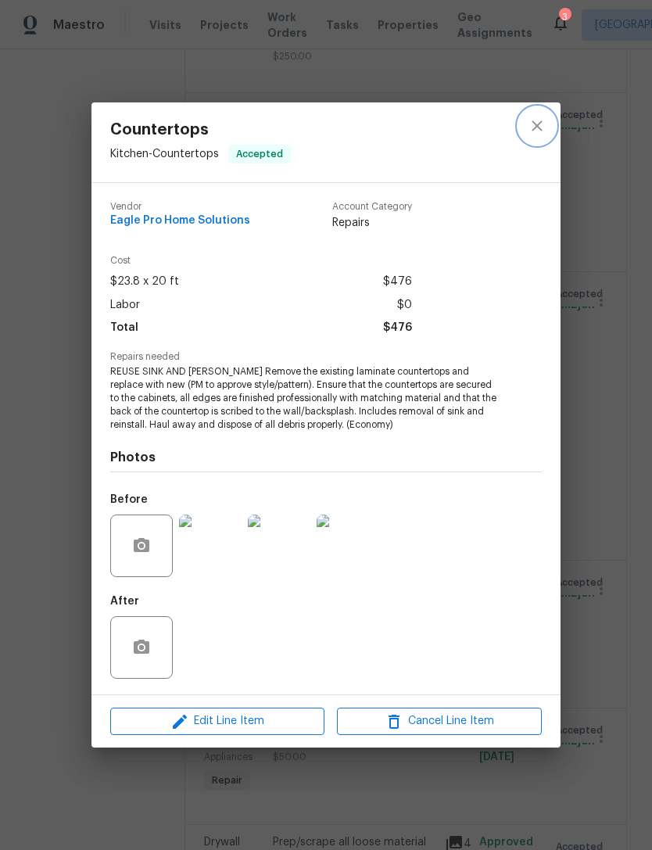
click at [541, 132] on icon "close" at bounding box center [537, 126] width 19 height 19
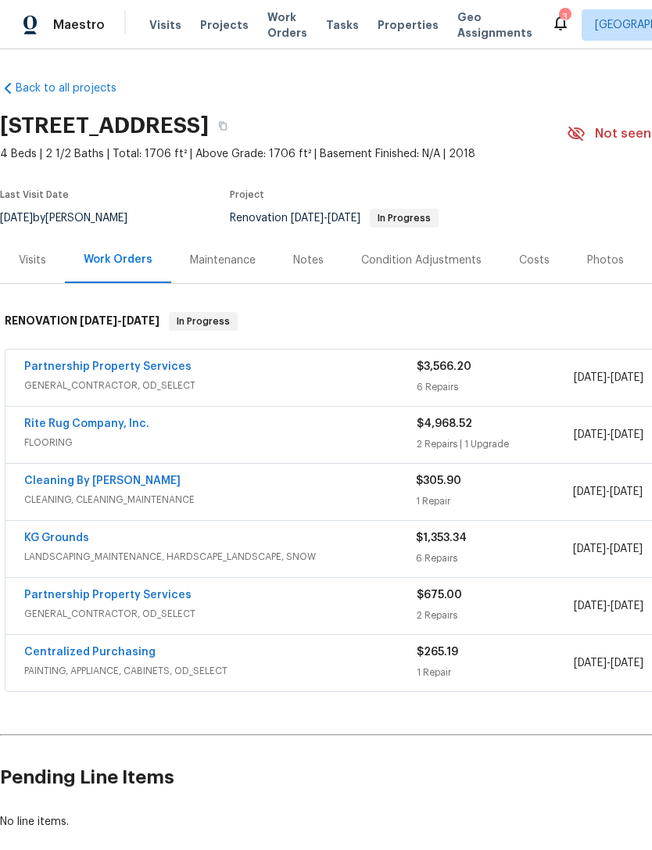
click at [311, 262] on div "Notes" at bounding box center [308, 261] width 31 height 16
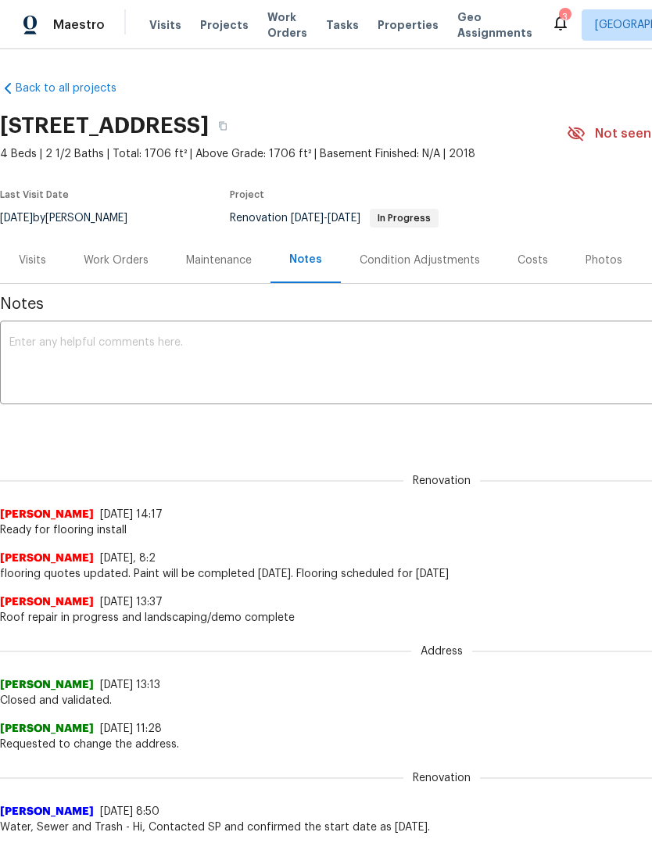
click at [117, 263] on div "Work Orders" at bounding box center [116, 261] width 65 height 16
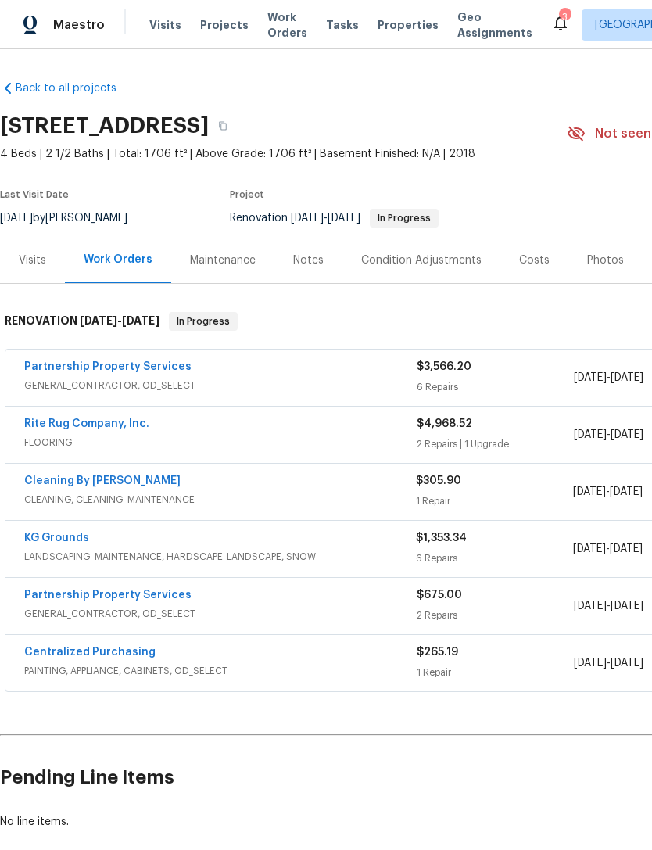
click at [112, 421] on link "Rite Rug Company, Inc." at bounding box center [86, 423] width 125 height 11
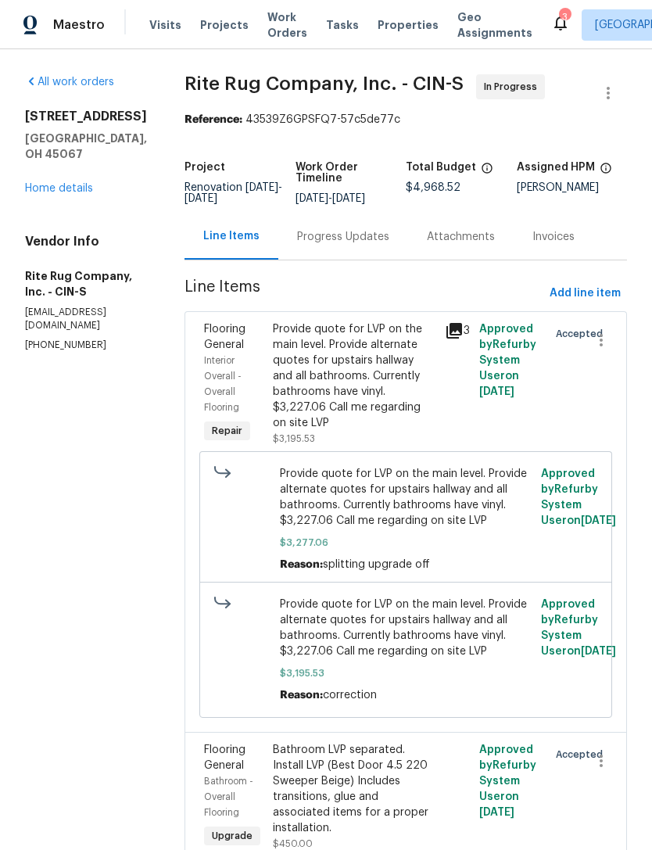
click at [389, 245] on div "Progress Updates" at bounding box center [343, 237] width 92 height 16
